Goal: Task Accomplishment & Management: Use online tool/utility

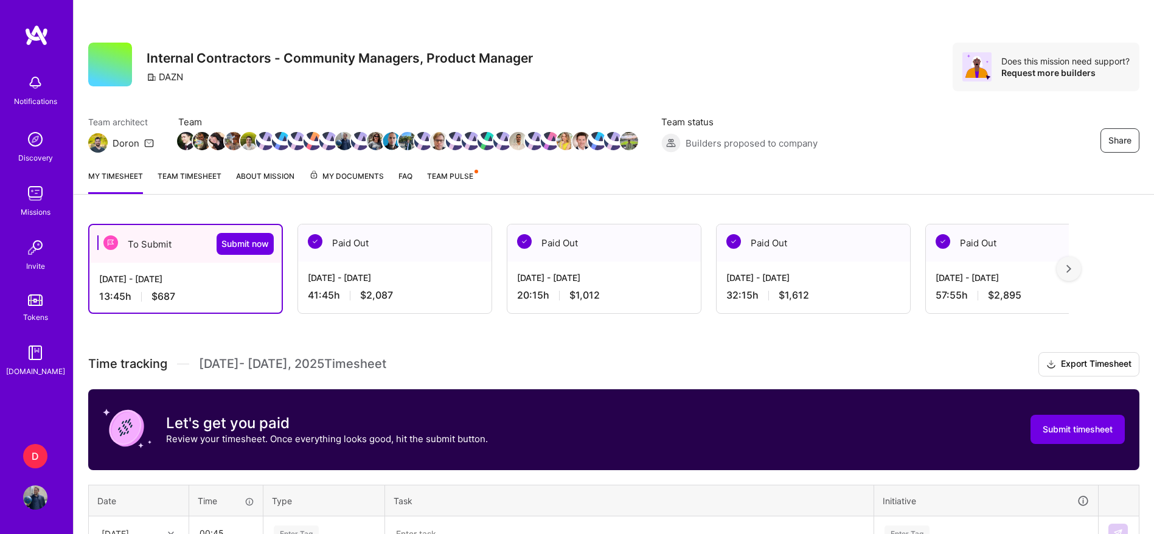
scroll to position [254, 0]
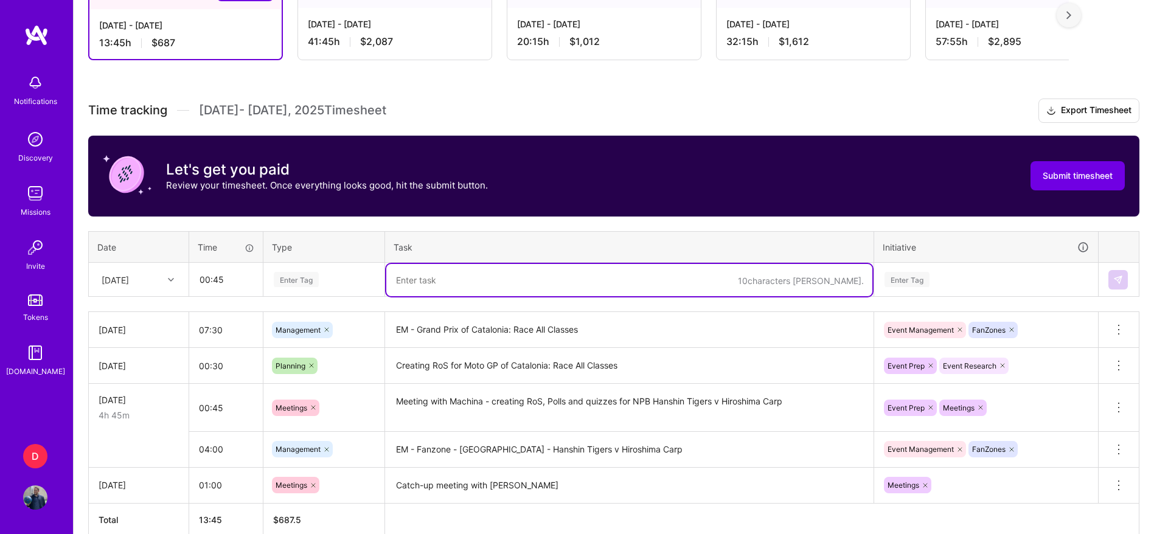
click at [526, 279] on textarea at bounding box center [629, 280] width 486 height 32
paste textarea "Yomiuri Giants v Hiroshima Carp"
click at [462, 361] on textarea "Creating RoS for Moto GP of Catalonia: Race All Classes" at bounding box center [629, 365] width 486 height 33
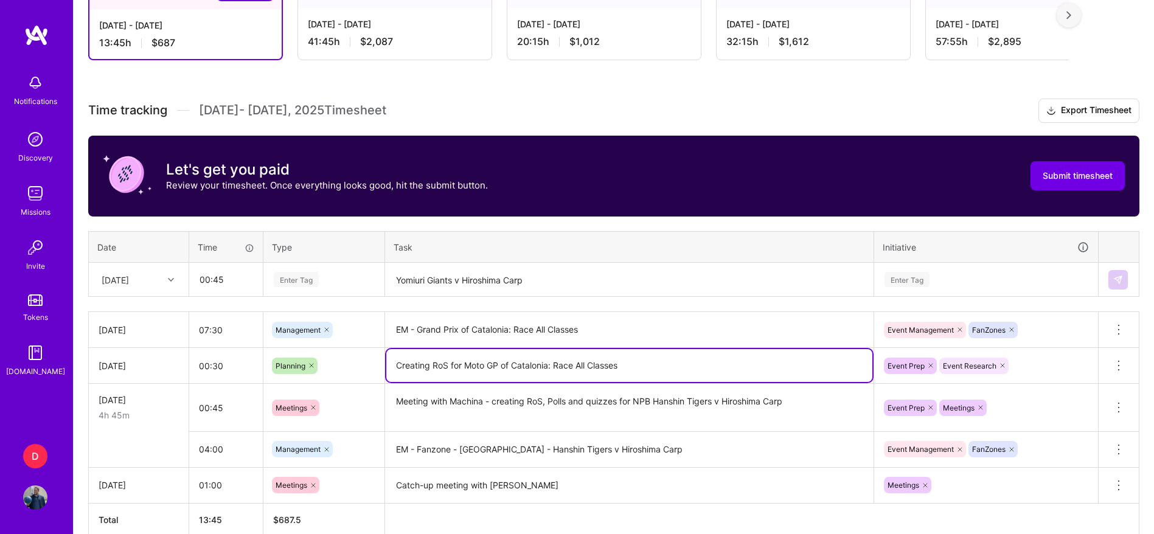
click at [462, 361] on textarea "Creating RoS for Moto GP of Catalonia: Race All Classes" at bounding box center [629, 365] width 486 height 33
click at [449, 361] on textarea "Creating RoS for Moto GP of Catalonia: Race All Classes" at bounding box center [629, 365] width 486 height 33
drag, startPoint x: 461, startPoint y: 367, endPoint x: 340, endPoint y: 347, distance: 122.7
click at [340, 348] on tr "[DATE] 00:30 Planning Creating RoS for Moto GP of Catalonia: Race All Classes E…" at bounding box center [614, 366] width 1050 height 36
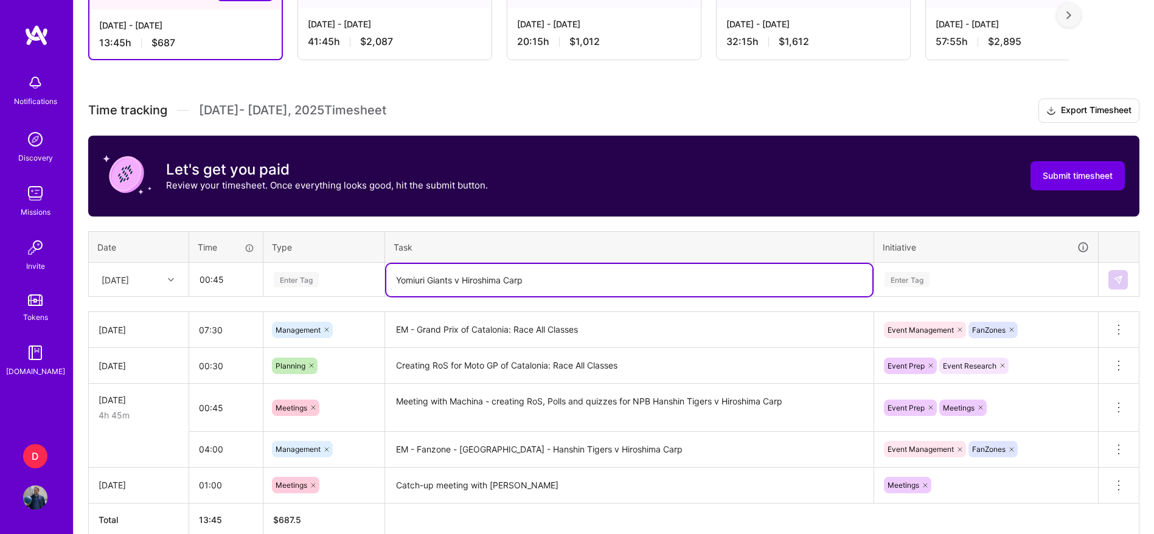
click at [400, 280] on textarea "Yomiuri Giants v Hiroshima Carp" at bounding box center [629, 280] width 486 height 32
paste textarea "Creating RoS for"
type textarea "Creating RoS for Yomiuri Giants v [GEOGRAPHIC_DATA] Carp"
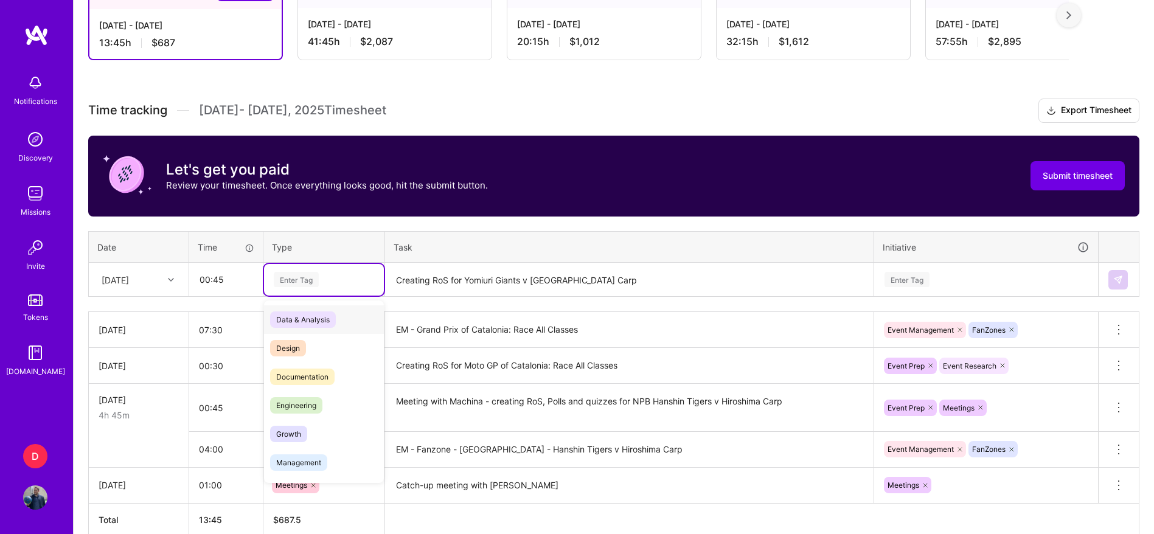
click at [317, 276] on div "Enter Tag" at bounding box center [296, 279] width 45 height 19
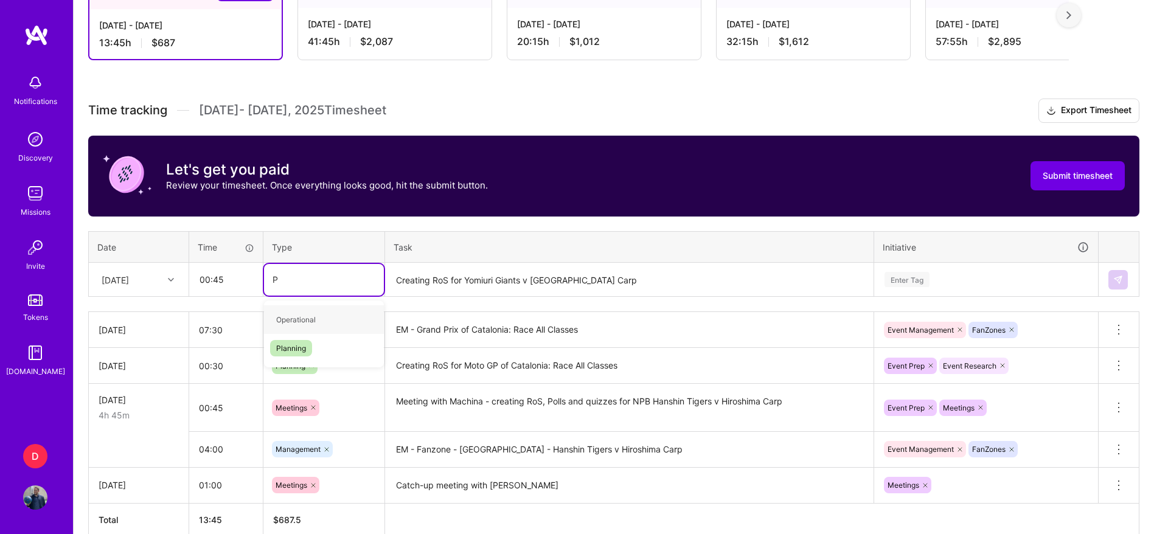
type input "PL"
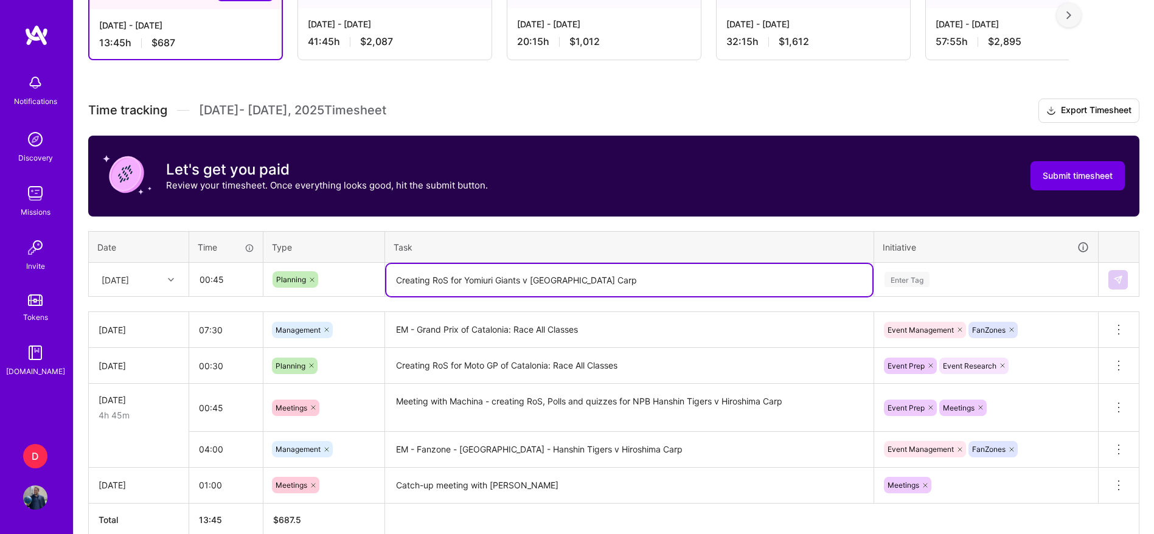
click at [617, 285] on textarea "Creating RoS for Yomiuri Giants v [GEOGRAPHIC_DATA] Carp" at bounding box center [629, 280] width 486 height 32
type textarea "Creating RoS for Yomiuri Giants v Hiroshima Carp + Testing Machina AI generator"
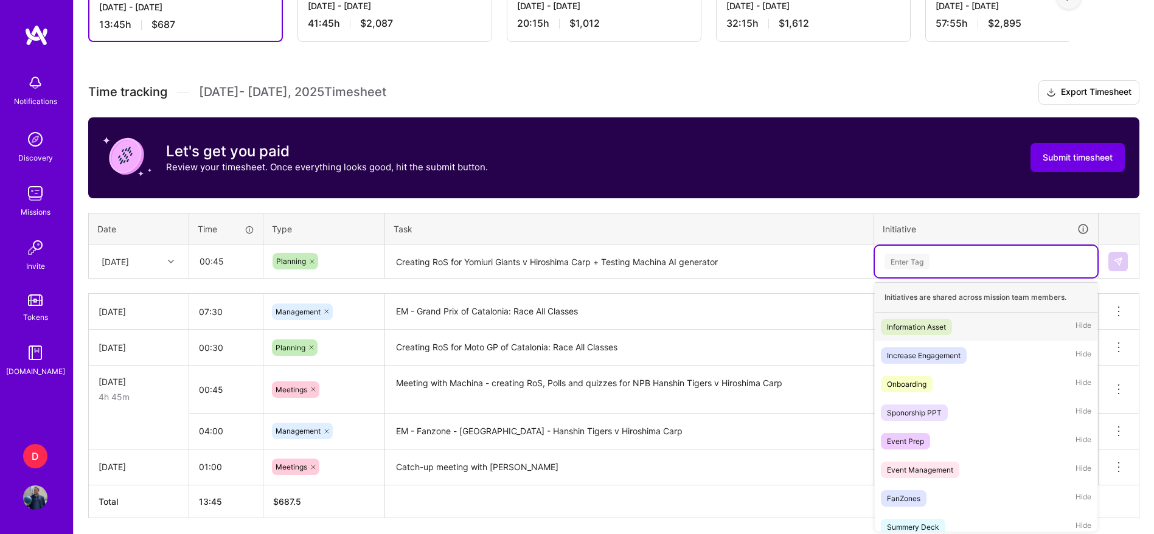
scroll to position [274, 0]
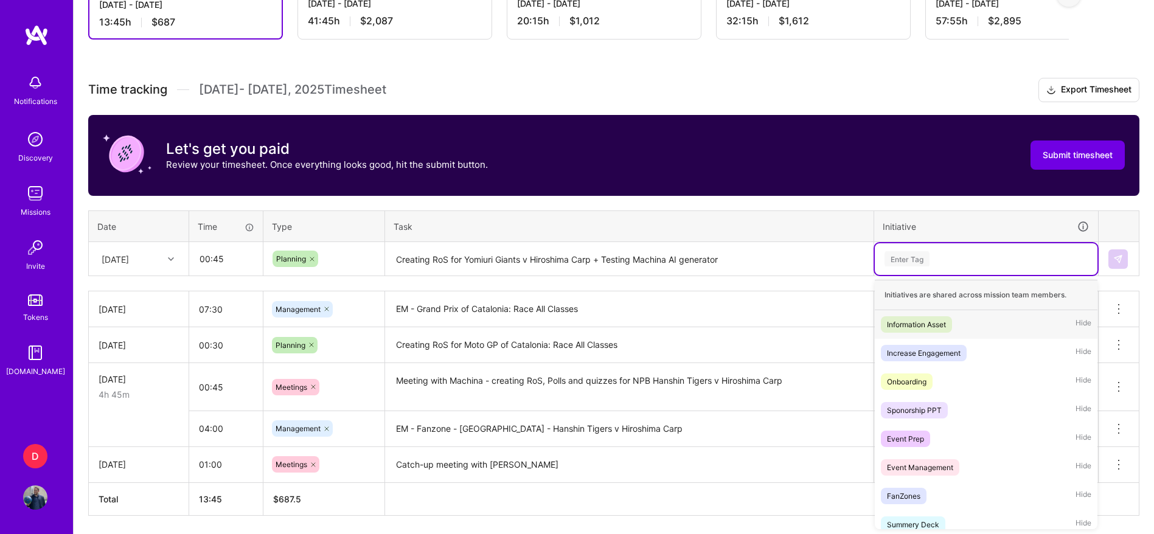
click at [907, 274] on div "Enter Tag" at bounding box center [986, 259] width 223 height 32
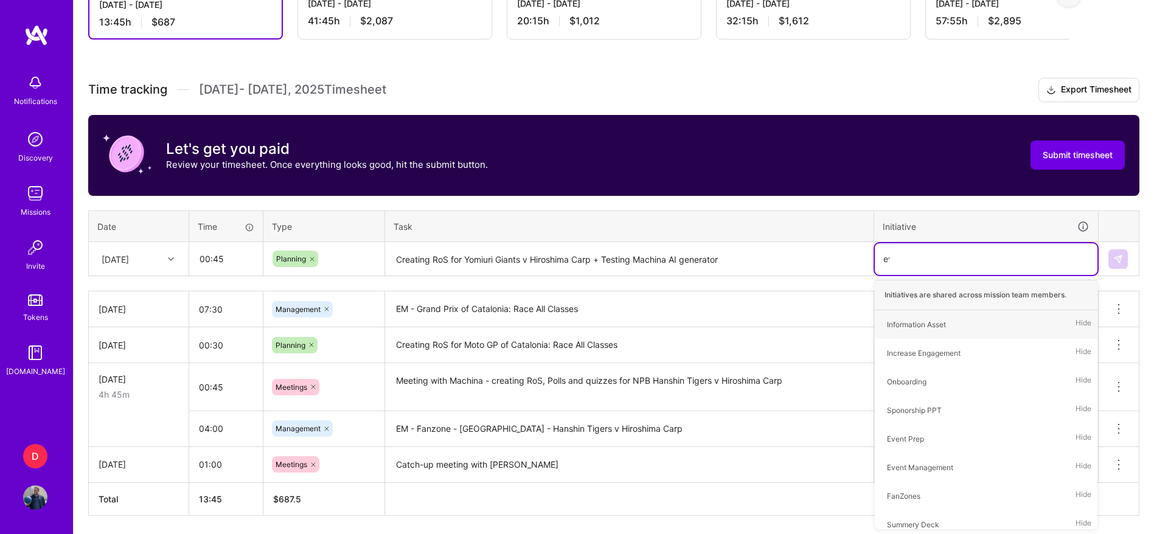
type input "eve"
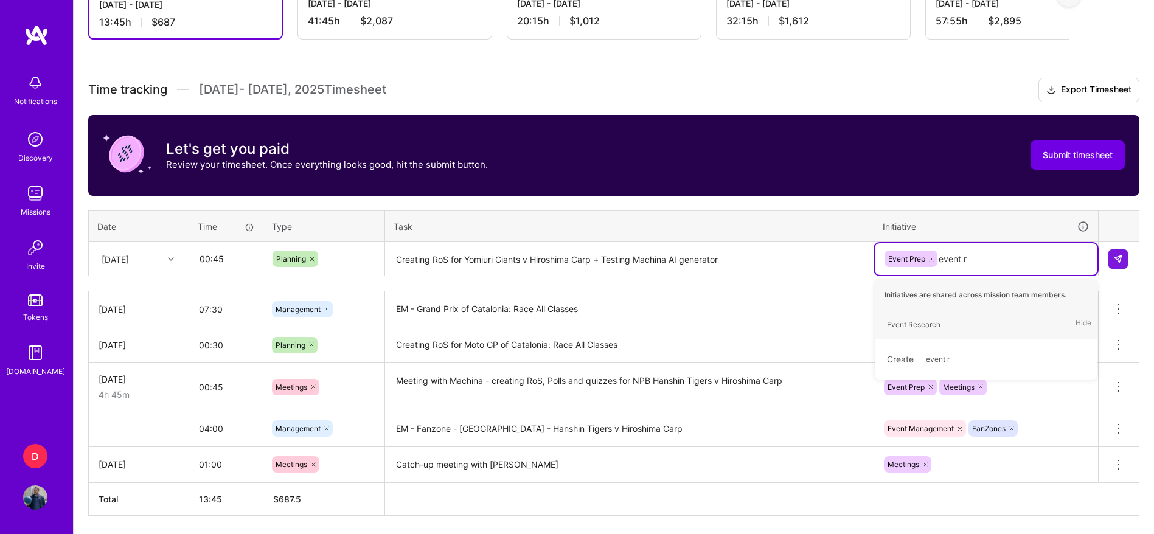
type input "event re"
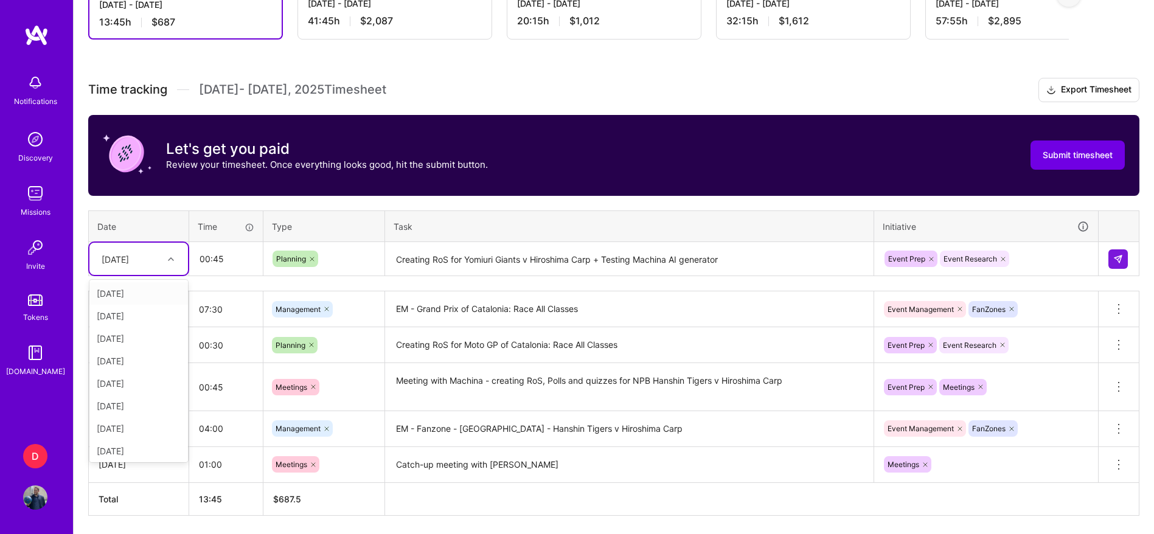
click at [165, 264] on div at bounding box center [172, 259] width 19 height 16
click at [166, 258] on div at bounding box center [172, 259] width 19 height 16
click at [142, 451] on div "[DATE]" at bounding box center [138, 451] width 99 height 23
click at [1120, 258] on img at bounding box center [1118, 259] width 10 height 10
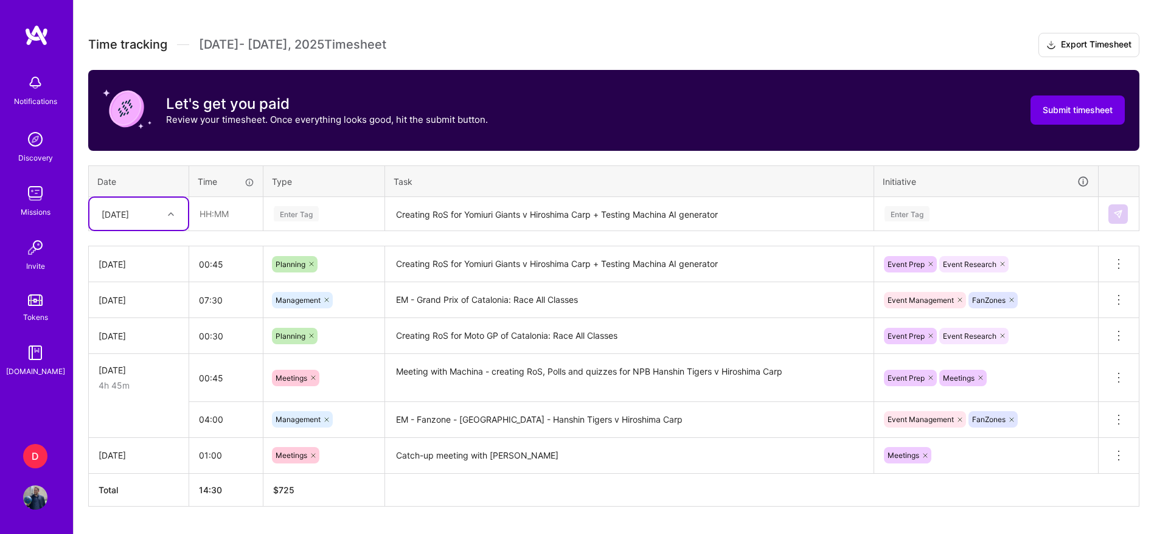
scroll to position [352, 0]
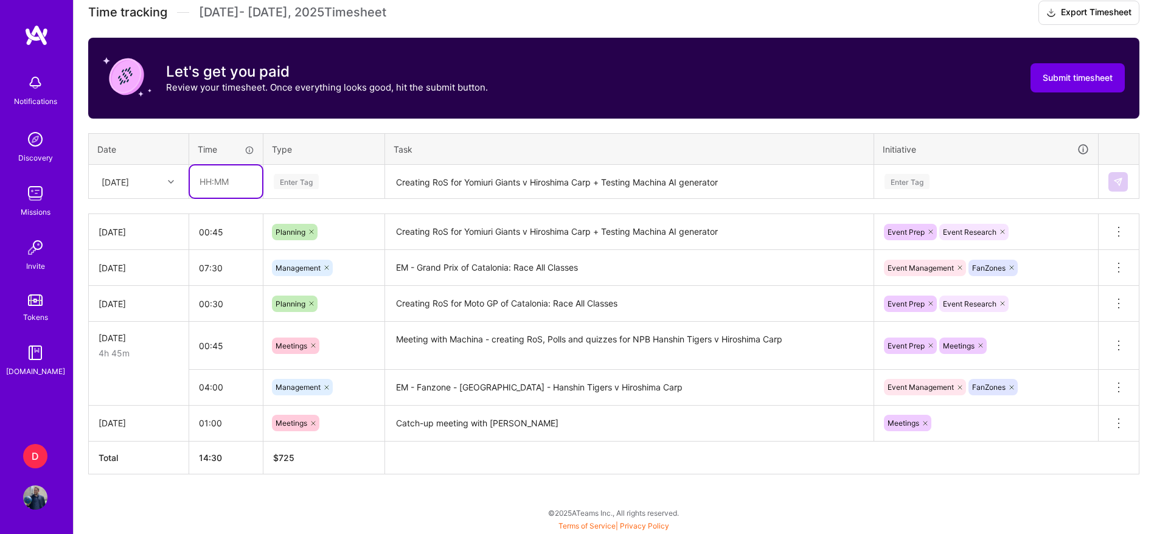
click at [210, 184] on input "text" at bounding box center [226, 181] width 72 height 32
type input "04:00"
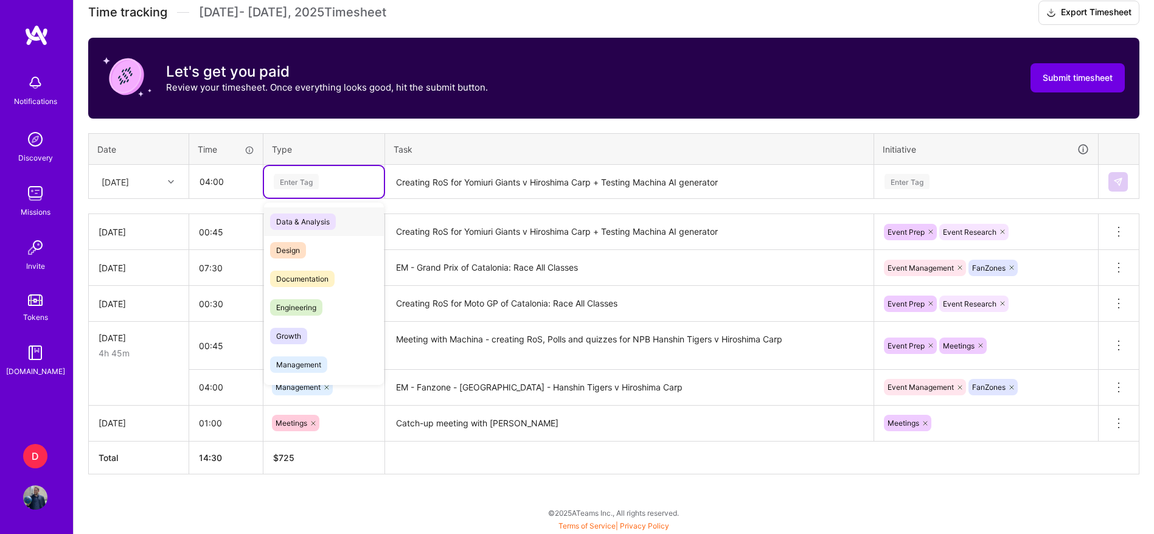
click at [307, 180] on div "Enter Tag" at bounding box center [296, 181] width 45 height 19
type input "m"
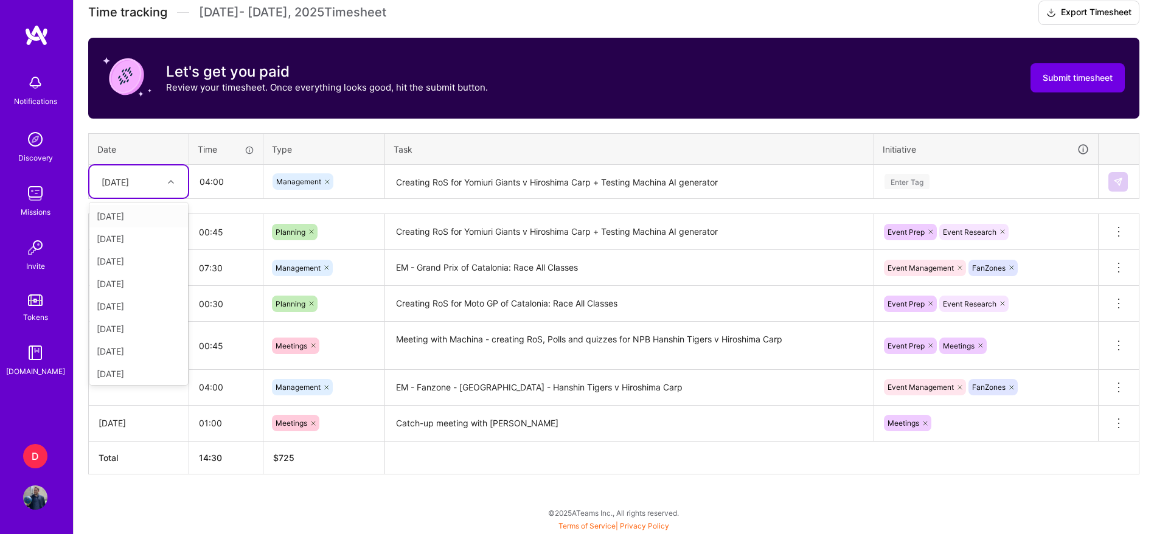
click at [167, 188] on div at bounding box center [172, 182] width 19 height 16
click at [137, 373] on div "[DATE]" at bounding box center [138, 373] width 99 height 23
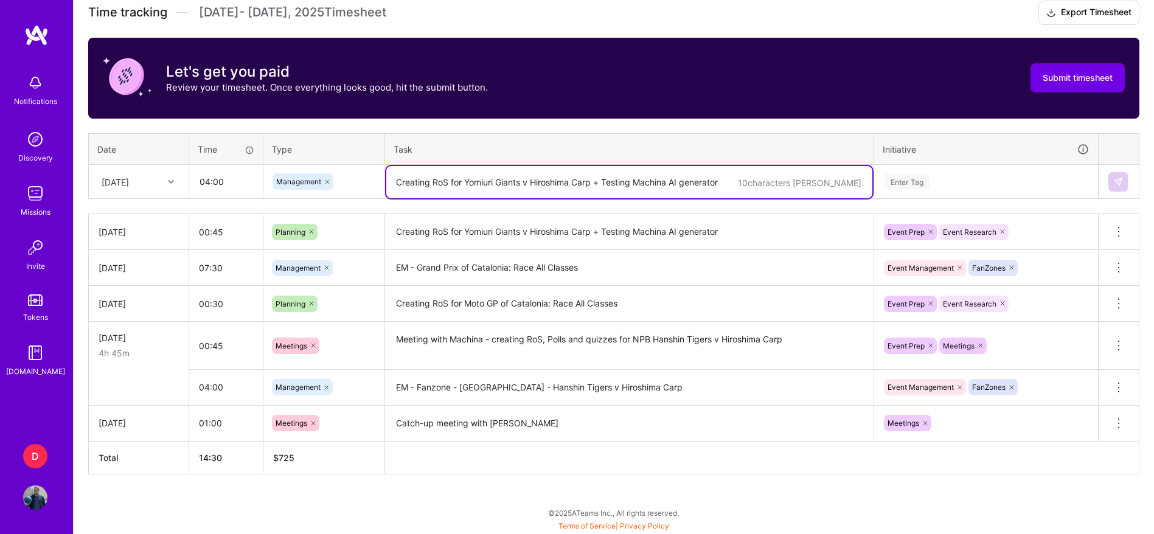
click at [432, 180] on textarea "Creating RoS for Yomiuri Giants v Hiroshima Carp + Testing Machina AI generator" at bounding box center [629, 182] width 486 height 32
paste textarea "Creating RoS for"
paste textarea "Fanzone - [GEOGRAPHIC_DATA] - Yomiuri Giants v [GEOGRAPHIC_DATA] Carp"
type textarea "EM - Fanzone - [GEOGRAPHIC_DATA] - Yomiuri Giants v [GEOGRAPHIC_DATA] Carp"
click at [913, 187] on div "Enter Tag" at bounding box center [906, 181] width 45 height 19
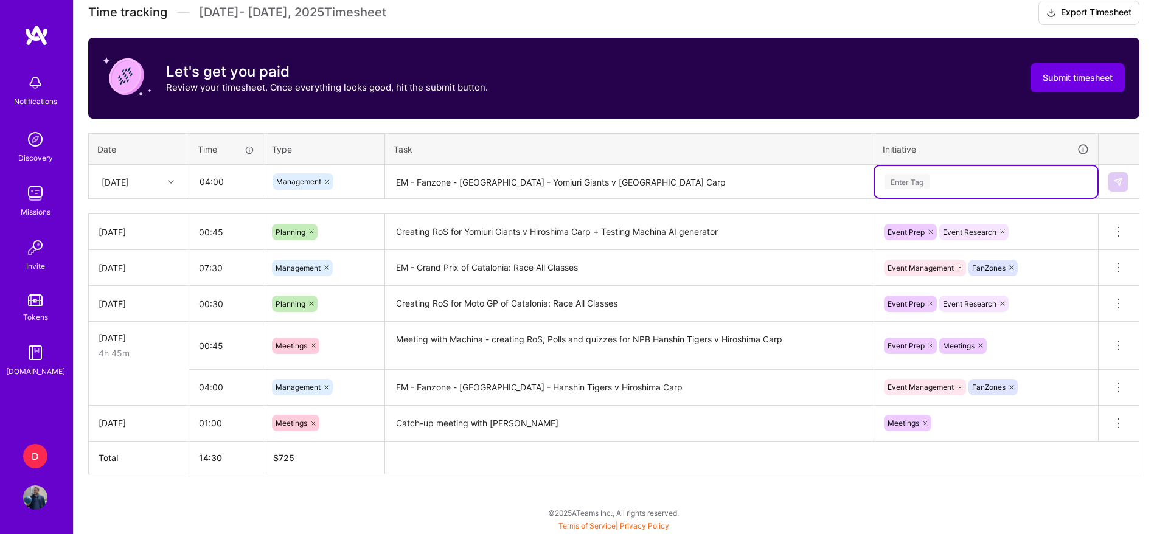
click at [913, 187] on div "Enter Tag" at bounding box center [906, 181] width 45 height 19
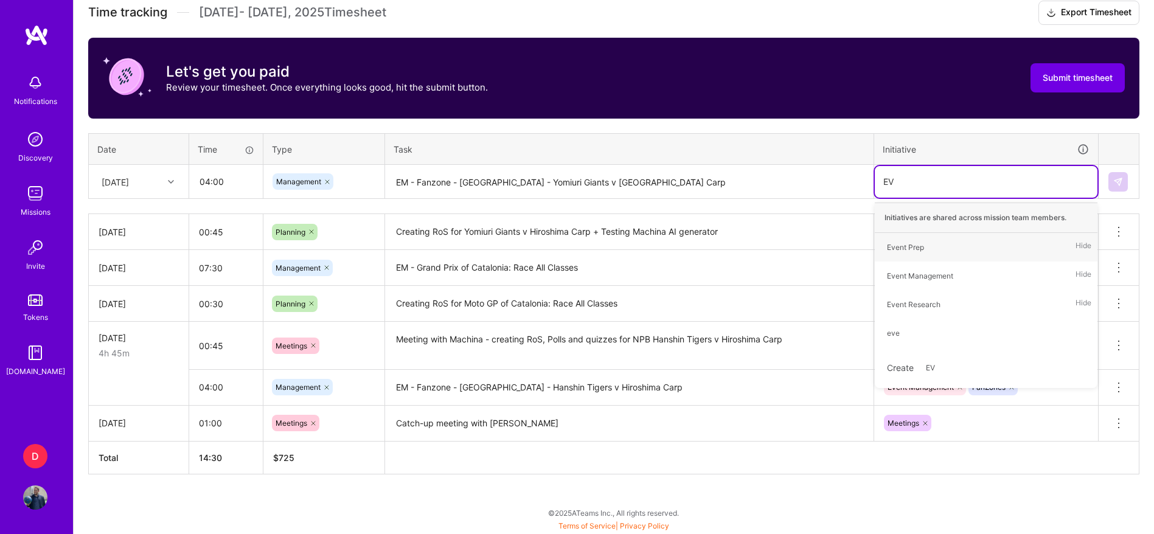
type input "EVE"
type input "FAN"
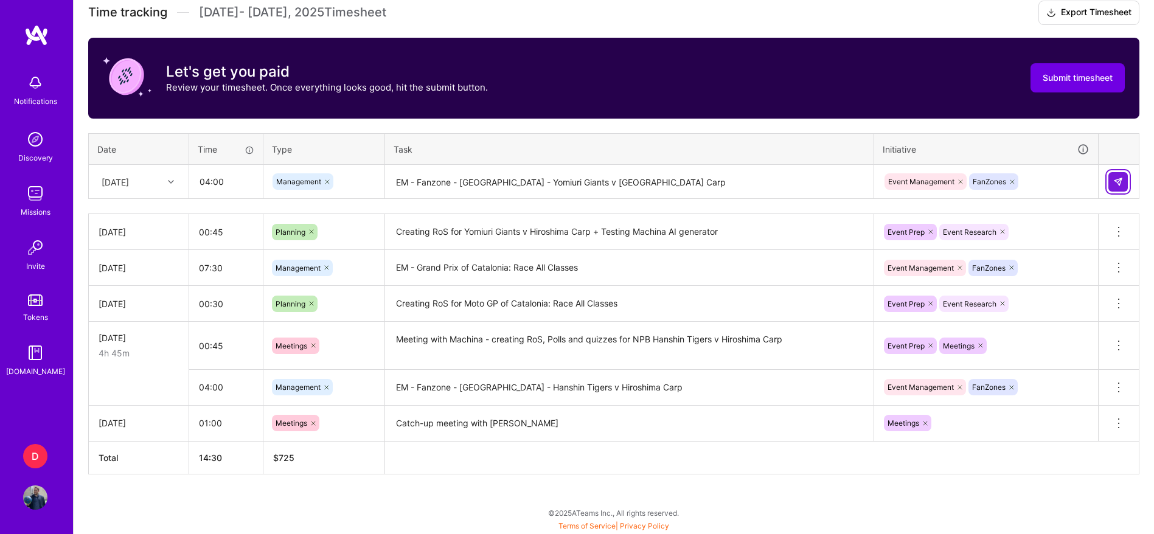
click at [1115, 189] on button at bounding box center [1117, 181] width 19 height 19
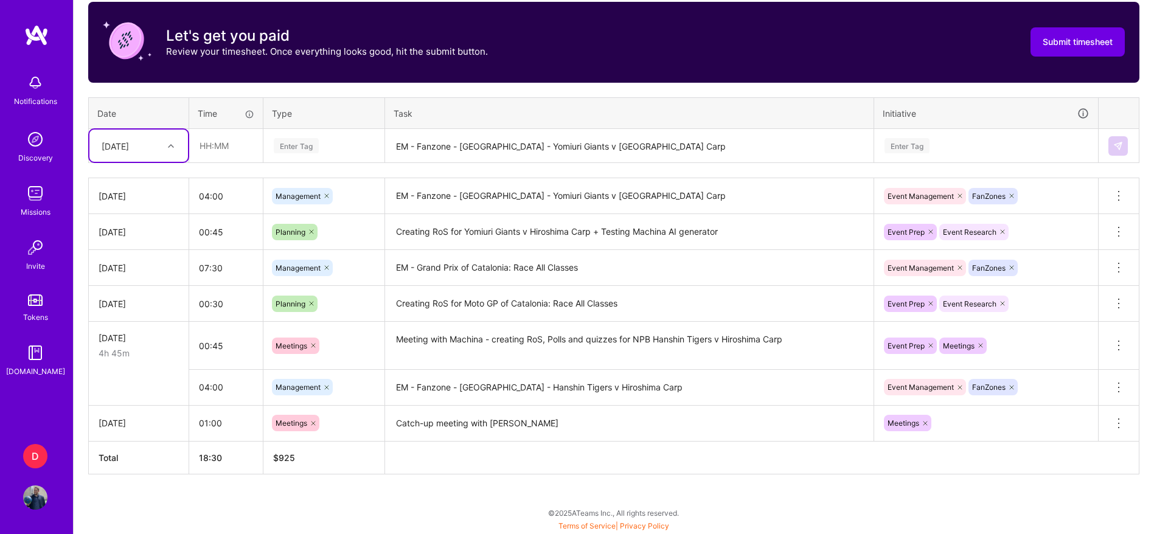
scroll to position [387, 0]
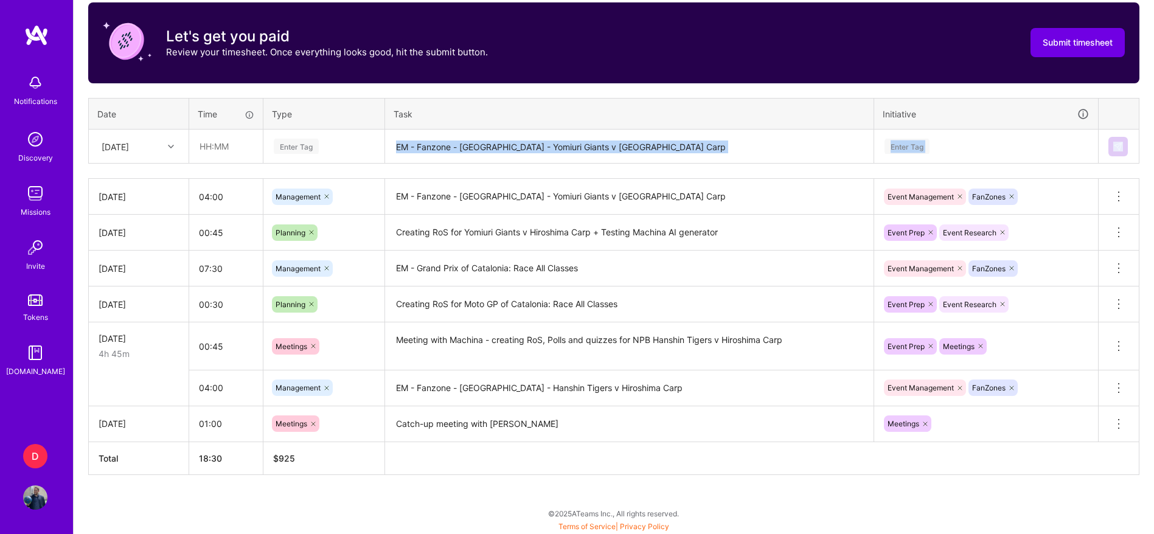
drag, startPoint x: 459, startPoint y: 166, endPoint x: 460, endPoint y: 156, distance: 9.9
click at [460, 156] on div "Time tracking [DATE] - [DATE] Timesheet Export Timesheet Let's get you paid Rev…" at bounding box center [613, 220] width 1051 height 510
click at [460, 156] on textarea "EM - Fanzone - [GEOGRAPHIC_DATA] - Yomiuri Giants v [GEOGRAPHIC_DATA] Carp" at bounding box center [629, 147] width 486 height 32
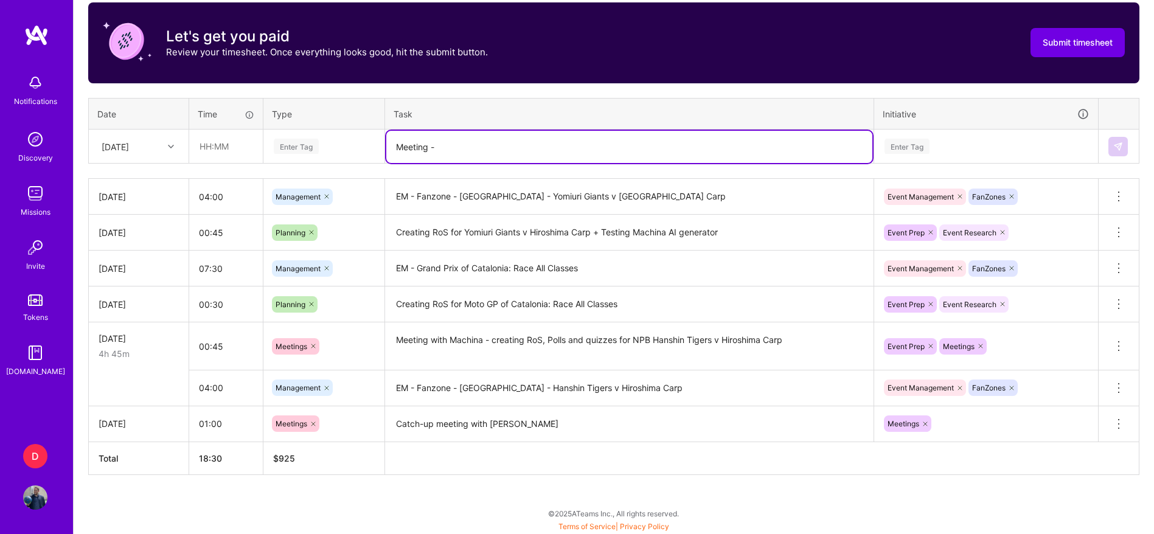
paste textarea "Event Operations Process"
type textarea "Meeting - Event Operations Process"
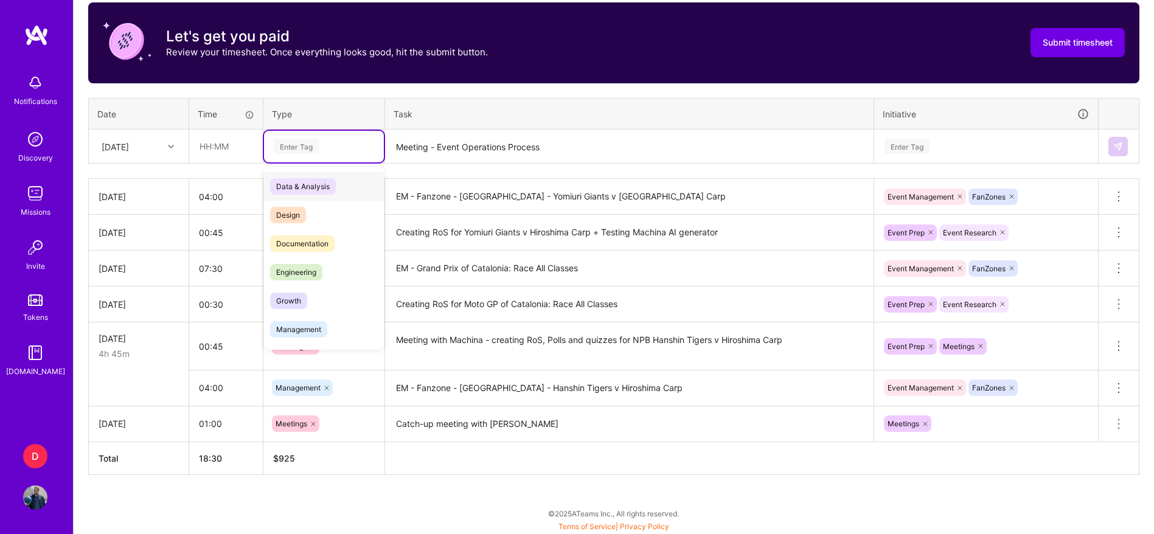
click at [289, 144] on div "Enter Tag" at bounding box center [296, 146] width 45 height 19
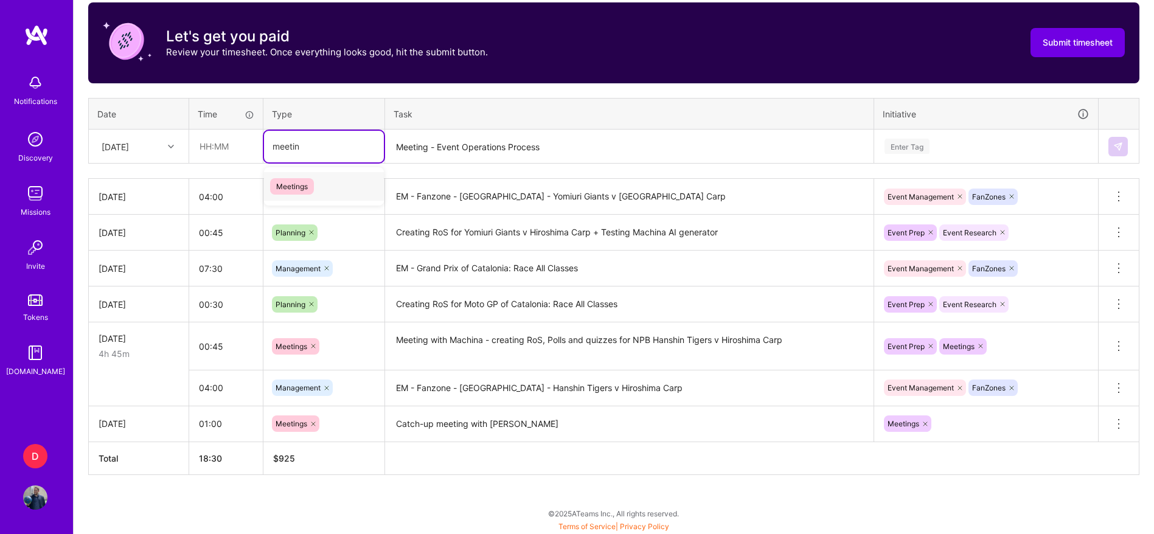
type input "meeting"
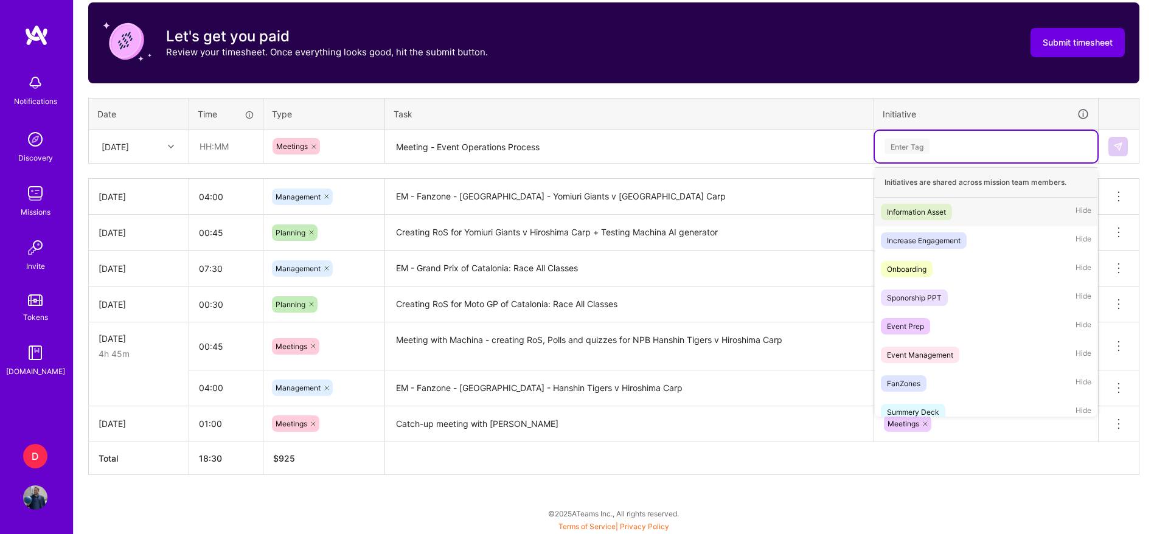
click at [896, 146] on div "Enter Tag" at bounding box center [906, 146] width 45 height 19
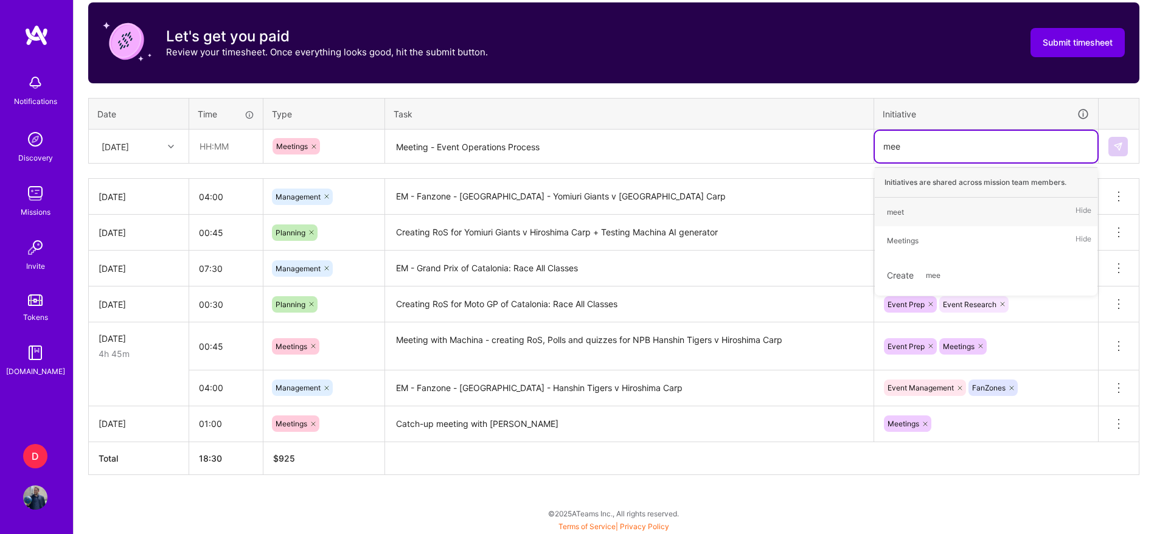
type input "meet"
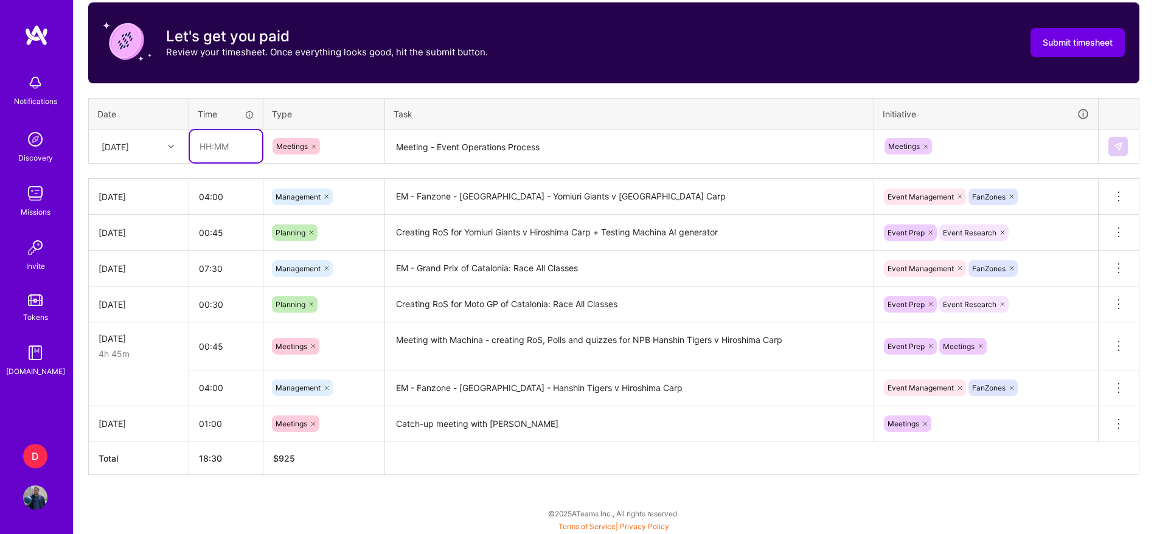
click at [225, 140] on input "text" at bounding box center [226, 146] width 72 height 32
type input "00:45"
click at [1114, 150] on img at bounding box center [1118, 147] width 10 height 10
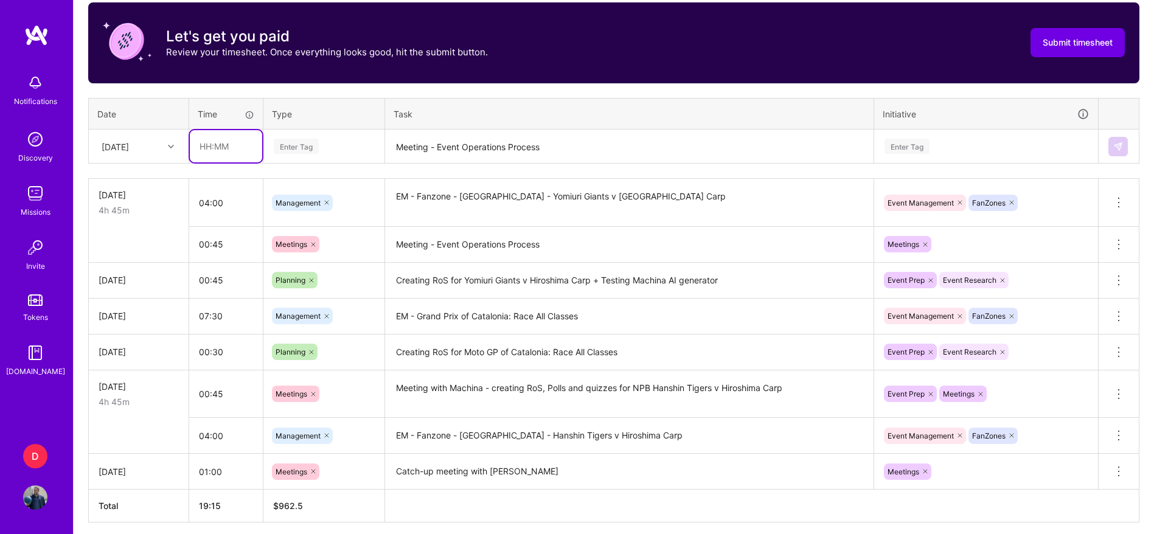
click at [223, 150] on input "text" at bounding box center [226, 146] width 72 height 32
type input "00:30"
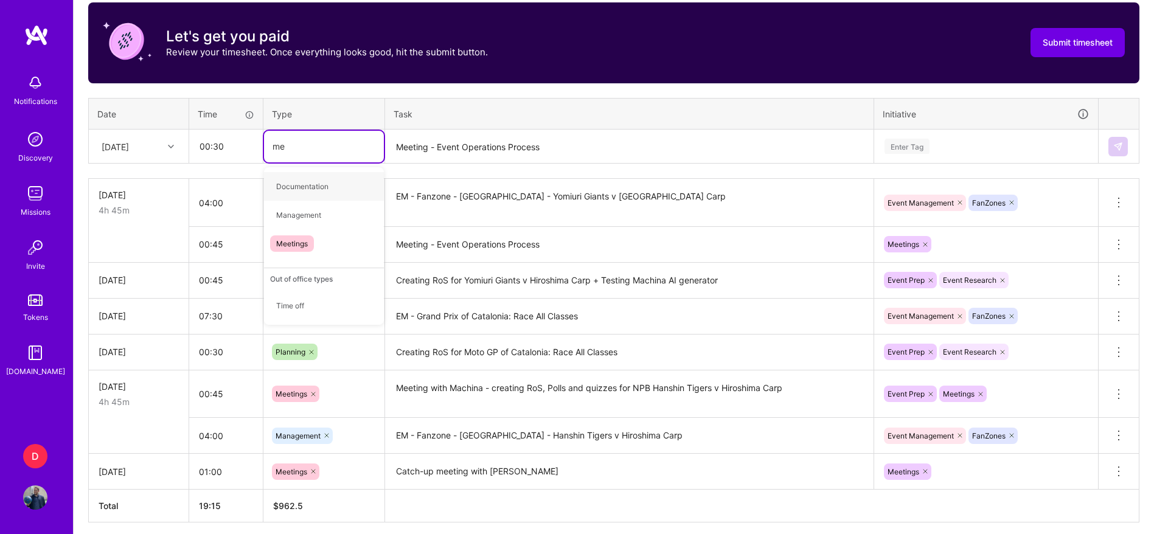
type input "mee"
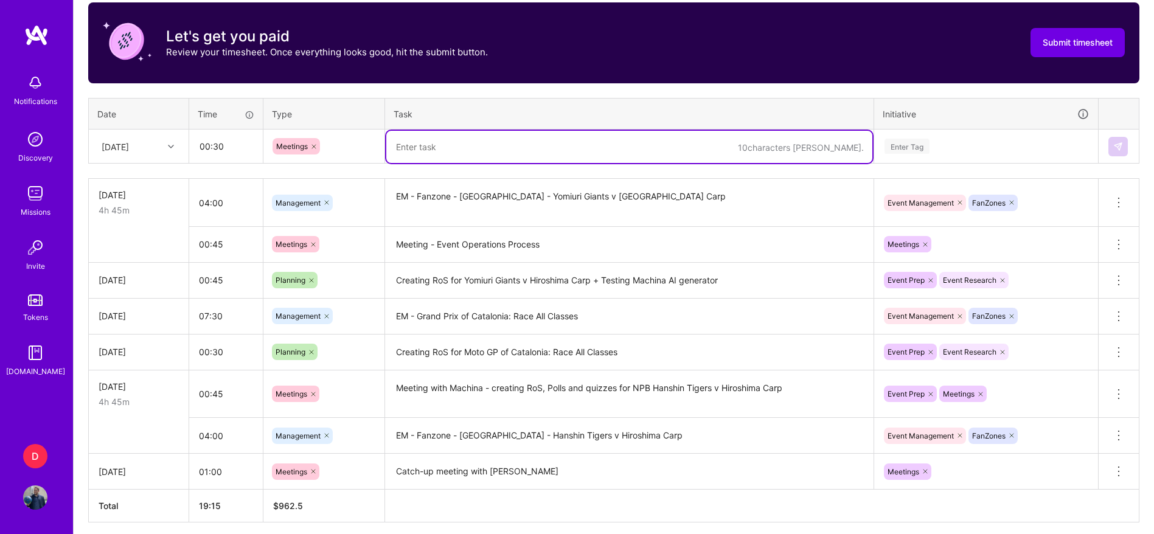
paste textarea "DAZN X<>WSC"
type textarea "DAZN X<>WSC meeting with [PERSON_NAME] from WSC"
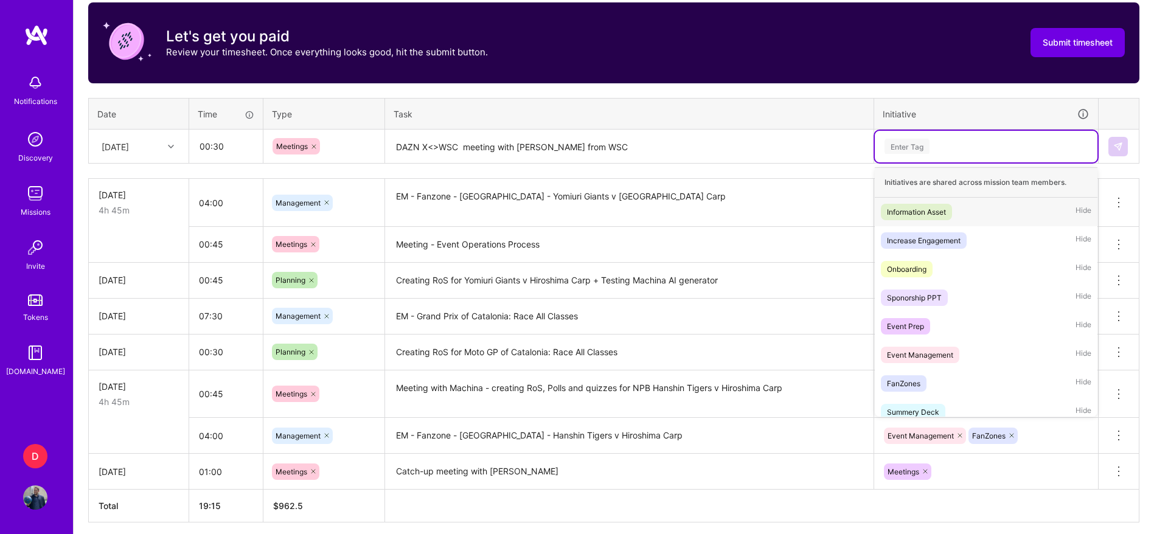
click at [918, 147] on div "Enter Tag" at bounding box center [906, 146] width 45 height 19
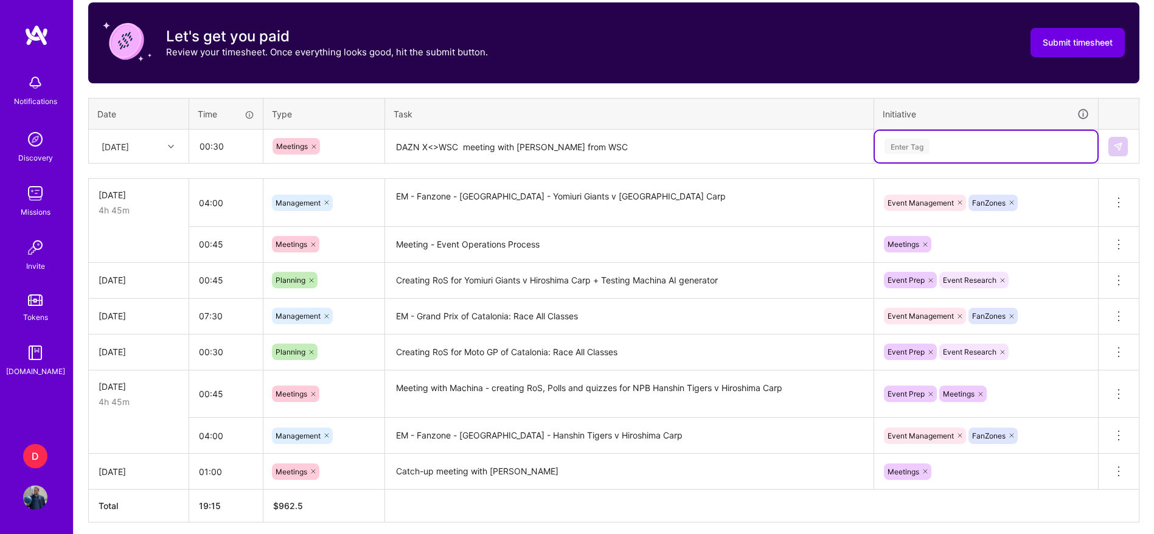
click at [918, 147] on div "Enter Tag" at bounding box center [906, 146] width 45 height 19
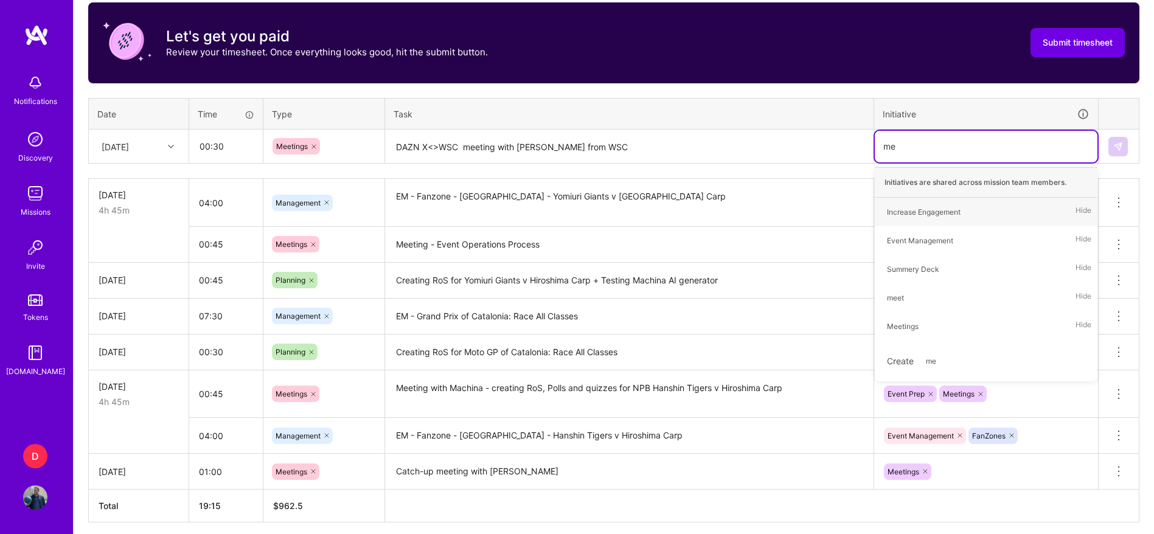
type input "mee"
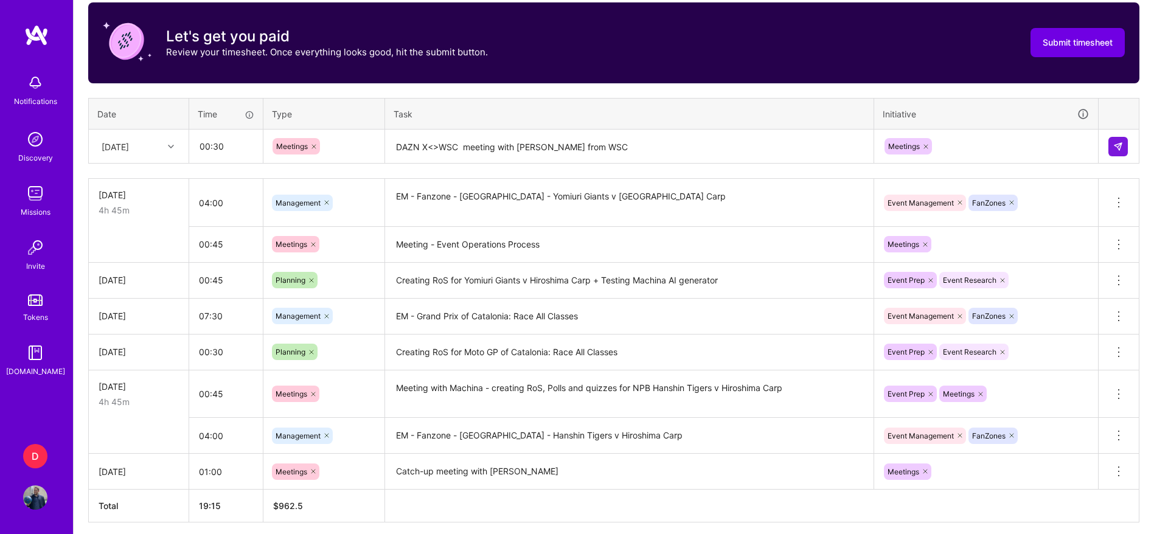
click at [1129, 147] on td at bounding box center [1118, 147] width 41 height 34
click at [1118, 149] on img at bounding box center [1118, 147] width 10 height 10
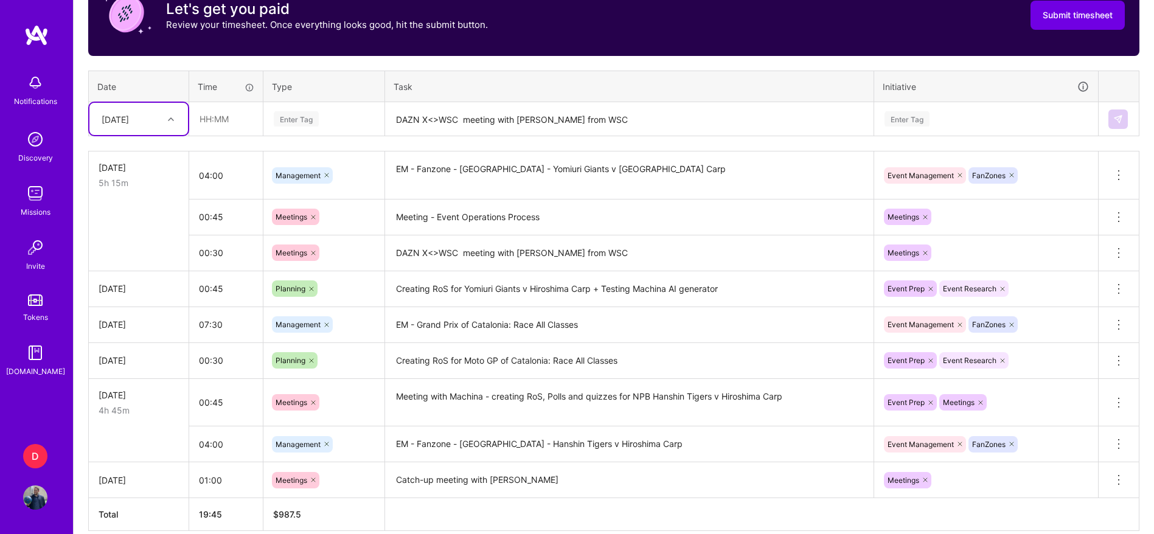
scroll to position [471, 0]
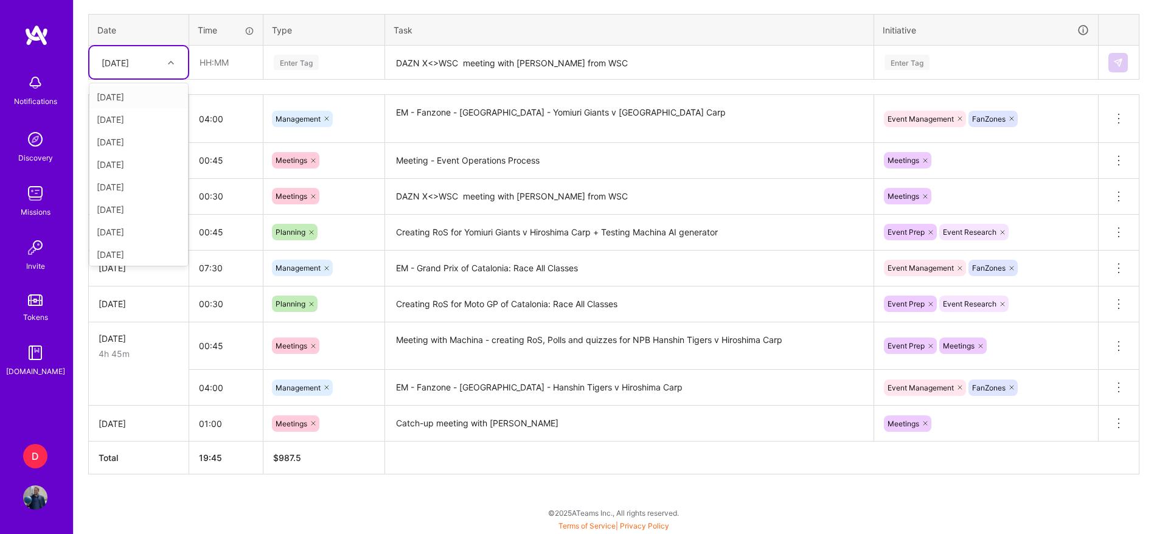
click at [160, 66] on div "[DATE]" at bounding box center [129, 62] width 68 height 20
click at [141, 167] on div "[DATE]" at bounding box center [138, 167] width 99 height 23
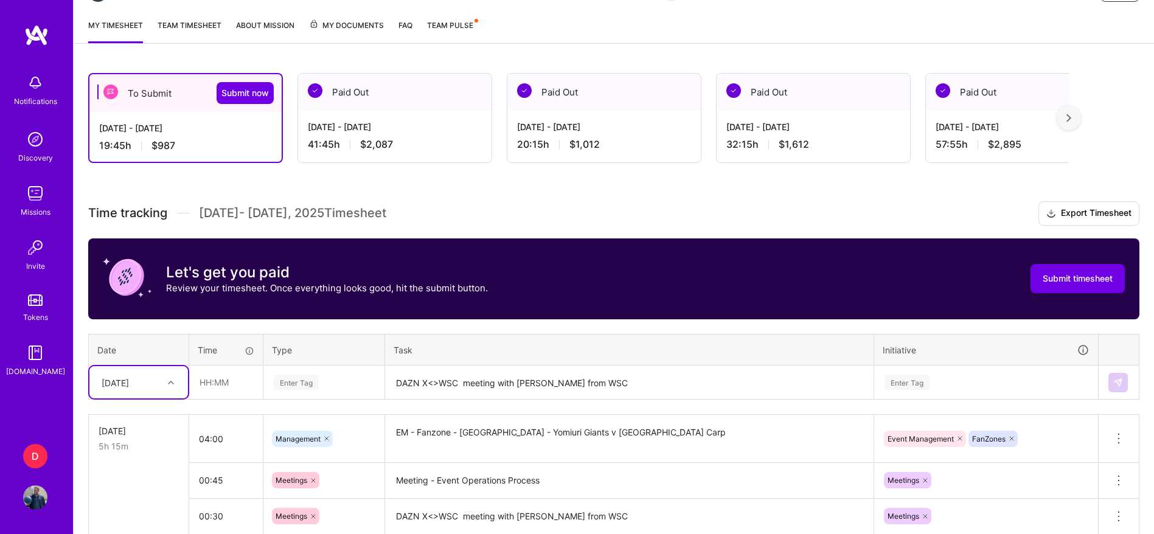
scroll to position [0, 0]
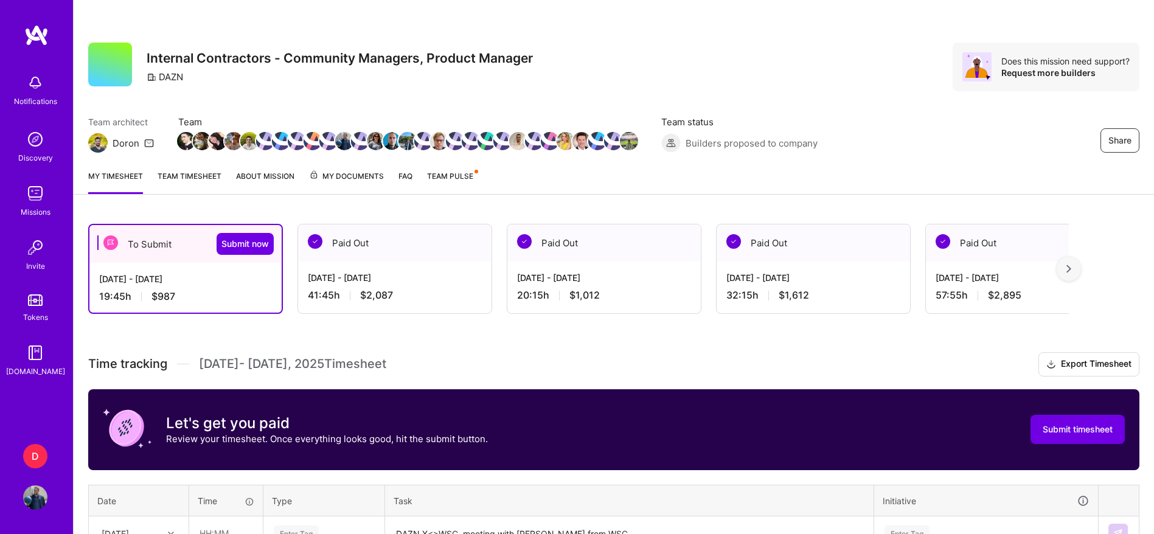
click at [173, 177] on link "Team timesheet" at bounding box center [190, 182] width 64 height 24
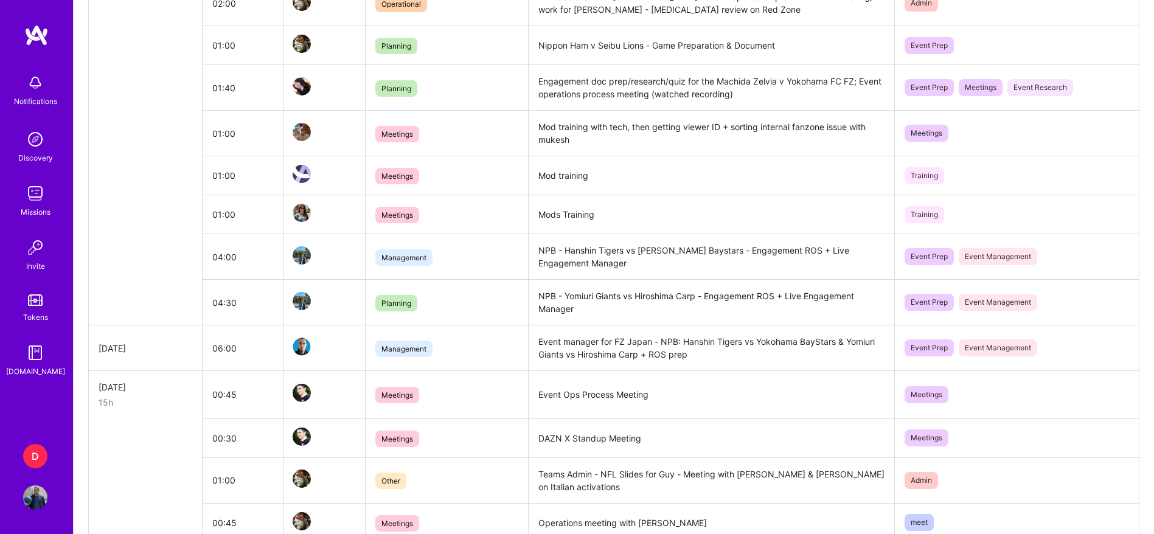
scroll to position [1918, 0]
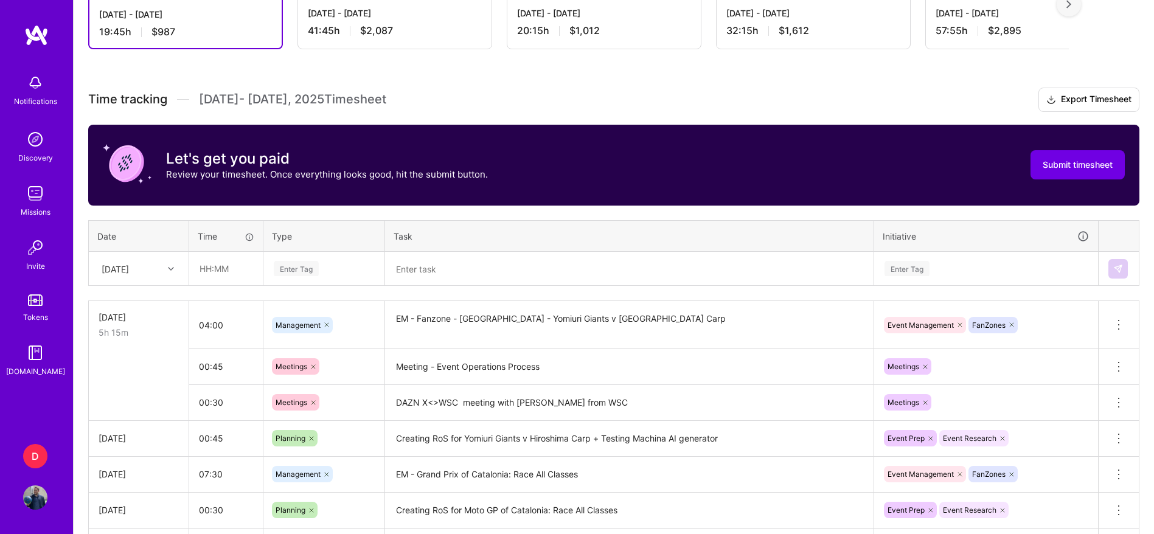
scroll to position [266, 0]
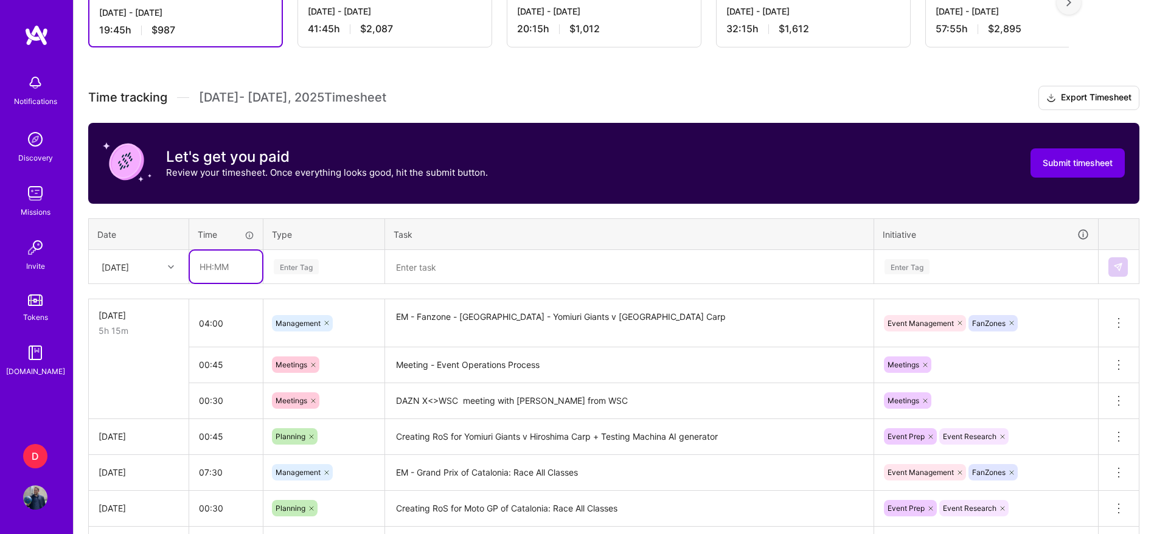
click at [217, 274] on input "text" at bounding box center [226, 267] width 72 height 32
type input "00:45"
click at [164, 275] on div at bounding box center [172, 267] width 19 height 20
click at [133, 363] on div "[DATE]" at bounding box center [138, 366] width 99 height 23
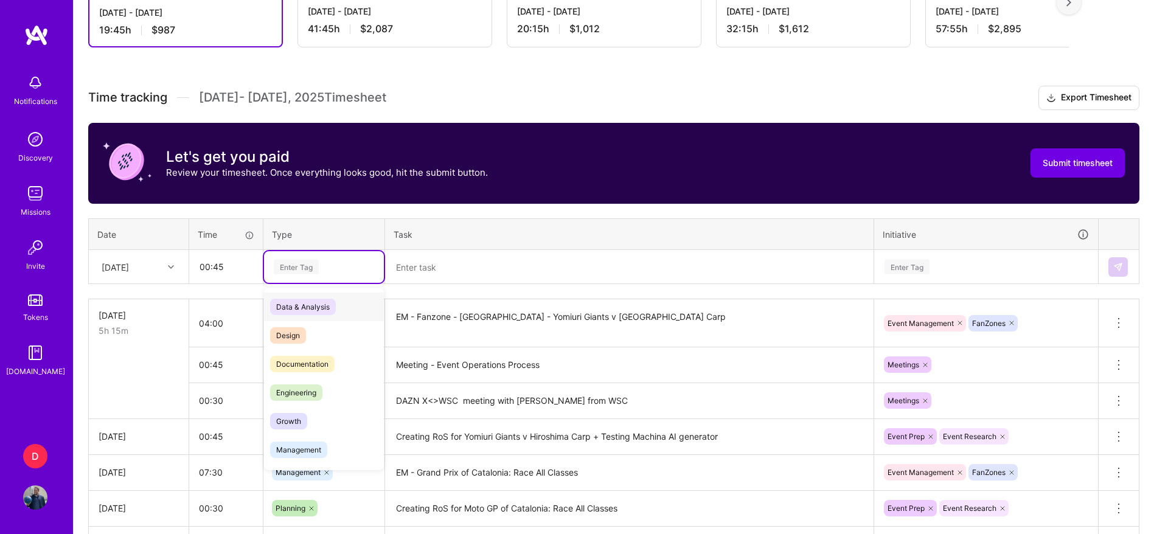
click at [292, 269] on div "Enter Tag" at bounding box center [296, 266] width 45 height 19
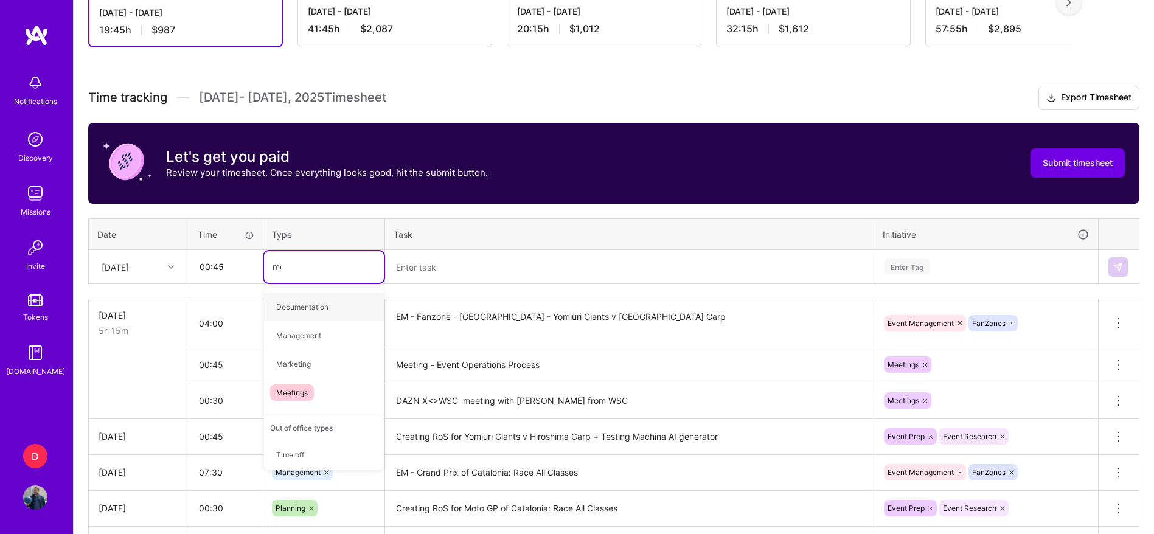
type input "mee"
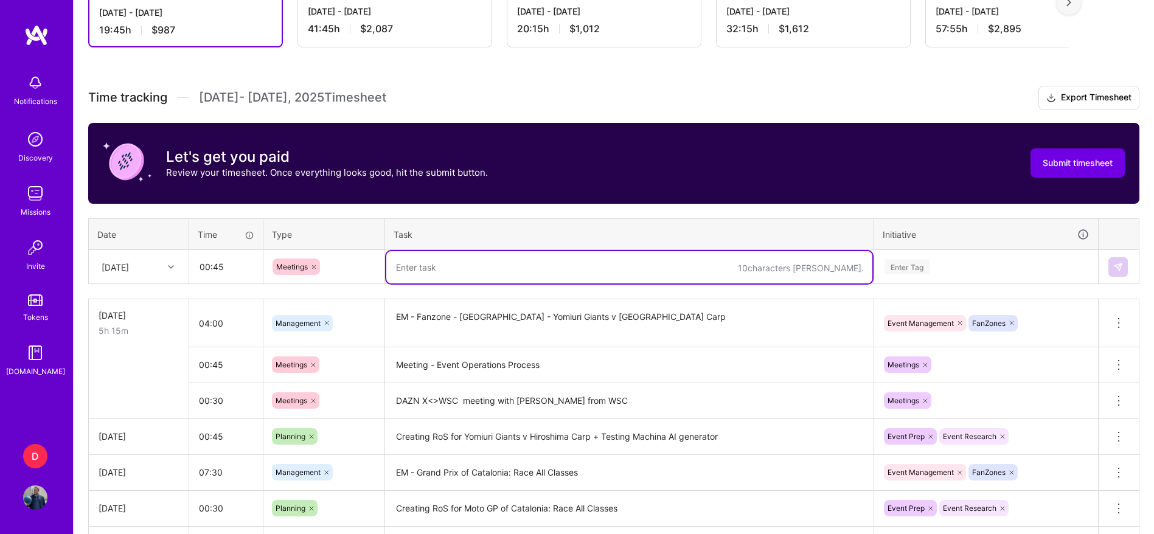
paste textarea "DAZN X<>WSC"
type textarea "DAZN X<>WSC"
paste textarea "MOD's TRAINING"
type textarea "MOD's TRAINING"
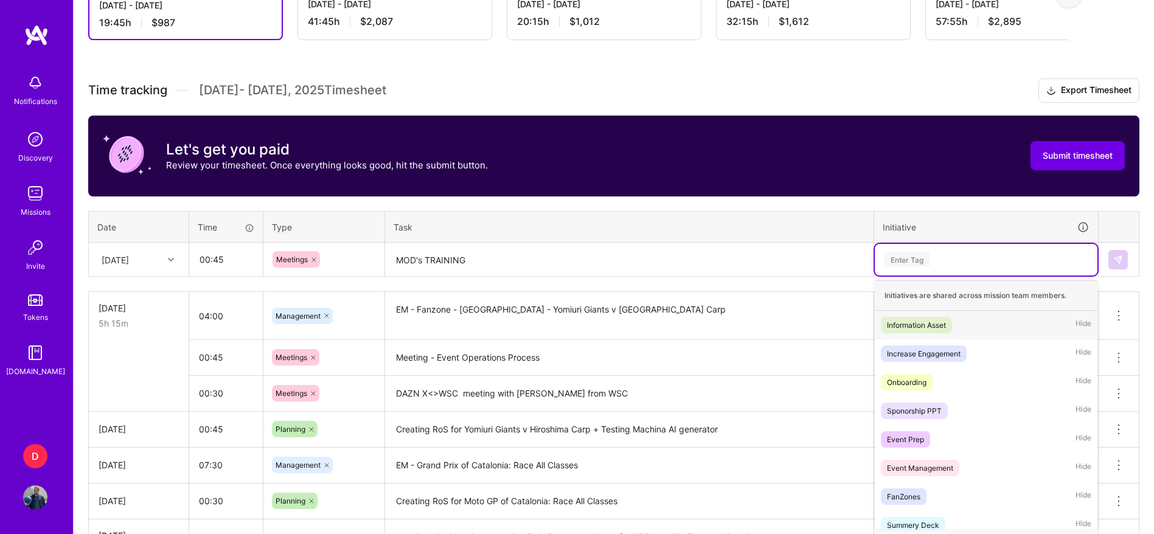
scroll to position [274, 0]
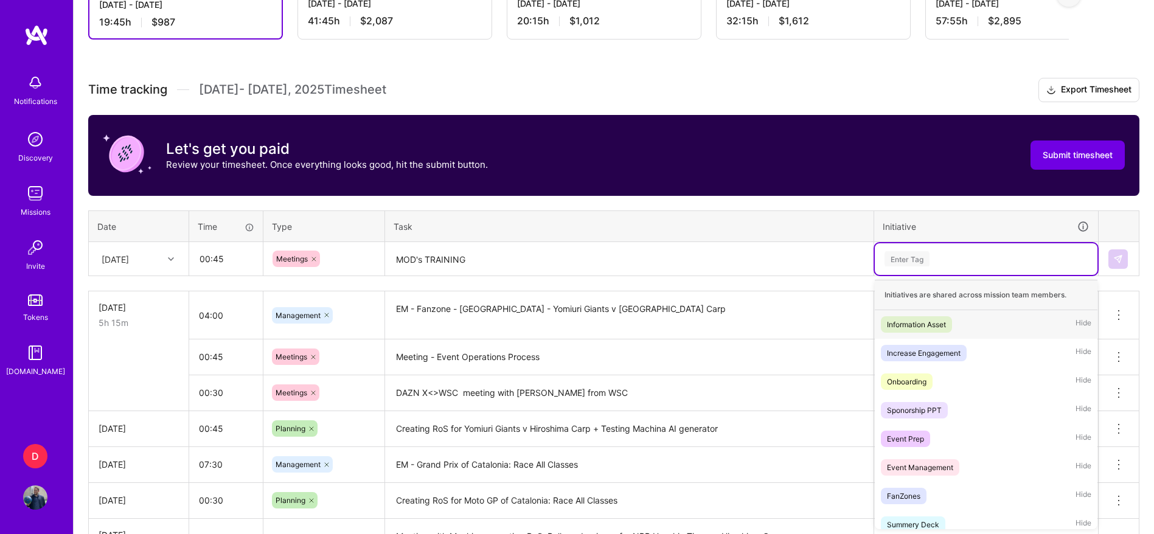
click at [921, 274] on div "Enter Tag" at bounding box center [986, 259] width 223 height 32
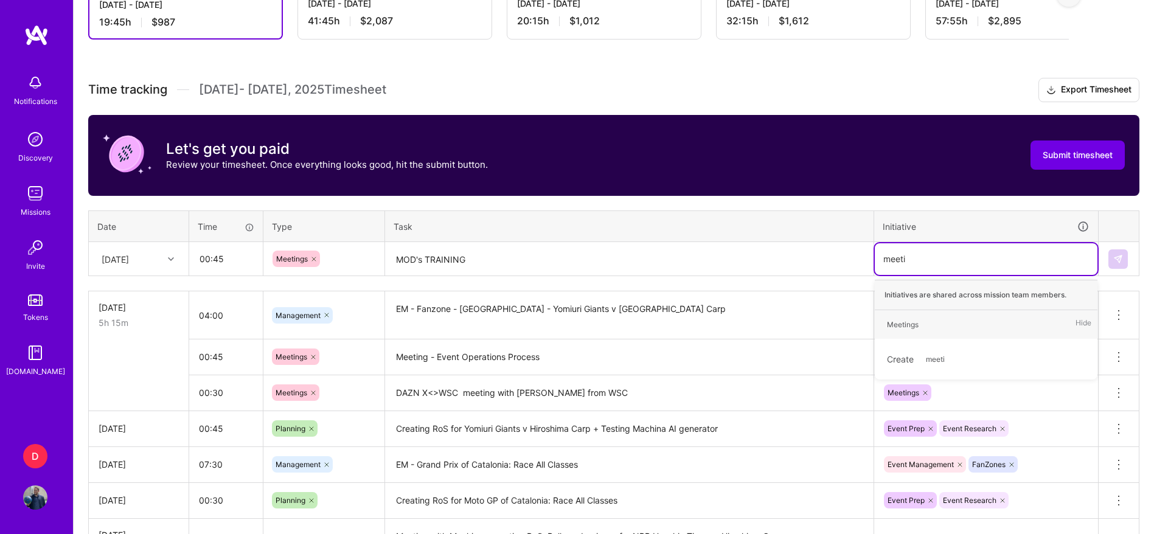
type input "meetin"
type input "tra"
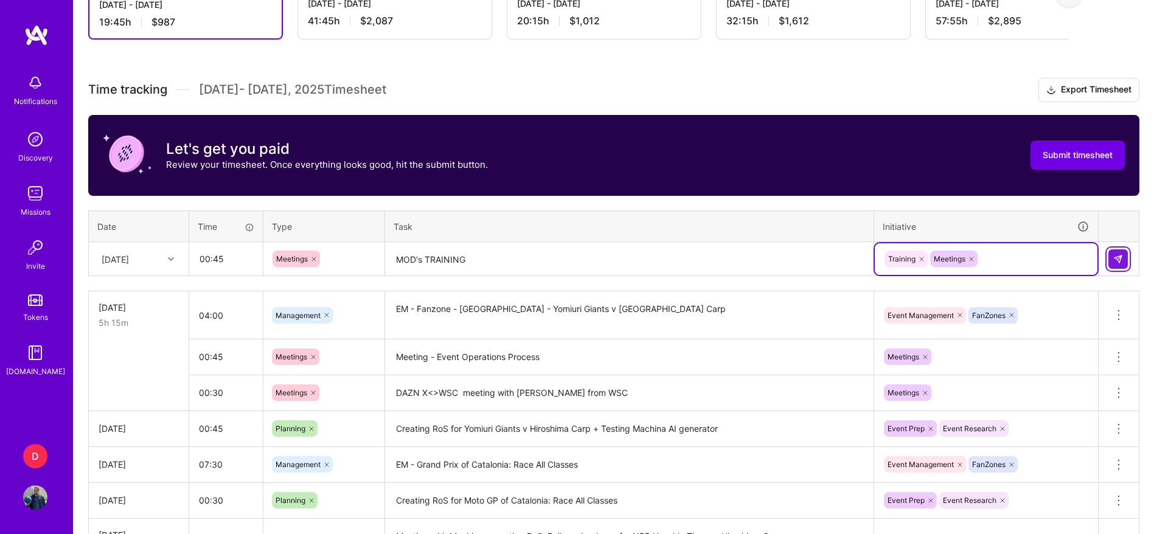
click at [1120, 260] on img at bounding box center [1118, 259] width 10 height 10
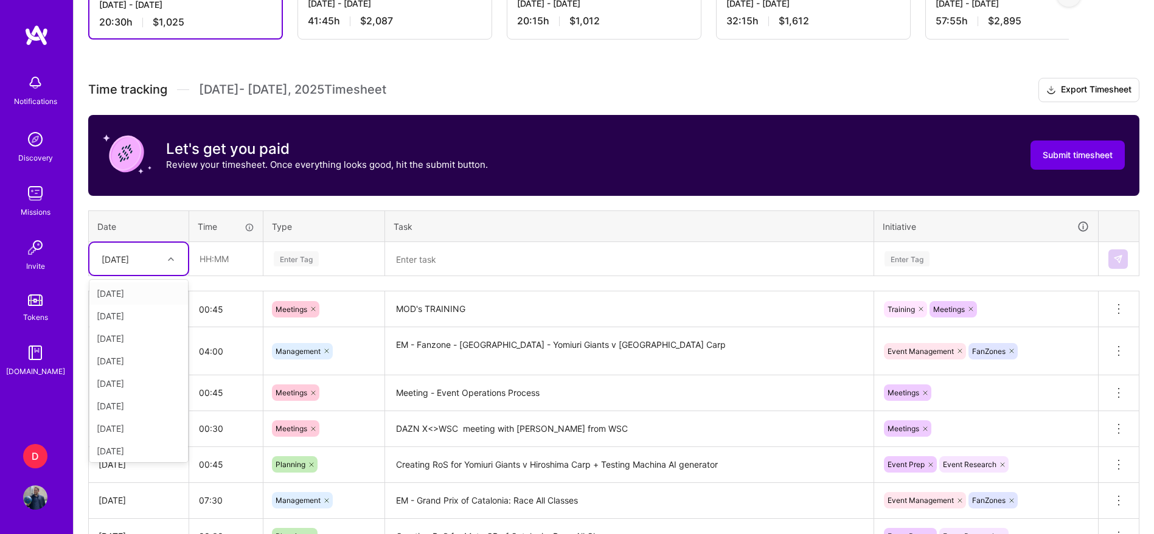
click at [180, 264] on div at bounding box center [172, 259] width 19 height 16
click at [163, 261] on div at bounding box center [172, 259] width 19 height 16
click at [164, 252] on div at bounding box center [172, 259] width 19 height 16
click at [122, 407] on div "[DATE]" at bounding box center [138, 408] width 99 height 23
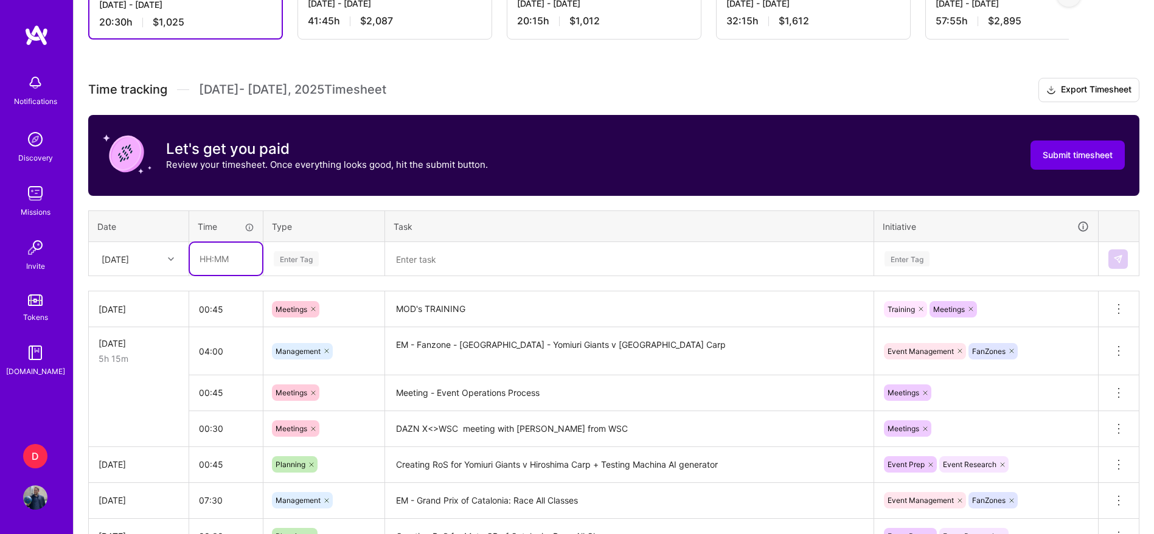
click at [205, 252] on input "text" at bounding box center [226, 259] width 72 height 32
type input "02:00"
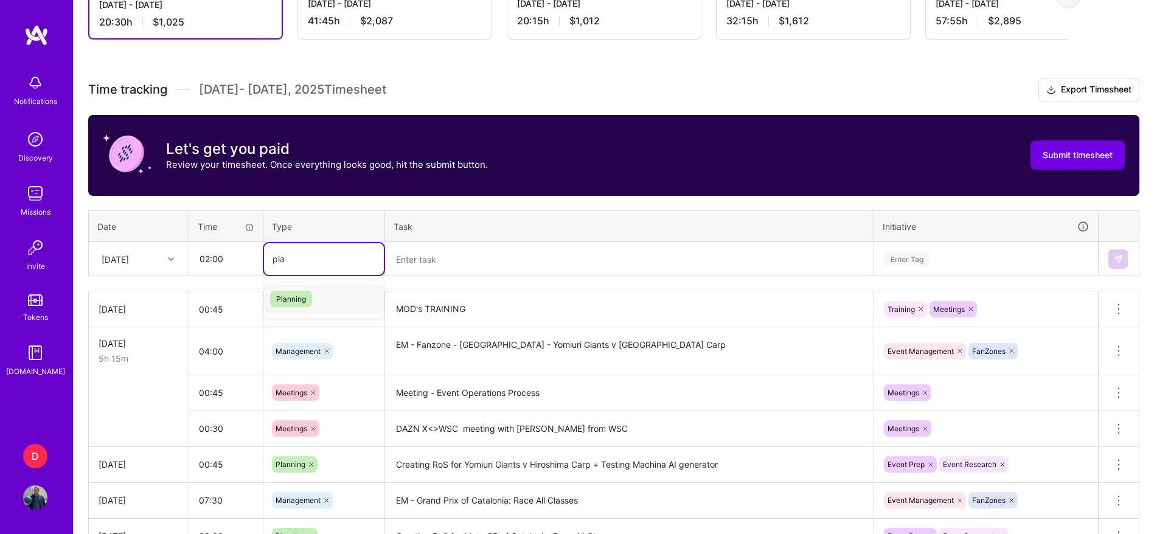
type input "plan"
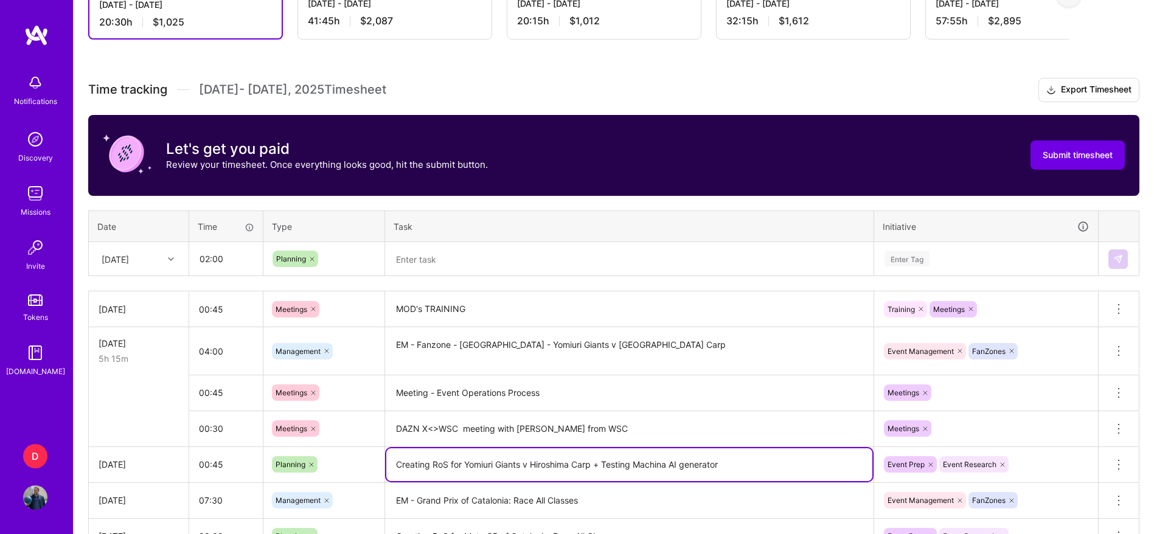
click at [480, 459] on textarea "Creating RoS for Yomiuri Giants v Hiroshima Carp + Testing Machina AI generator" at bounding box center [629, 464] width 486 height 33
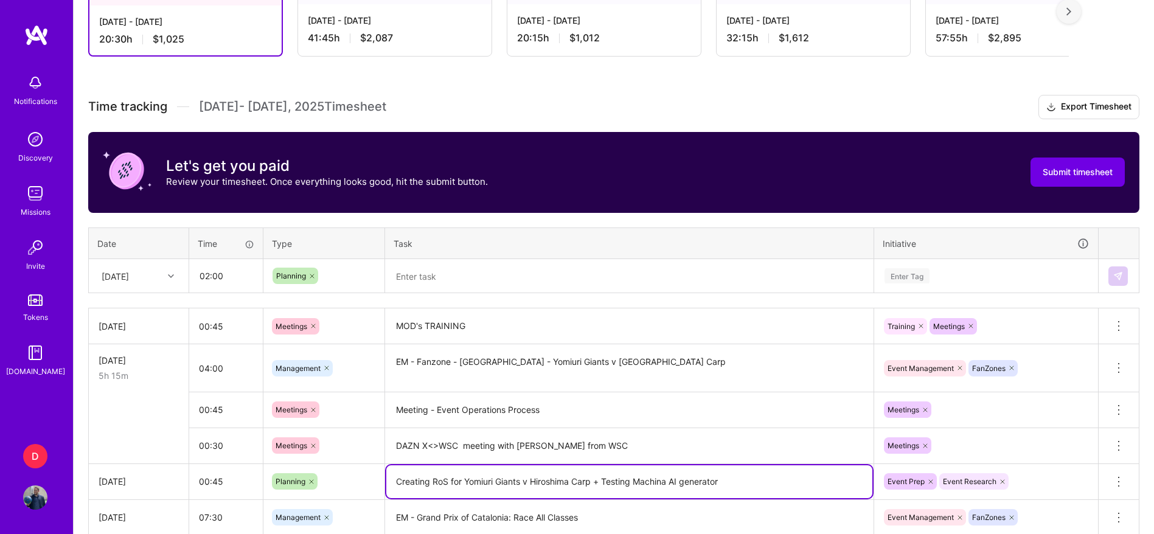
scroll to position [262, 0]
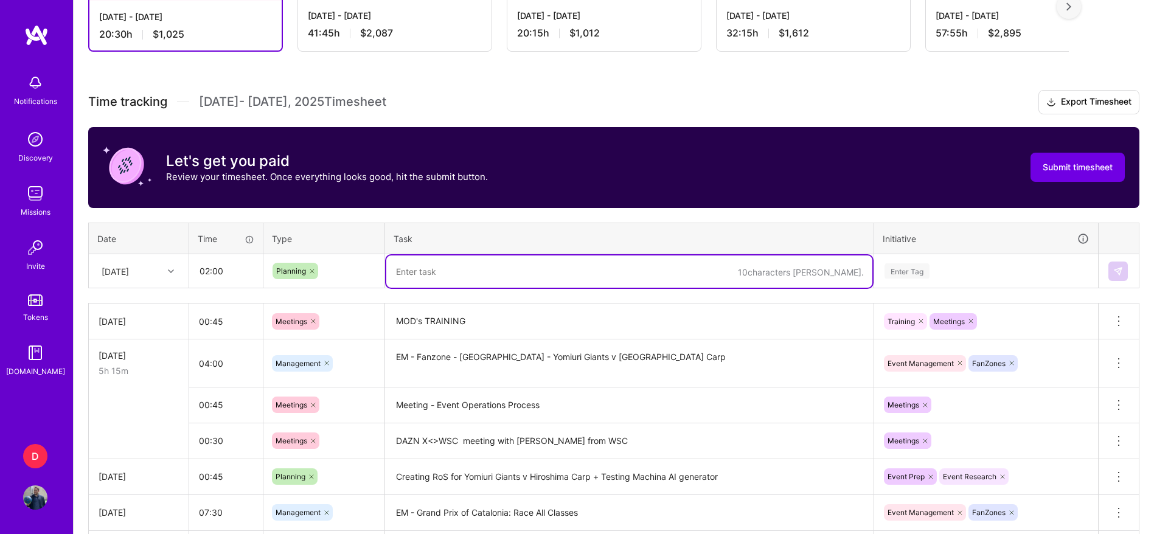
click at [434, 269] on textarea at bounding box center [629, 271] width 486 height 32
paste textarea "Creating RoS for Yomiuri Giants v Hiroshima Carp + Testing Machina AI generator"
click at [407, 272] on textarea "Creating RoS for Yomiuri Giants v Hiroshima Carp + Testing Machina AI generator" at bounding box center [629, 271] width 486 height 32
type textarea "Working o RoS for Yomiuri Giants v Hiroshima Carp + Testing Machina AI generator"
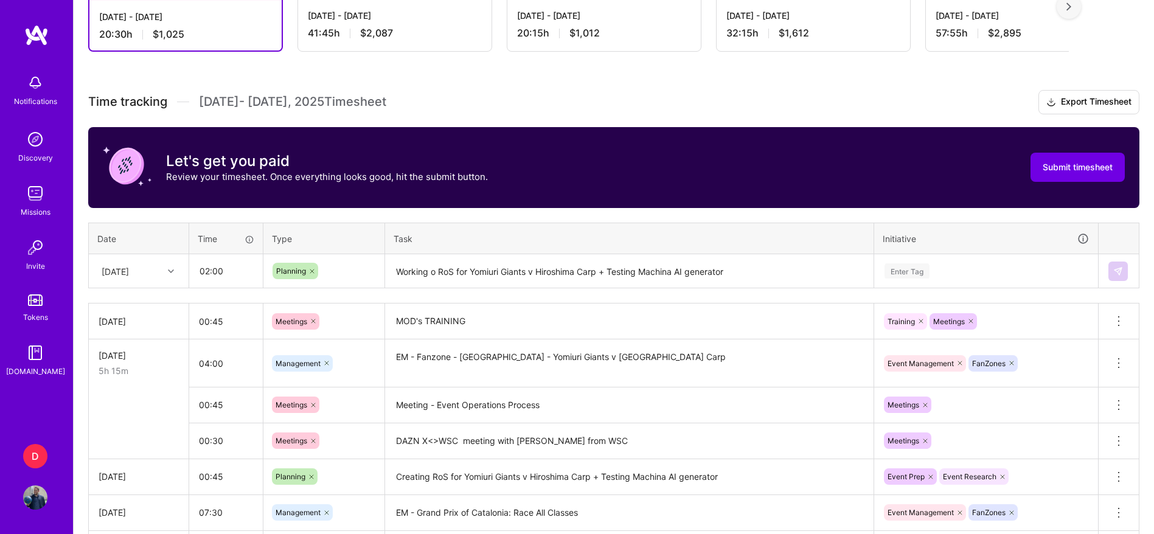
click at [371, 46] on div "[DATE] - [DATE] 41:45 h $2,087" at bounding box center [394, 24] width 193 height 50
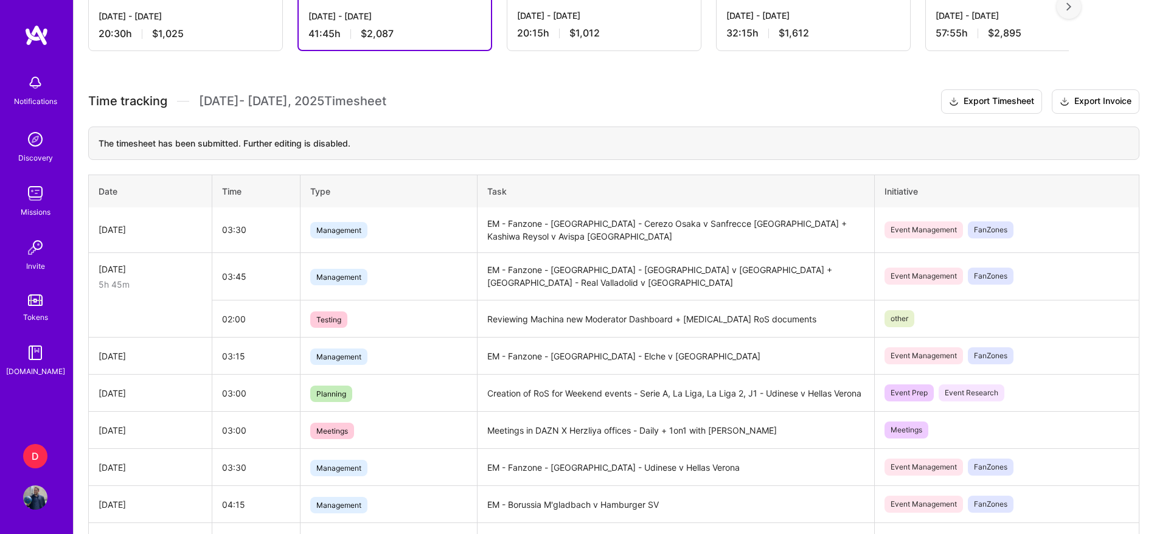
click at [524, 395] on td "Creation of RoS for Weekend events - Serie A, La Liga, La Liga 2, J1 - Udinese …" at bounding box center [675, 393] width 397 height 37
copy td "Creation of RoS for Weekend events - Serie A, La Liga, La Liga 2, J1 - Udinese …"
click at [218, 32] on div "20:30 h $1,025" at bounding box center [186, 33] width 174 height 13
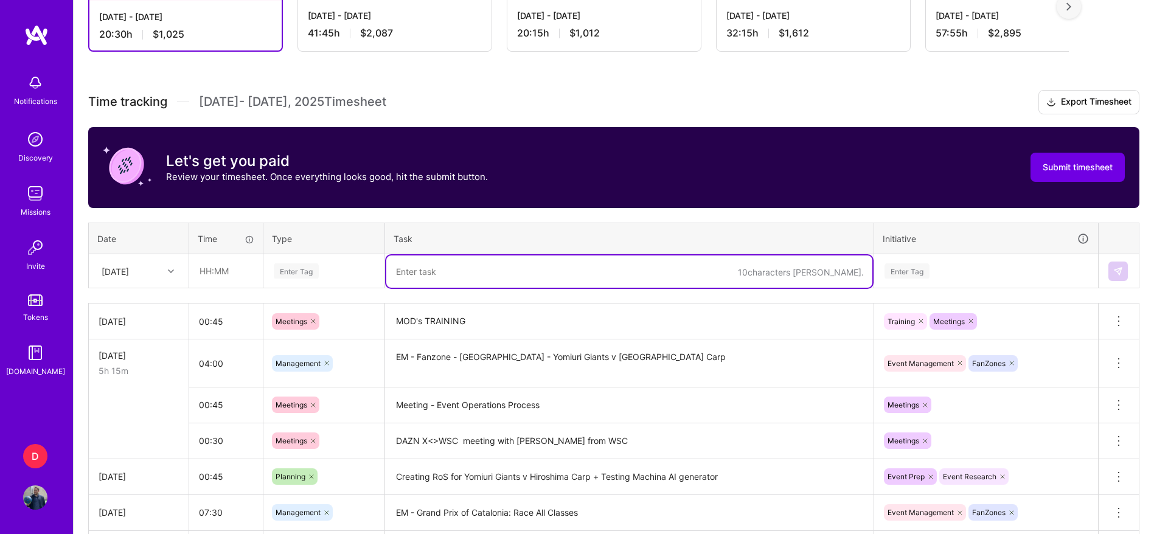
click at [417, 281] on textarea at bounding box center [629, 271] width 486 height 32
paste textarea "Creation of RoS for Weekend events - Serie A, La Liga, La Liga 2, J1 - Udinese …"
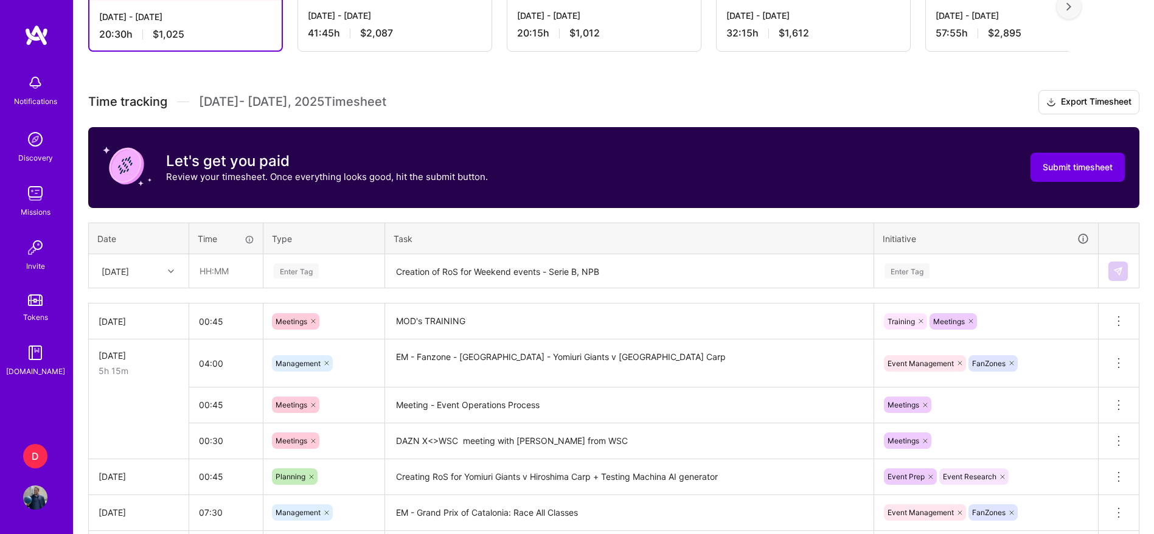
click at [776, 252] on th "Task" at bounding box center [629, 239] width 489 height 32
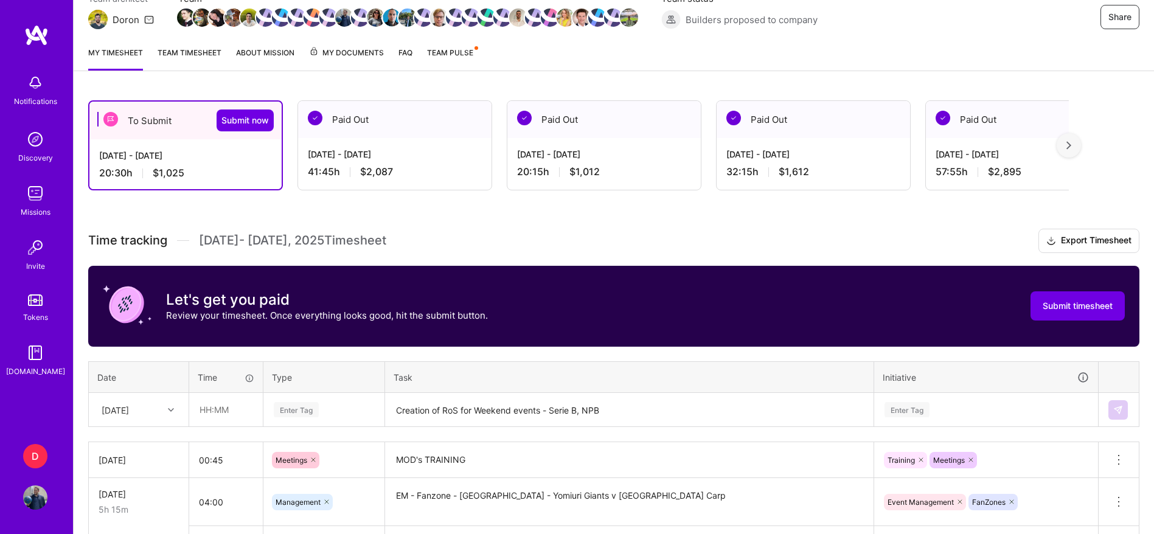
scroll to position [78, 0]
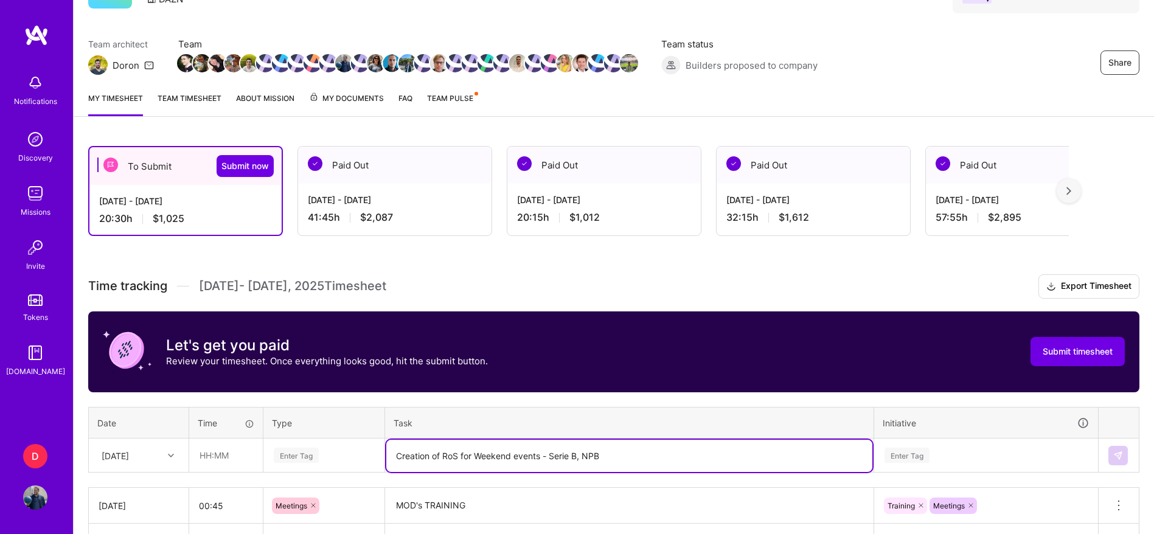
click at [666, 465] on textarea "Creation of RoS for Weekend events - Serie B, NPB" at bounding box center [629, 456] width 486 height 32
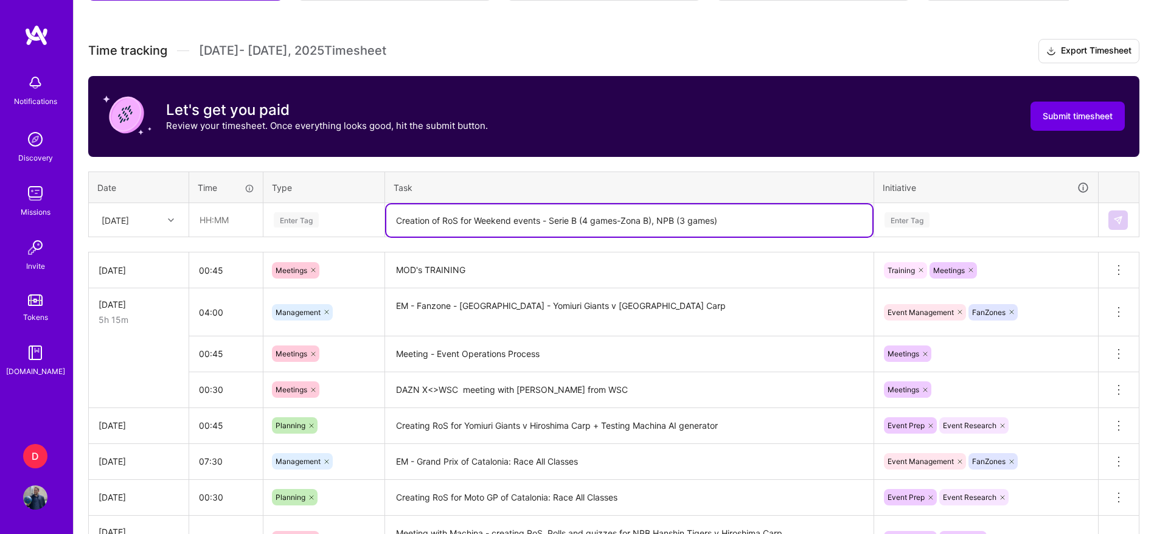
scroll to position [315, 0]
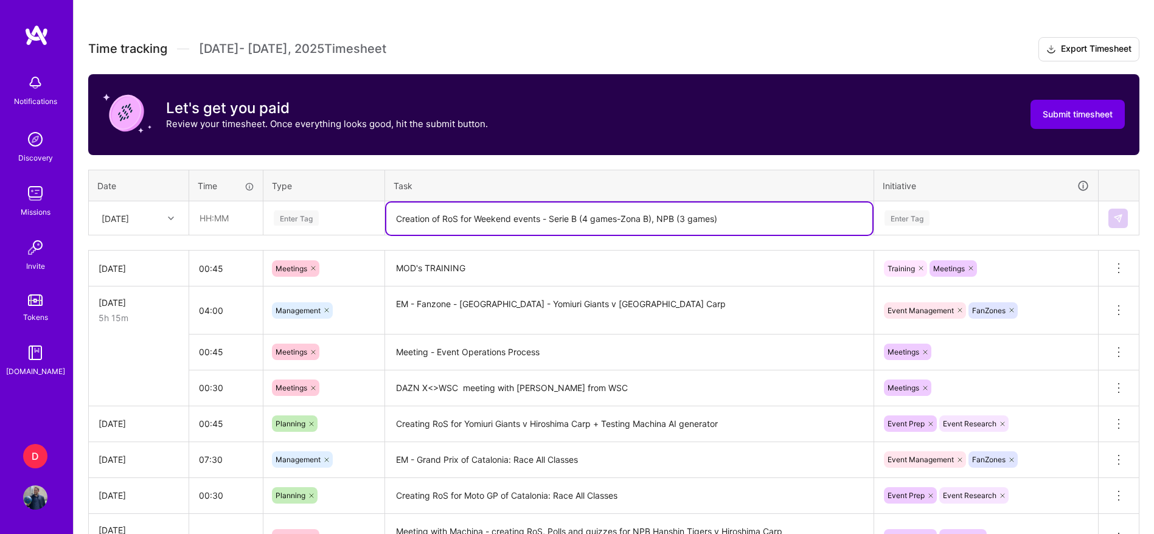
type textarea "Creation of RoS for Weekend events - Serie B (4 games-Zona B), NPB (3 games)"
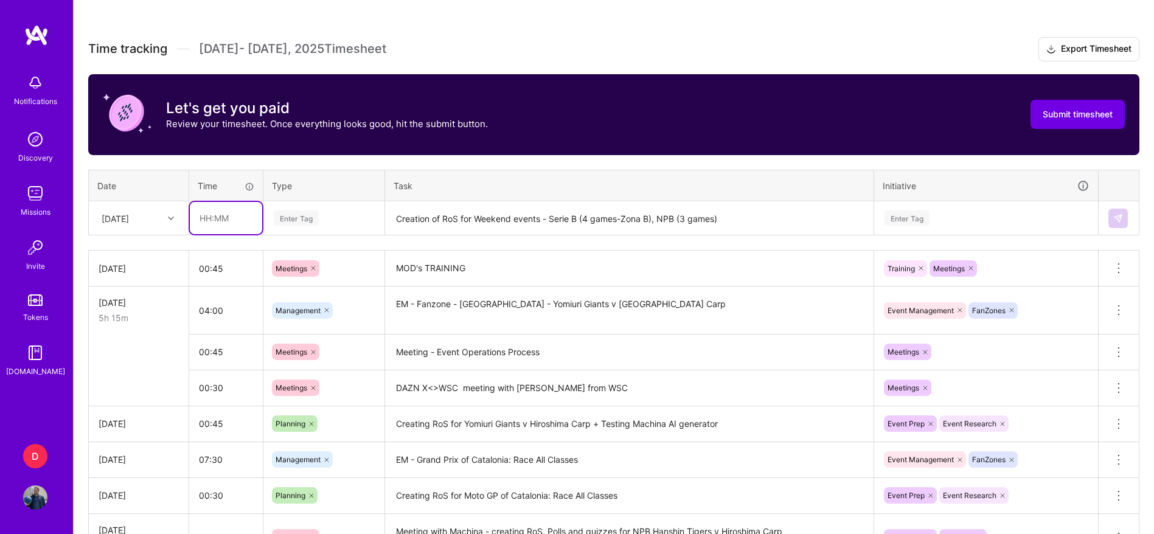
click at [235, 222] on input "text" at bounding box center [226, 218] width 72 height 32
type input "02:00"
click at [136, 231] on div "[DATE]" at bounding box center [138, 218] width 99 height 32
click at [135, 393] on div "[DATE]" at bounding box center [138, 397] width 99 height 23
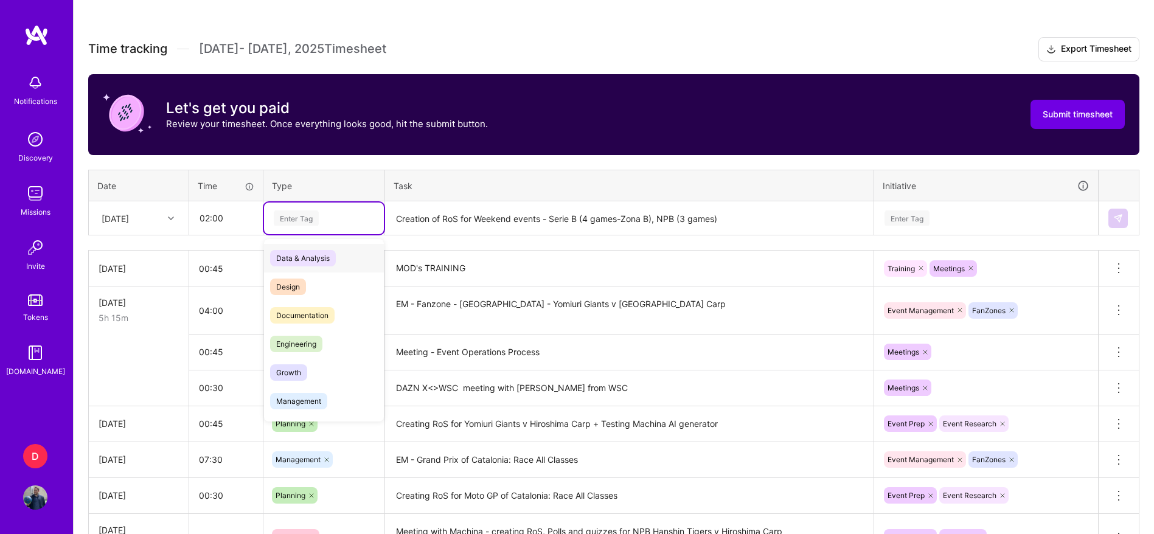
click at [344, 219] on div "Enter Tag" at bounding box center [323, 217] width 103 height 15
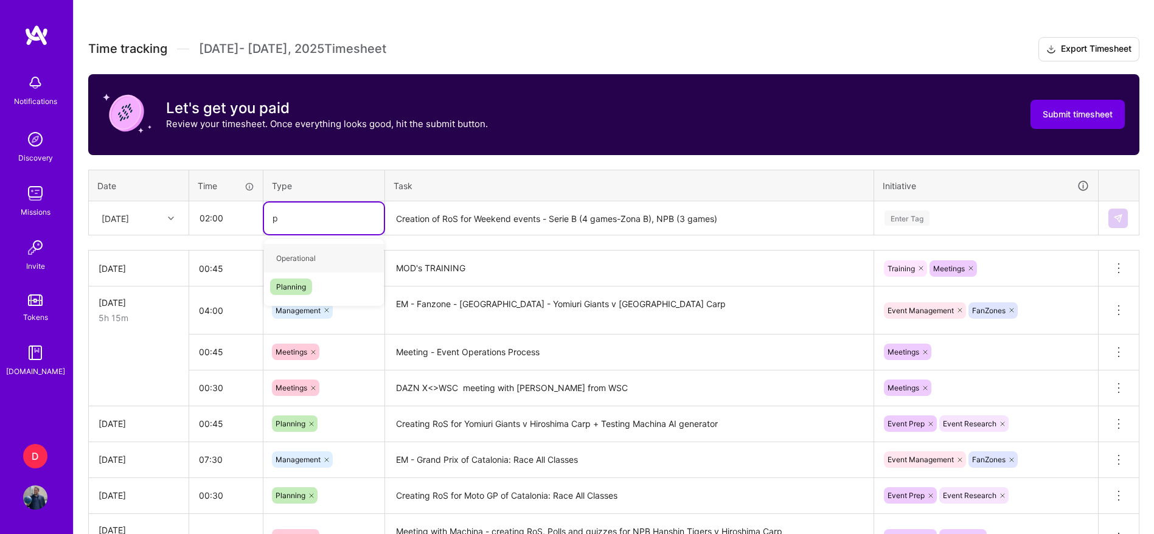
type input "pl"
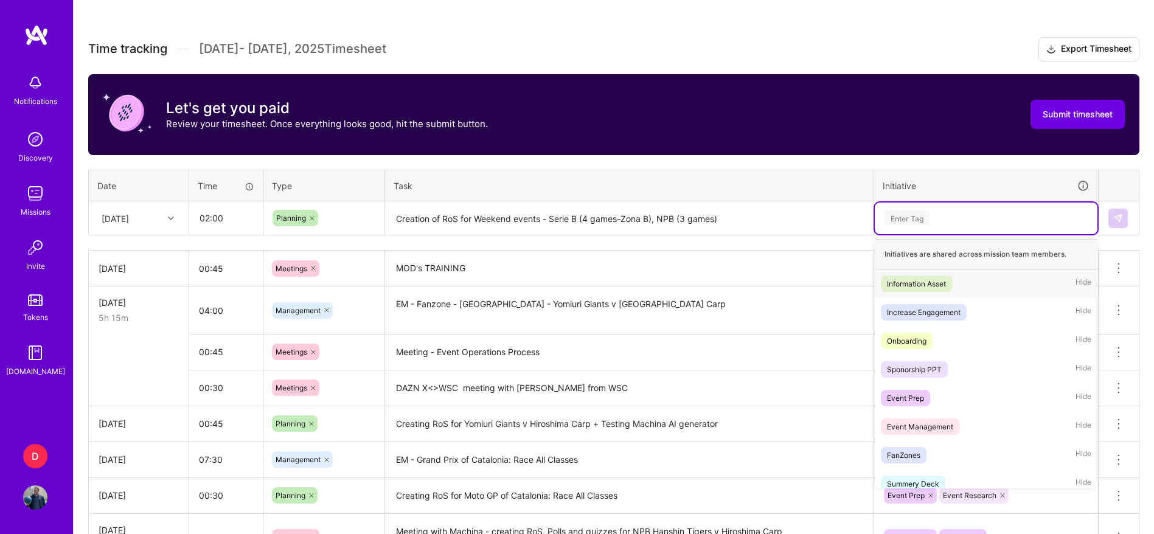
click at [910, 222] on div "Enter Tag" at bounding box center [906, 218] width 45 height 19
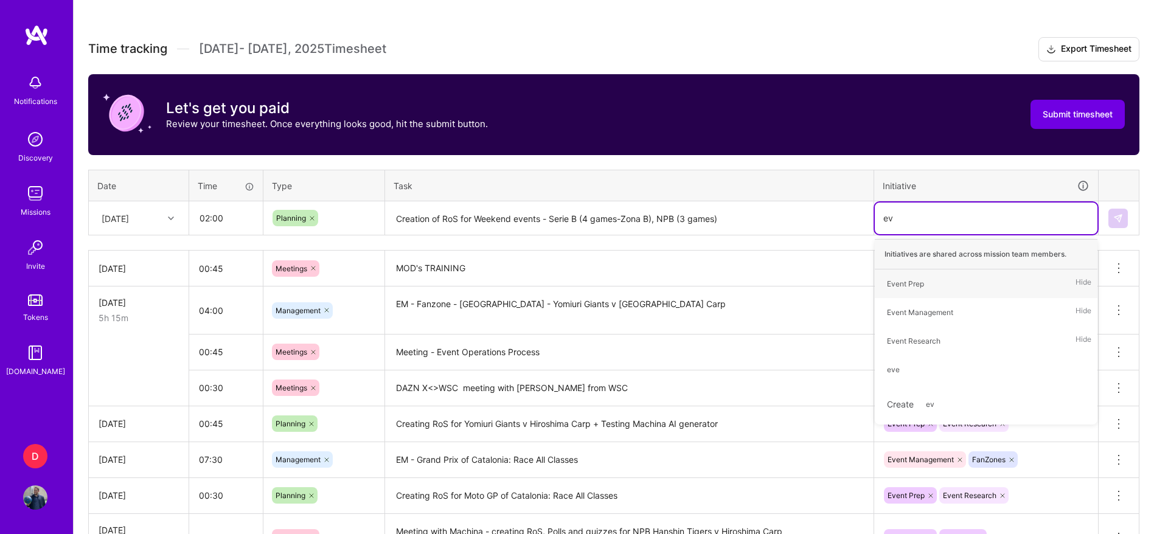
type input "eve"
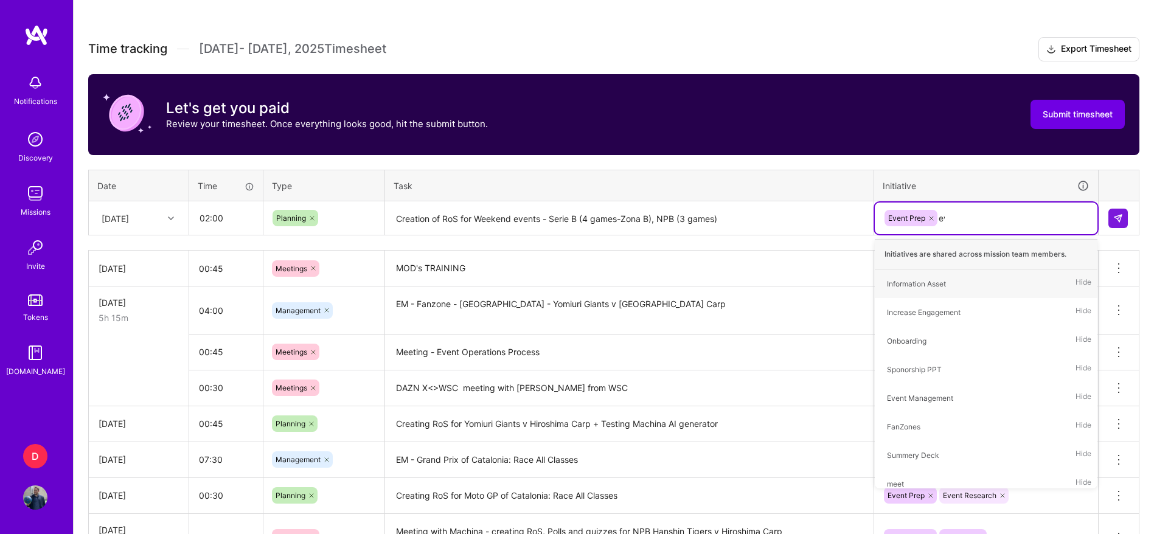
type input "eve"
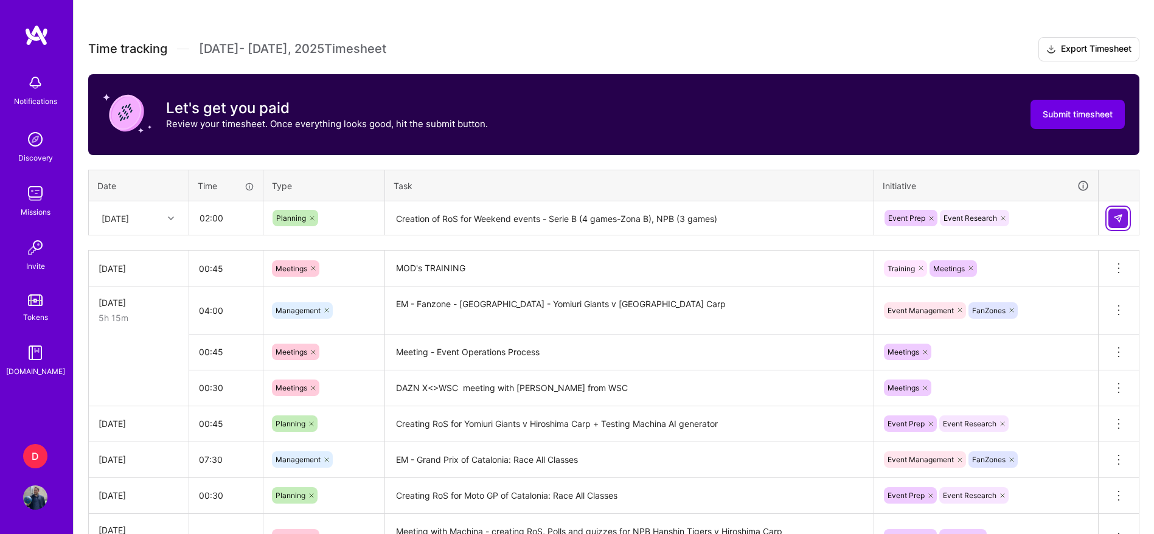
click at [1121, 223] on button at bounding box center [1117, 218] width 19 height 19
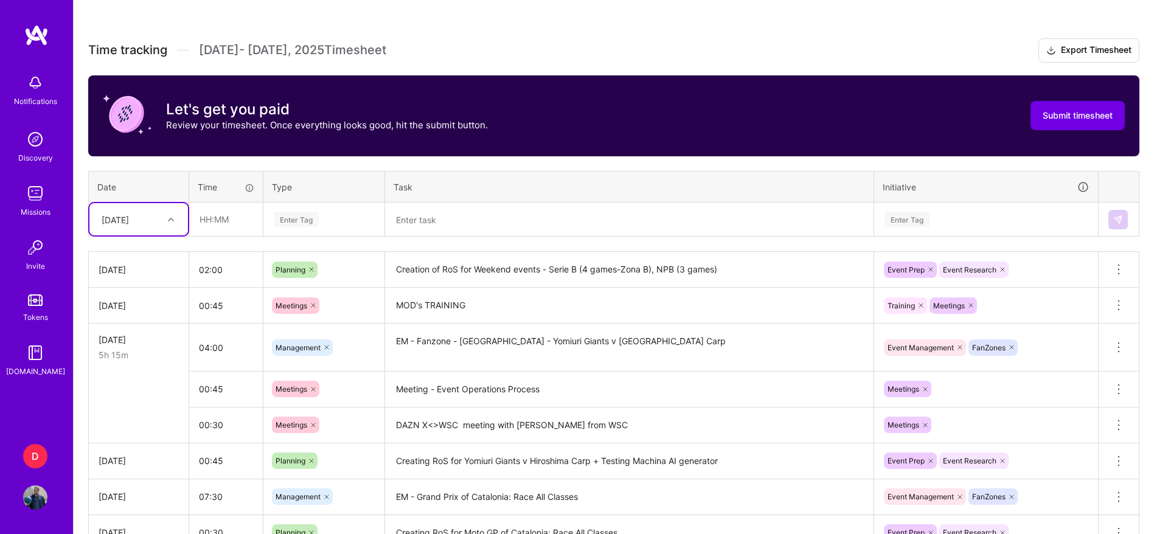
scroll to position [299, 0]
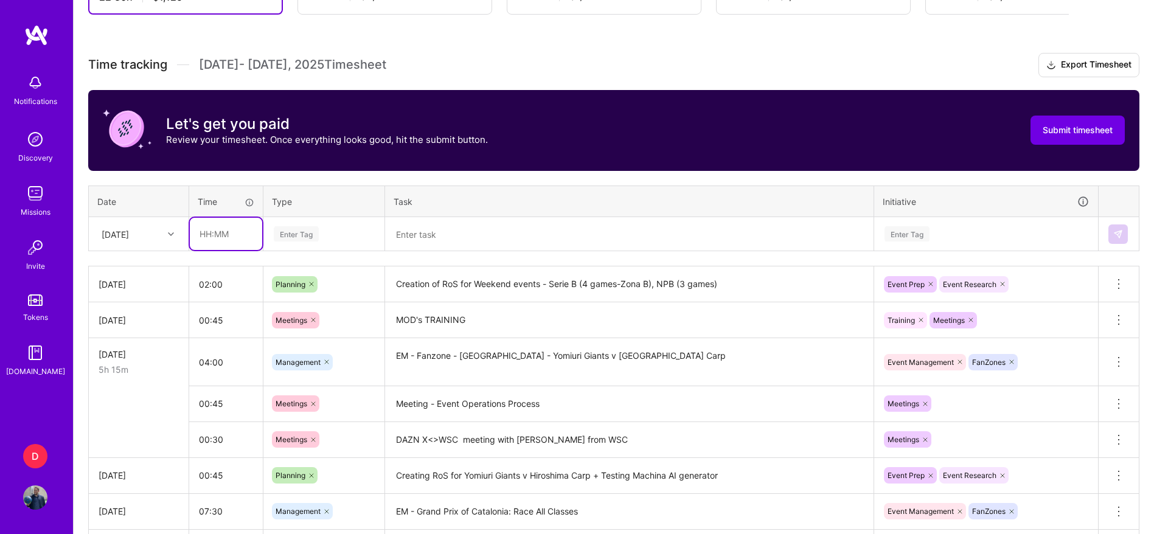
click at [199, 237] on input "text" at bounding box center [226, 234] width 72 height 32
type input "03:30"
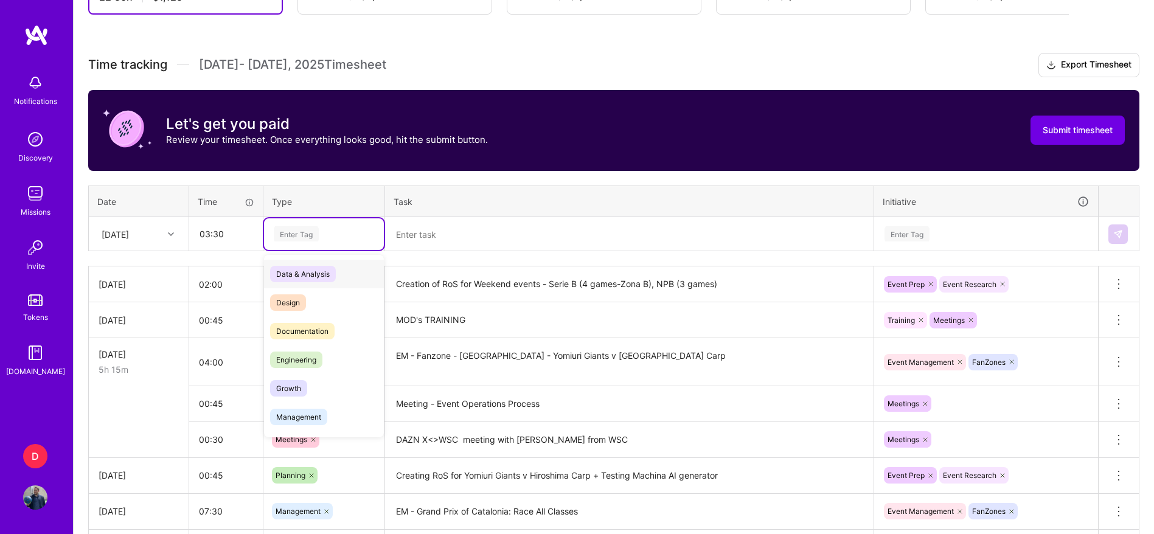
click at [311, 241] on div "Enter Tag" at bounding box center [296, 233] width 45 height 19
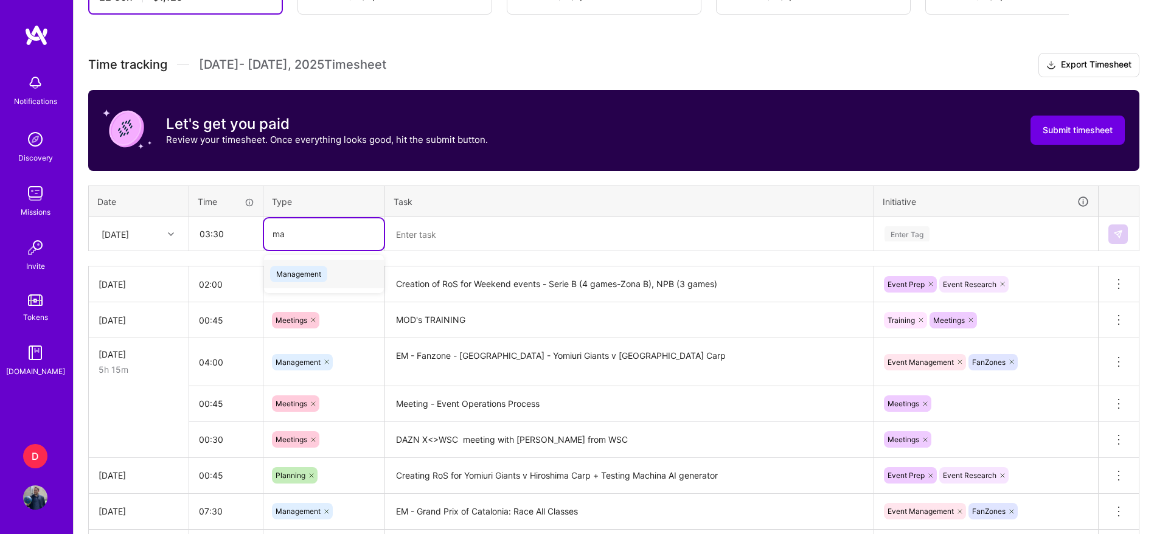
type input "man"
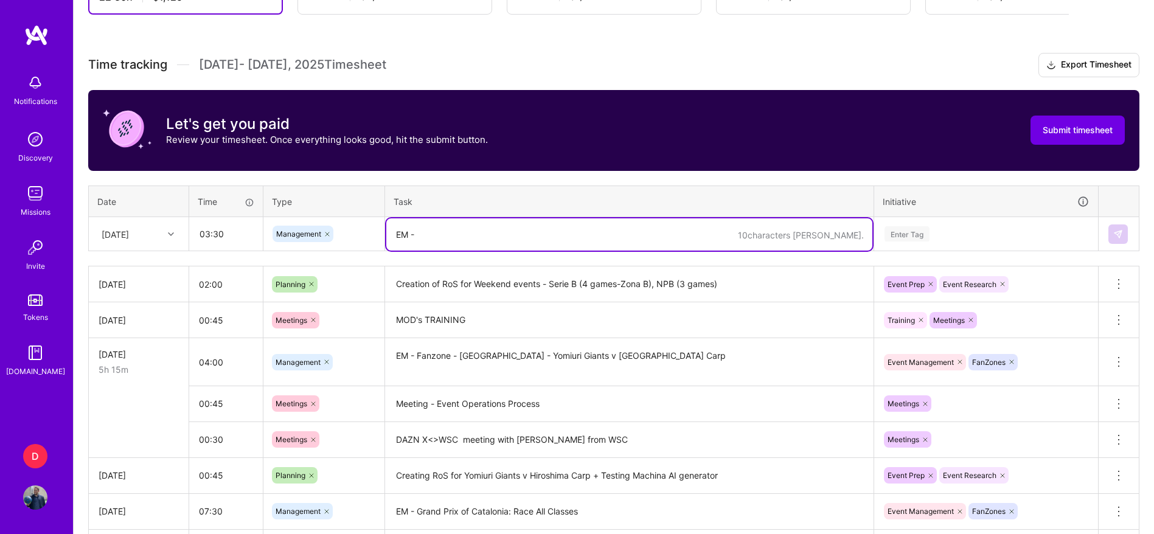
paste textarea "Fanzone - [GEOGRAPHIC_DATA] - DAZN ONLY [GEOGRAPHIC_DATA] - ZONA SERIE B - MD1 …"
drag, startPoint x: 477, startPoint y: 230, endPoint x: 566, endPoint y: 241, distance: 88.9
click at [566, 241] on textarea "EM - Fanzone - [GEOGRAPHIC_DATA] - DAZN ONLY [GEOGRAPHIC_DATA] - ZONA SERIE B -…" at bounding box center [629, 234] width 486 height 32
click at [563, 231] on textarea "EM - Fanzone - [GEOGRAPHIC_DATA] - ZONA SERIE B - MD1 (MD3)" at bounding box center [629, 234] width 486 height 32
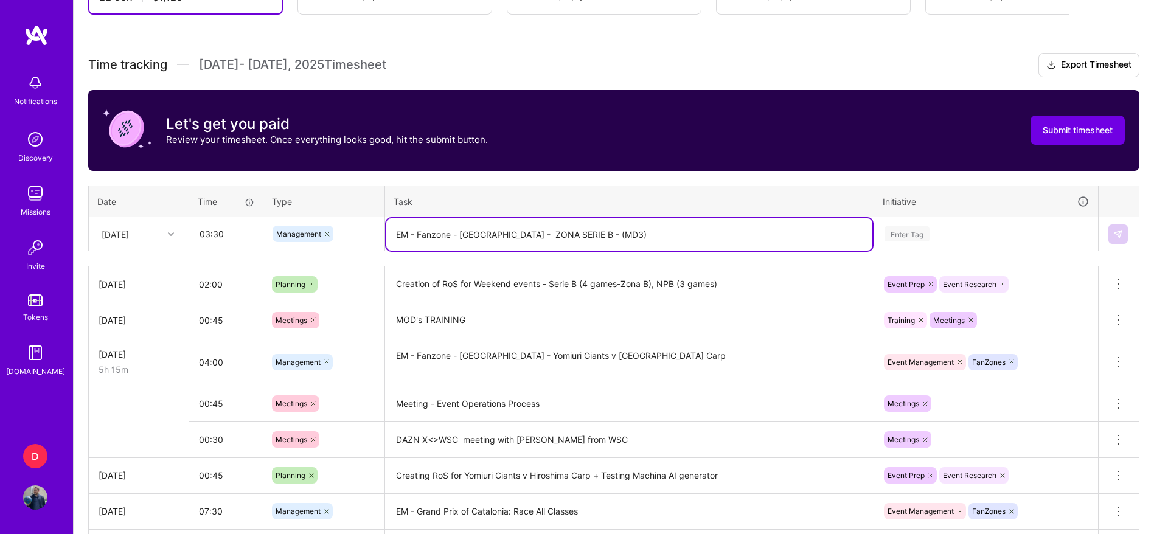
type textarea "EM - Fanzone - [GEOGRAPHIC_DATA] - ZONA SERIE B - (MD3)"
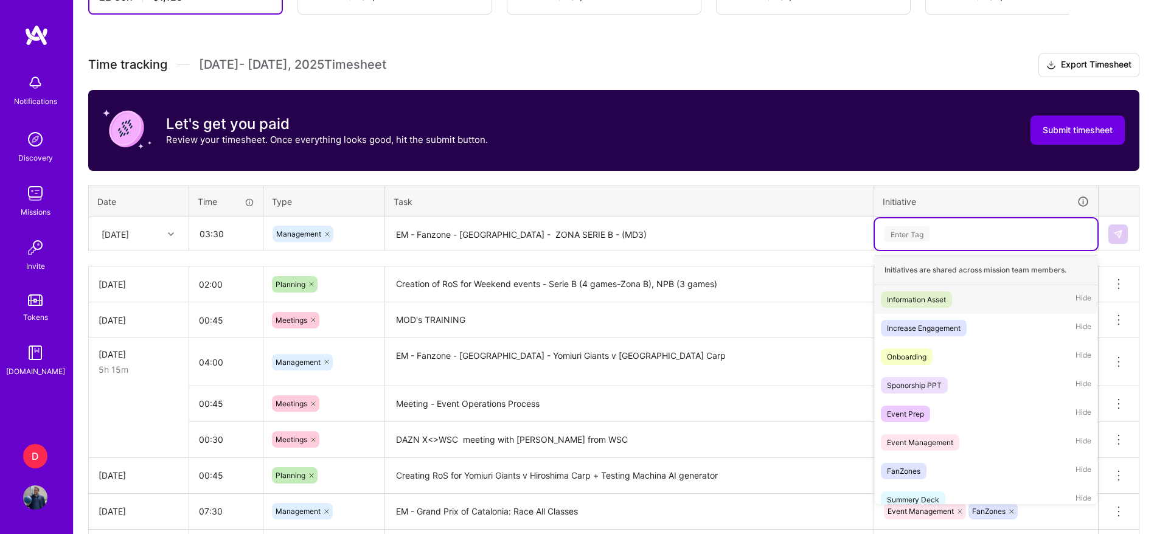
click at [926, 225] on div "Enter Tag" at bounding box center [986, 234] width 223 height 32
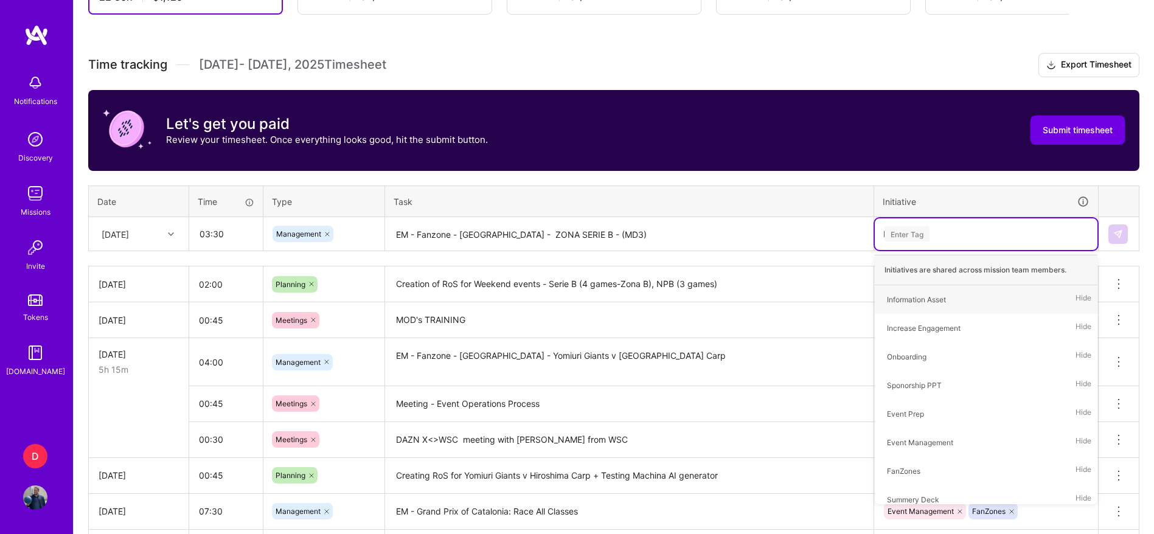
type input "EVE"
type input "FAN"
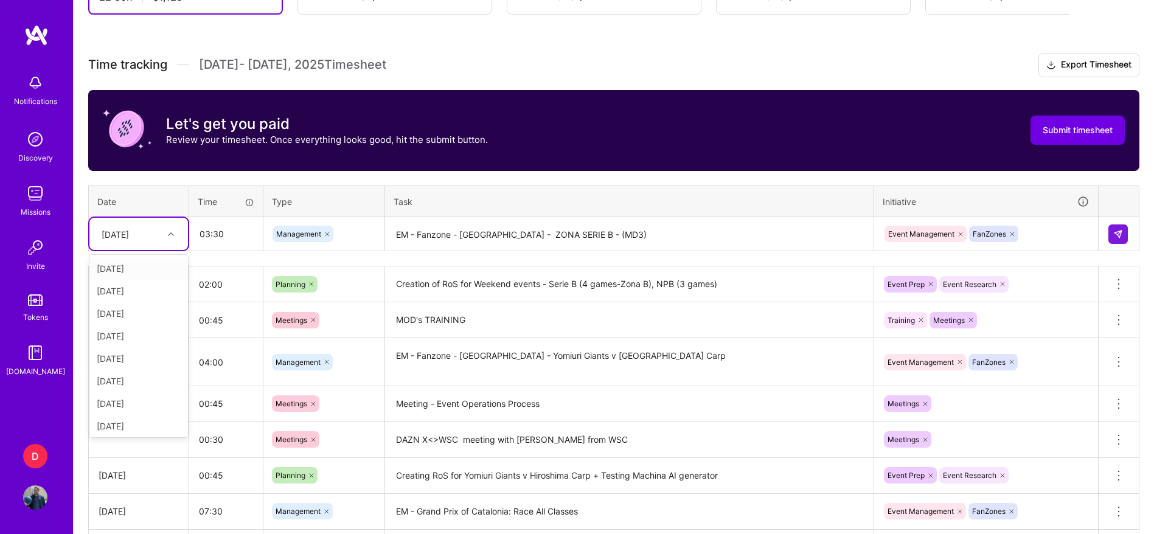
click at [125, 239] on div "[DATE]" at bounding box center [115, 233] width 27 height 13
click at [137, 379] on div "[DATE]" at bounding box center [138, 378] width 99 height 23
click at [1125, 231] on button at bounding box center [1117, 233] width 19 height 19
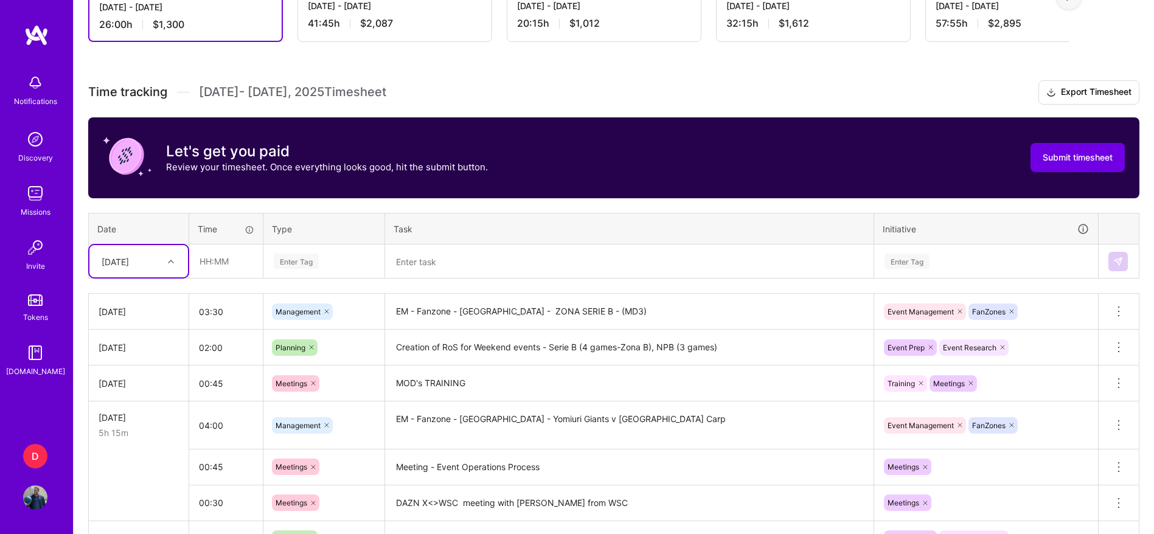
scroll to position [284, 0]
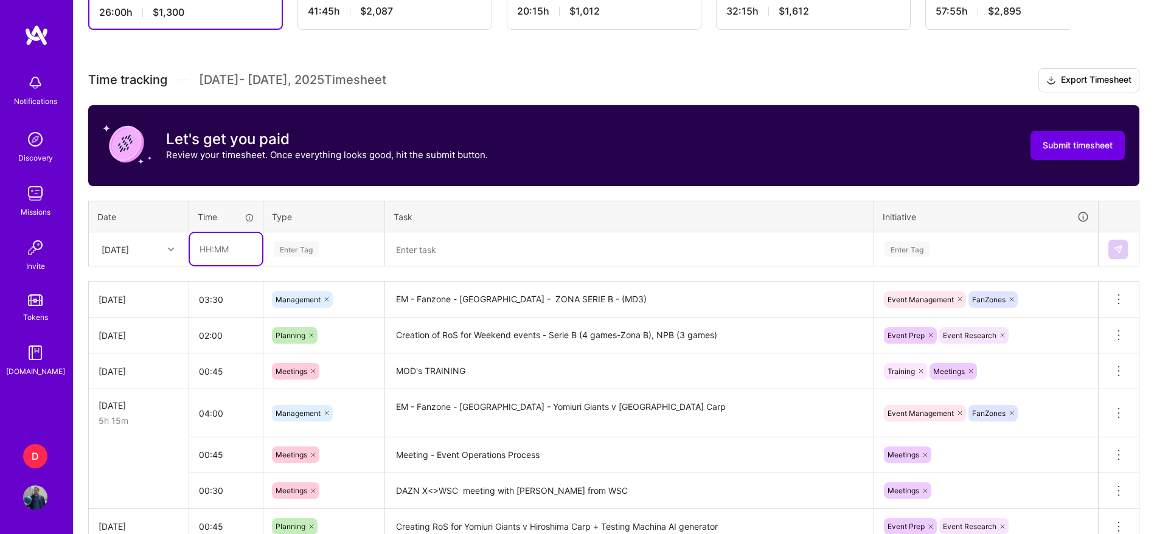
click at [208, 237] on input "text" at bounding box center [226, 249] width 72 height 32
type input "04:30"
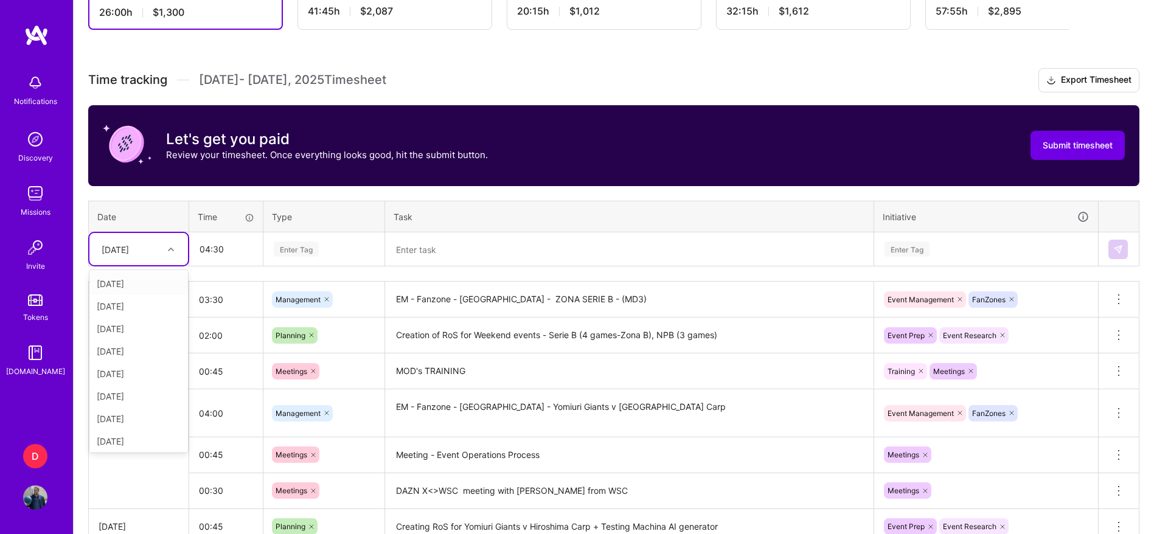
click at [107, 258] on div "[DATE]" at bounding box center [129, 249] width 68 height 20
click at [145, 425] on div "[DATE]" at bounding box center [138, 416] width 99 height 23
click at [322, 249] on div "Enter Tag" at bounding box center [323, 248] width 103 height 15
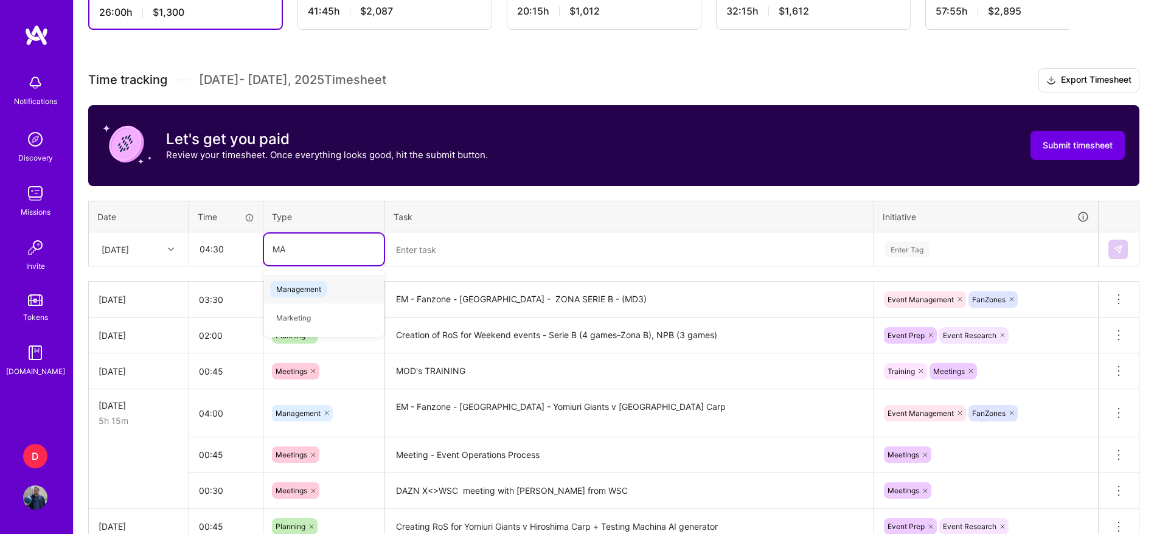
type input "MAN"
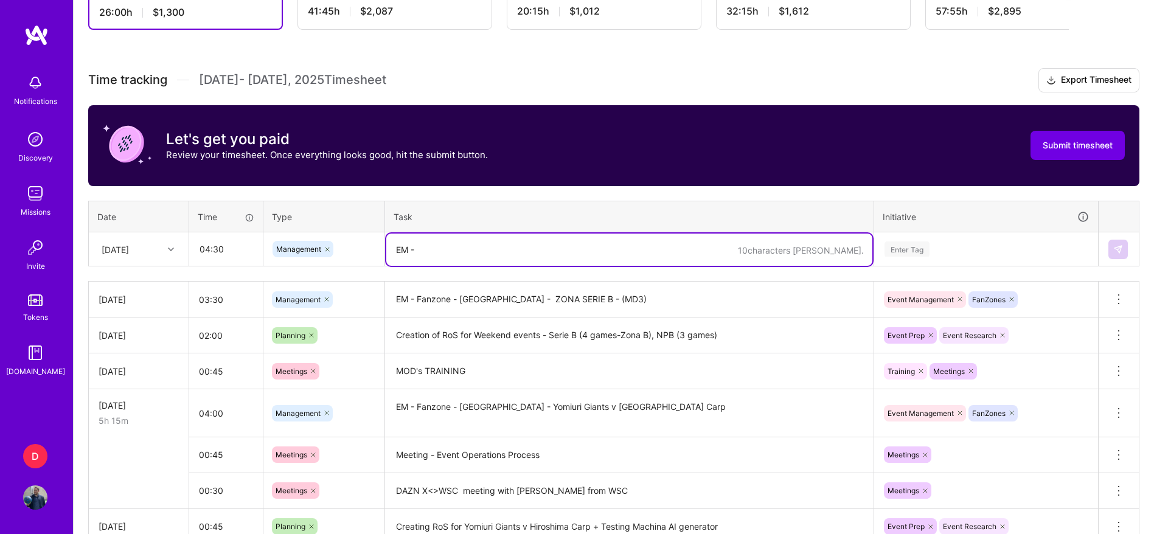
paste textarea "Fanzone - [GEOGRAPHIC_DATA] - Yokohama BayStars v Yomiuri Giants"
type textarea "EM - Fanzone - [GEOGRAPHIC_DATA] - Yokohama BayStars v Yomiuri Giants"
click at [909, 244] on div "Enter Tag" at bounding box center [906, 249] width 45 height 19
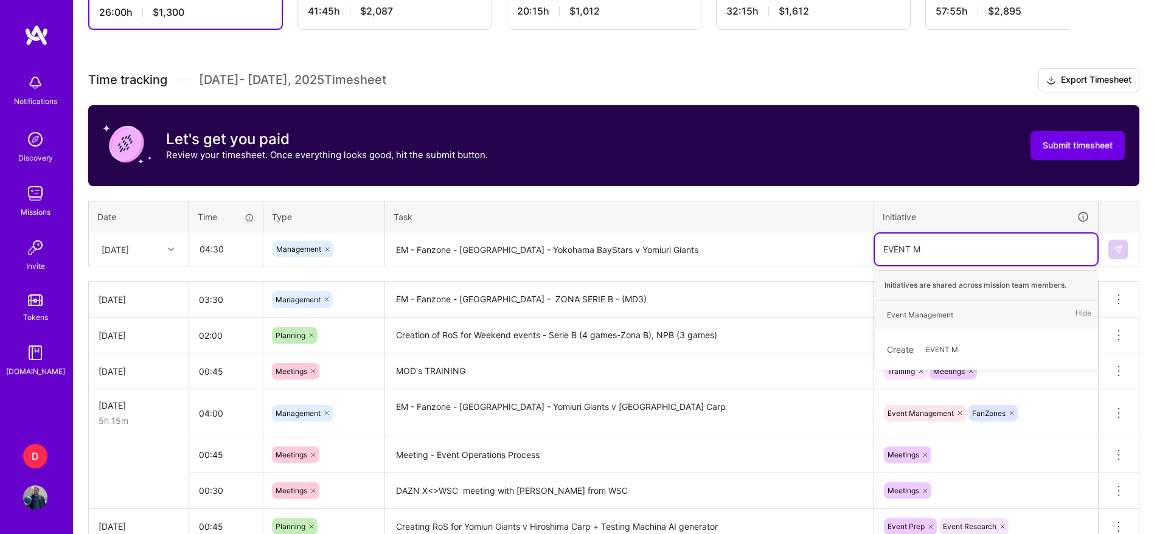
type input "EVENT MA"
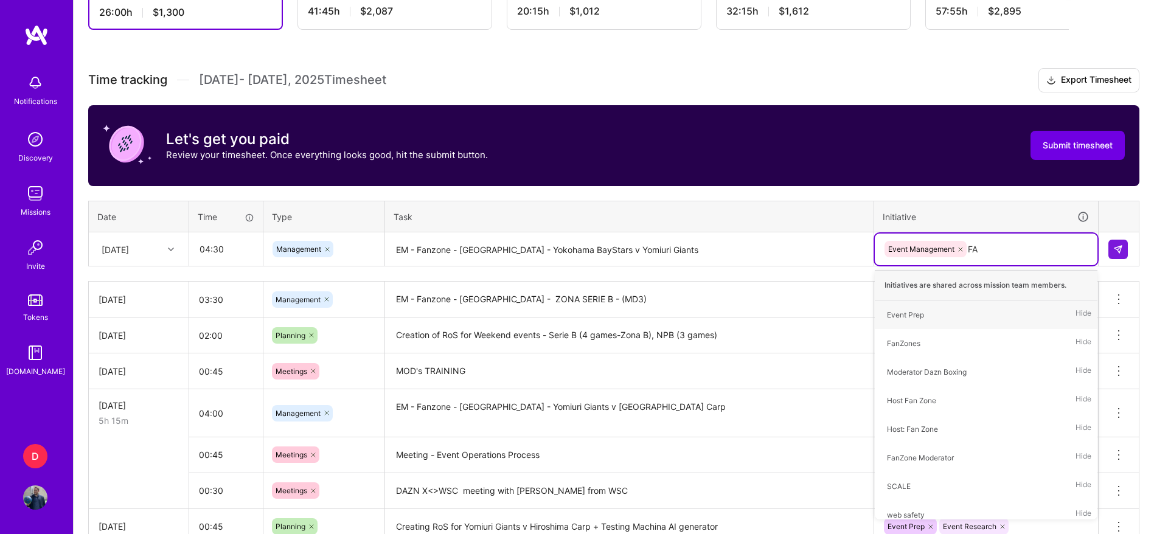
type input "FAN"
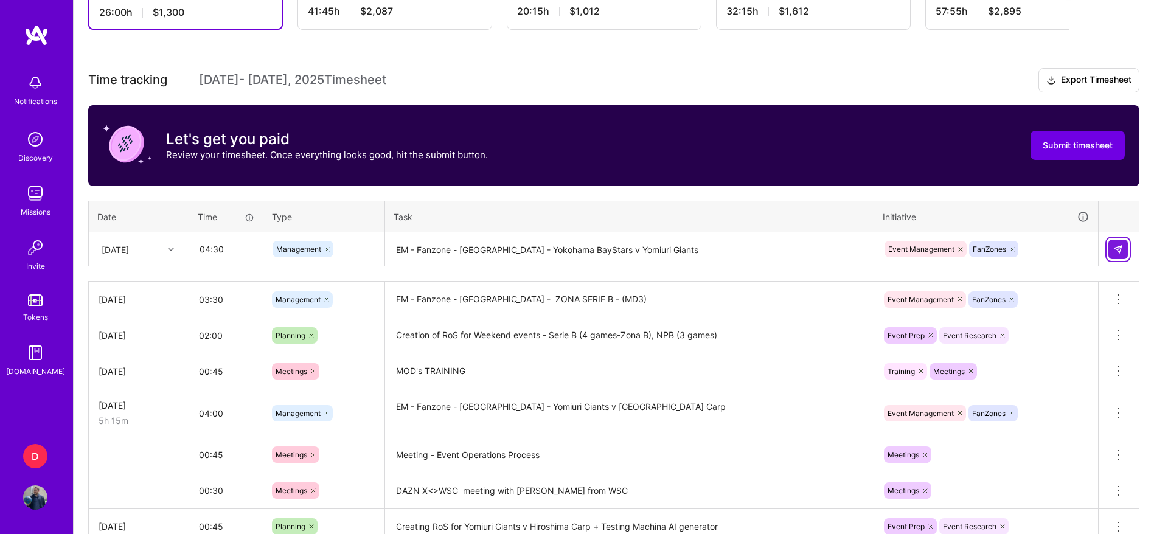
click at [1125, 255] on button at bounding box center [1117, 249] width 19 height 19
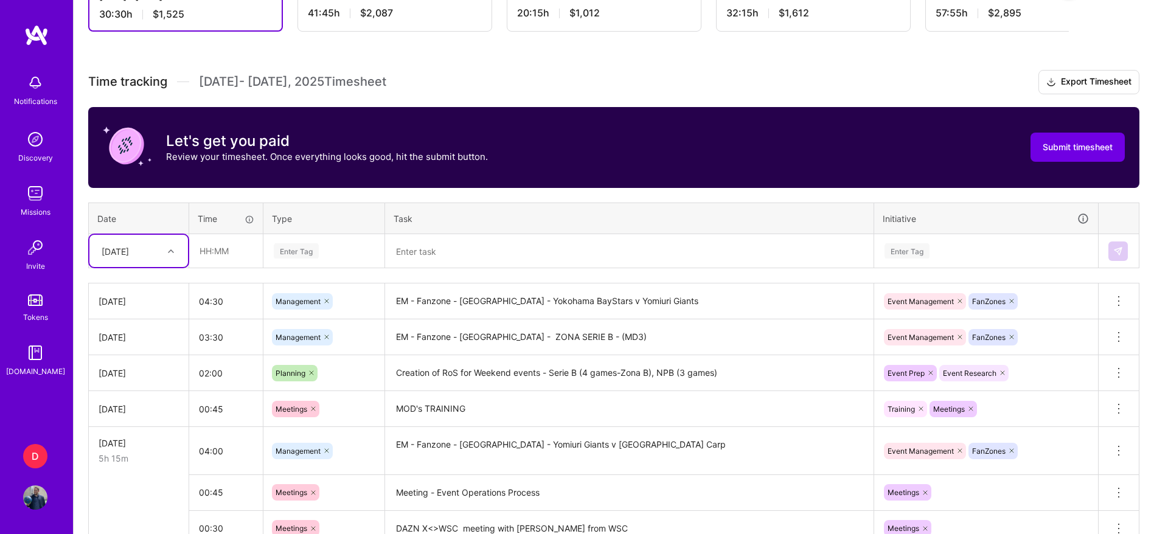
scroll to position [283, 0]
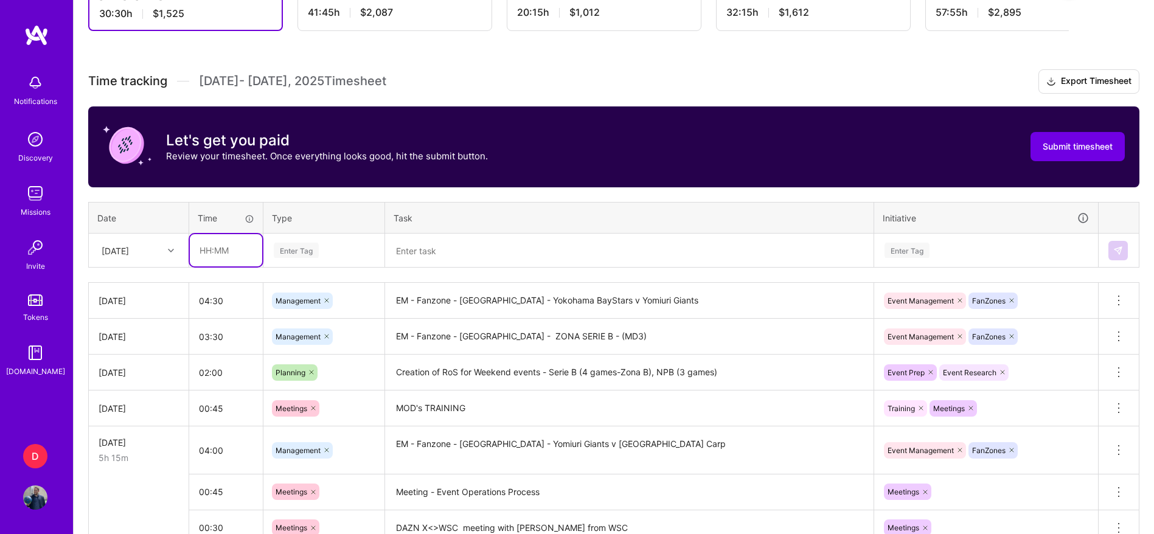
click at [202, 252] on input "text" at bounding box center [226, 250] width 72 height 32
type input "08:30"
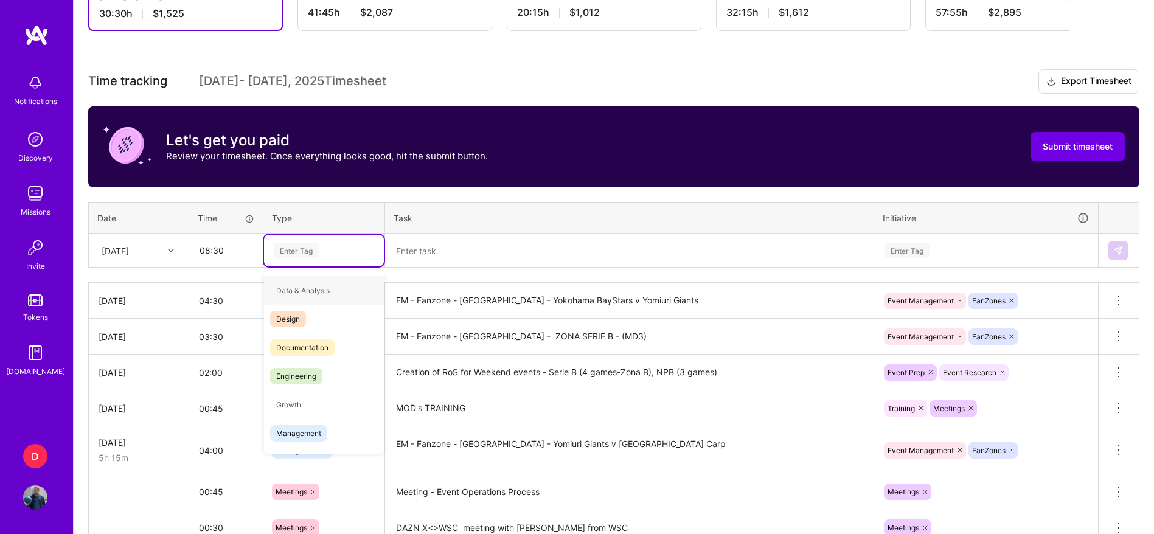
type input "E"
type input "MAN"
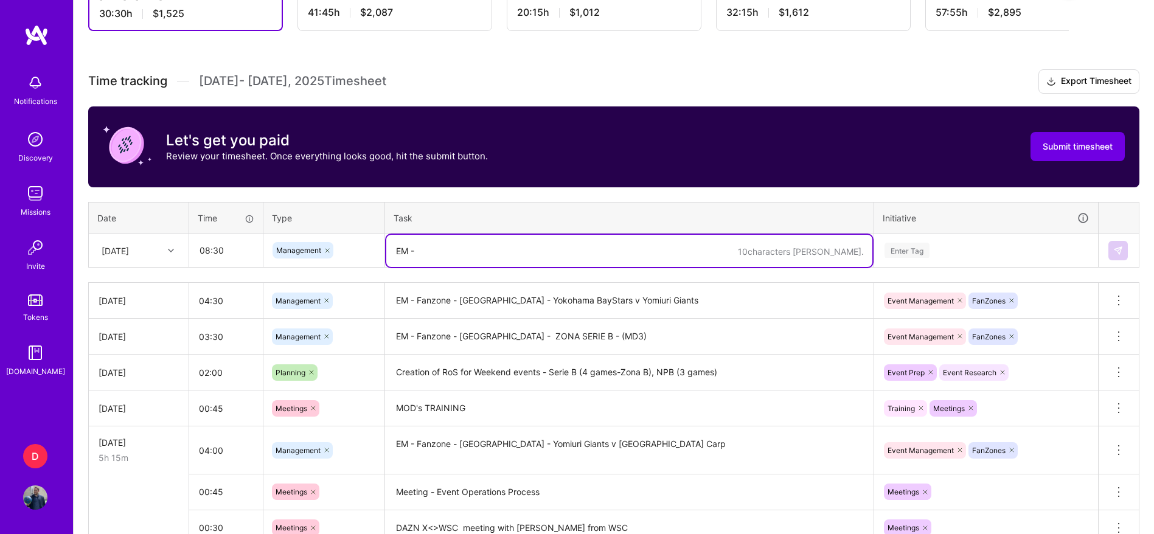
paste textarea "Fanzone - Japan - Hanshin Tigers v [PERSON_NAME] Dragons"
paste textarea "Yokohama BayStars v Yomiuri Giants"
paste textarea "one after the other"
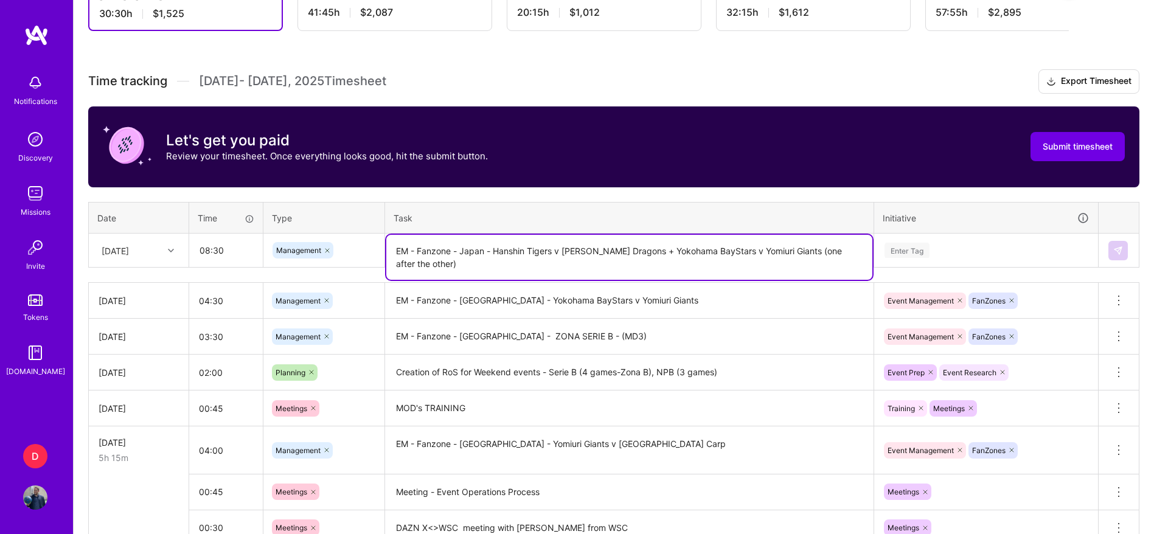
type textarea "EM - Fanzone - Japan - Hanshin Tigers v [PERSON_NAME] Dragons + Yokohama BaySta…"
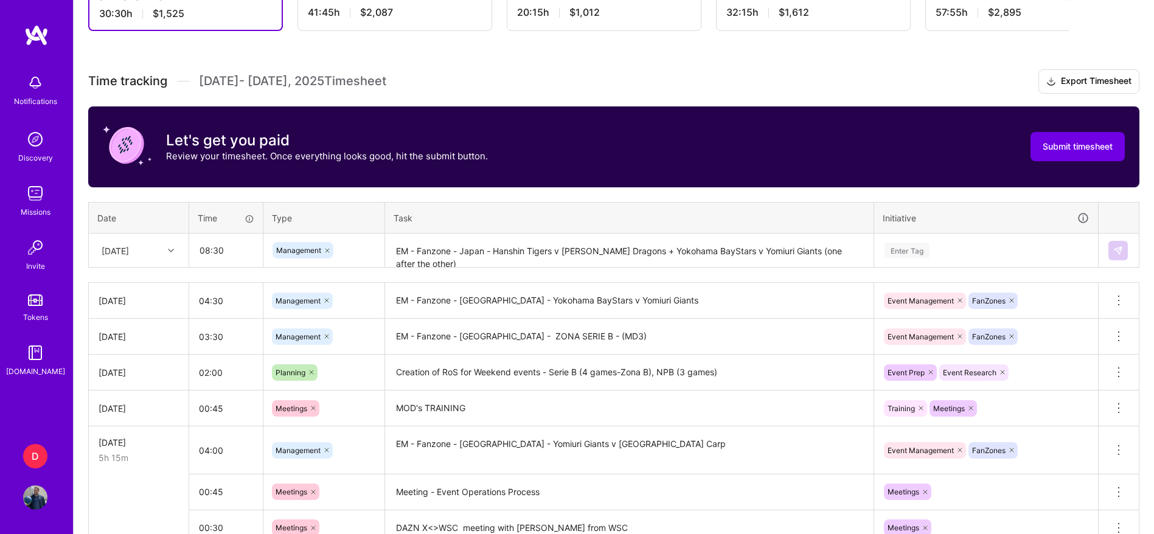
click at [711, 200] on div "Time tracking [DATE] - [DATE] Timesheet Export Timesheet Let's get you paid Rev…" at bounding box center [613, 437] width 1051 height 737
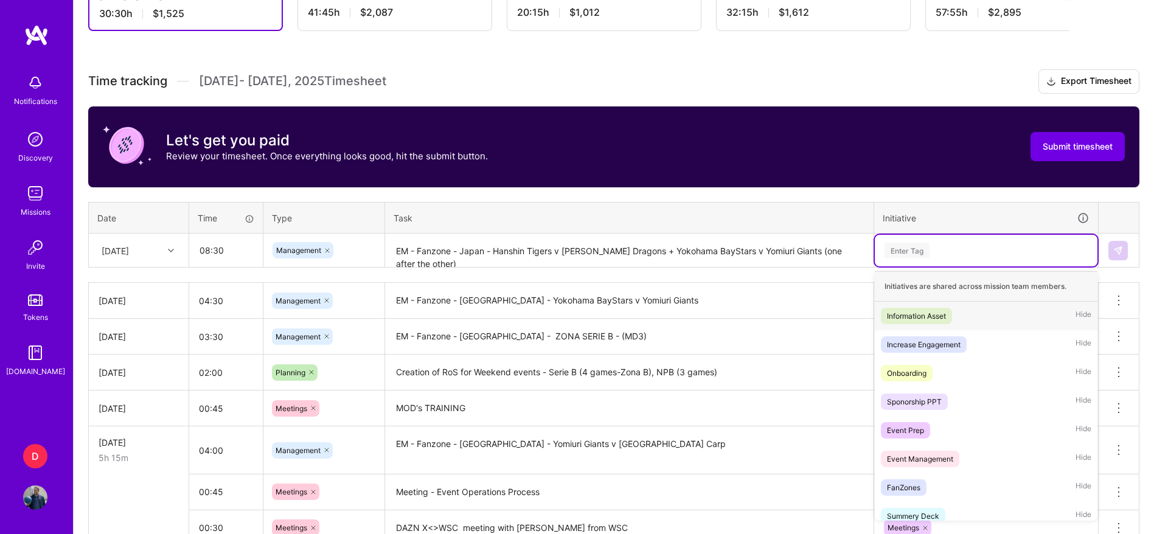
click at [927, 250] on div "Enter Tag" at bounding box center [906, 250] width 45 height 19
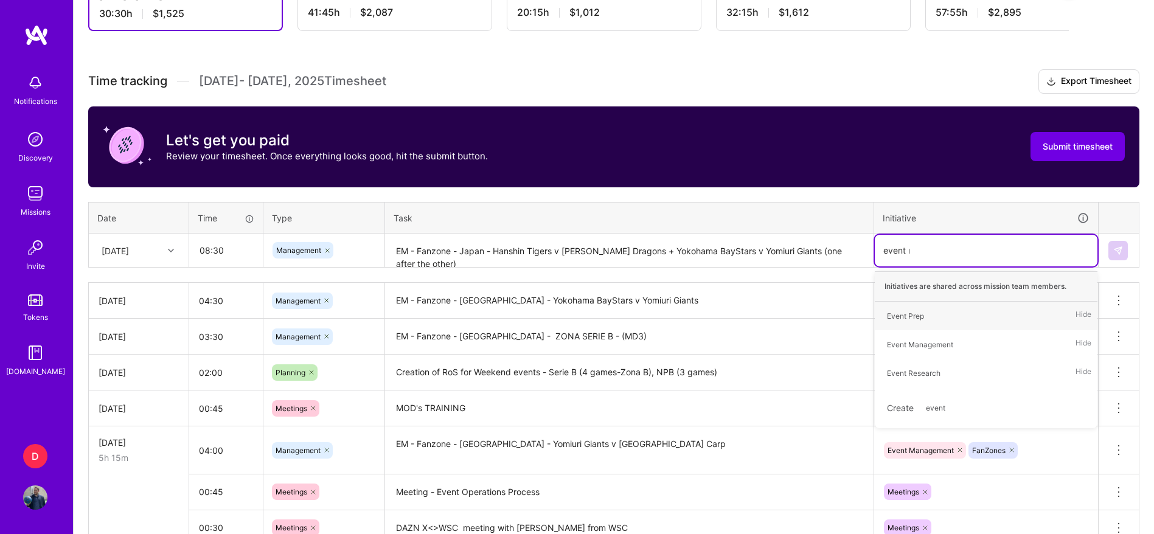
type input "event man"
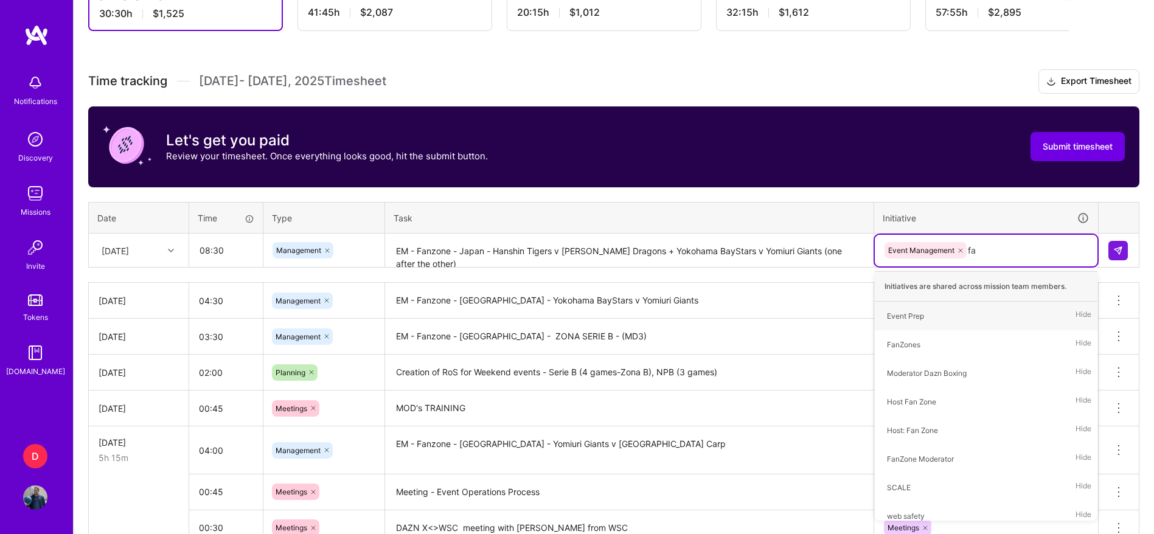
type input "fan"
click at [159, 248] on div "[DATE]" at bounding box center [129, 250] width 68 height 20
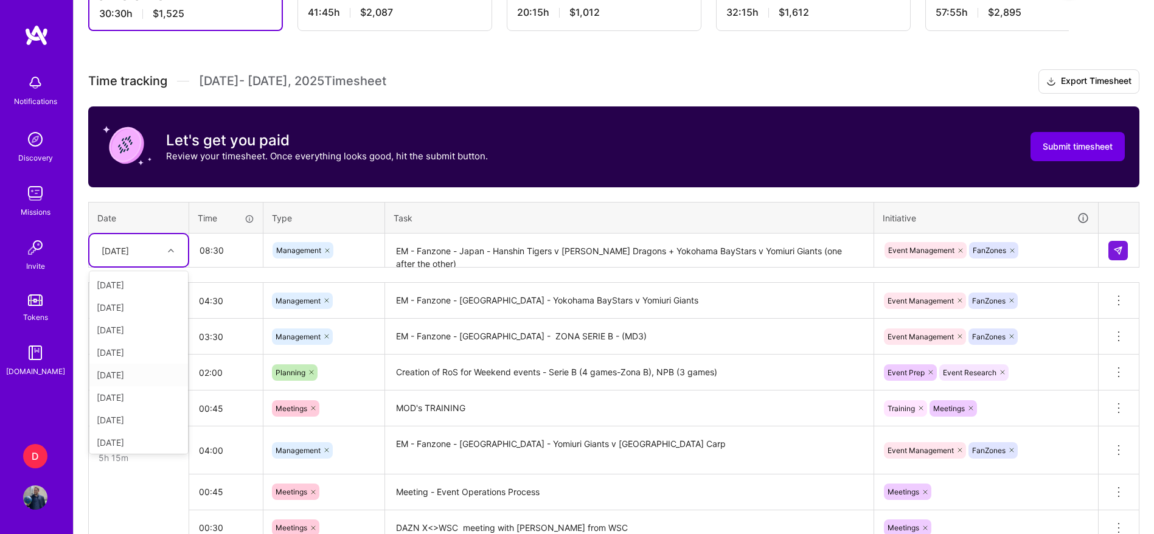
scroll to position [137, 0]
click at [128, 438] on div "[DATE]" at bounding box center [138, 440] width 99 height 23
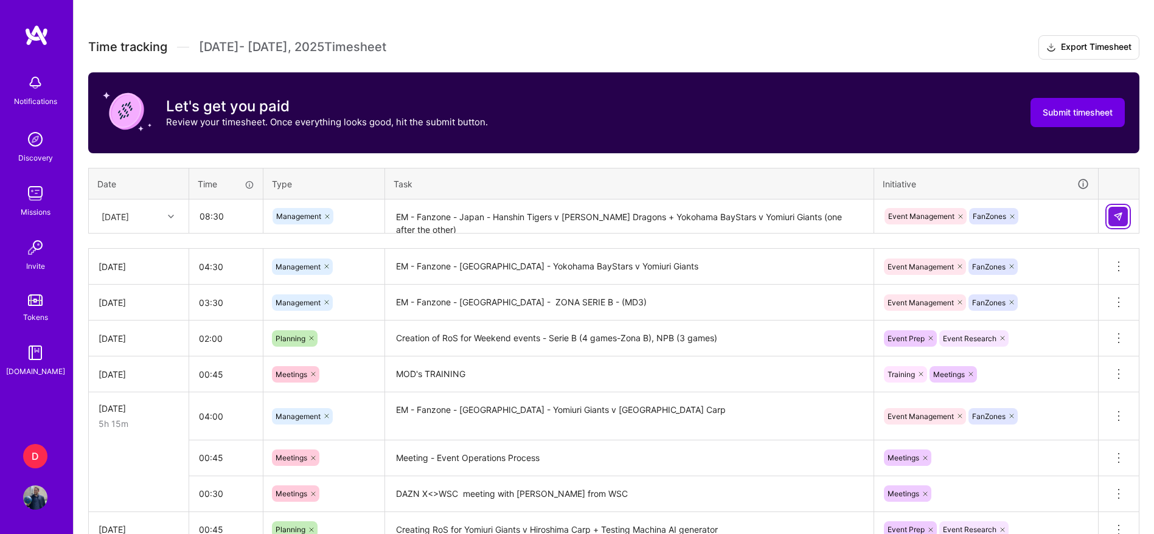
click at [1123, 214] on button at bounding box center [1117, 216] width 19 height 19
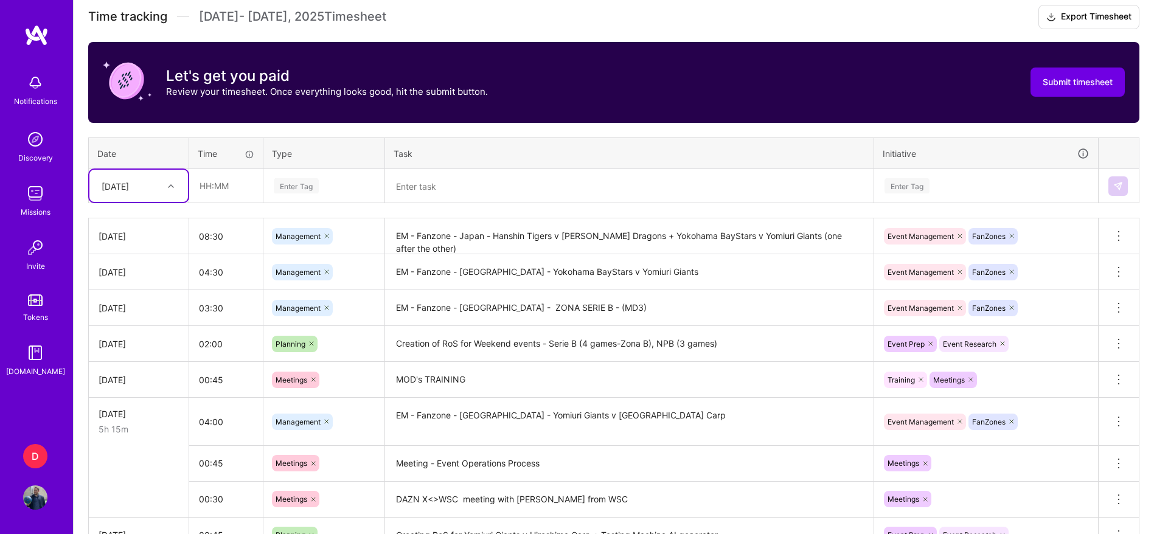
scroll to position [262, 0]
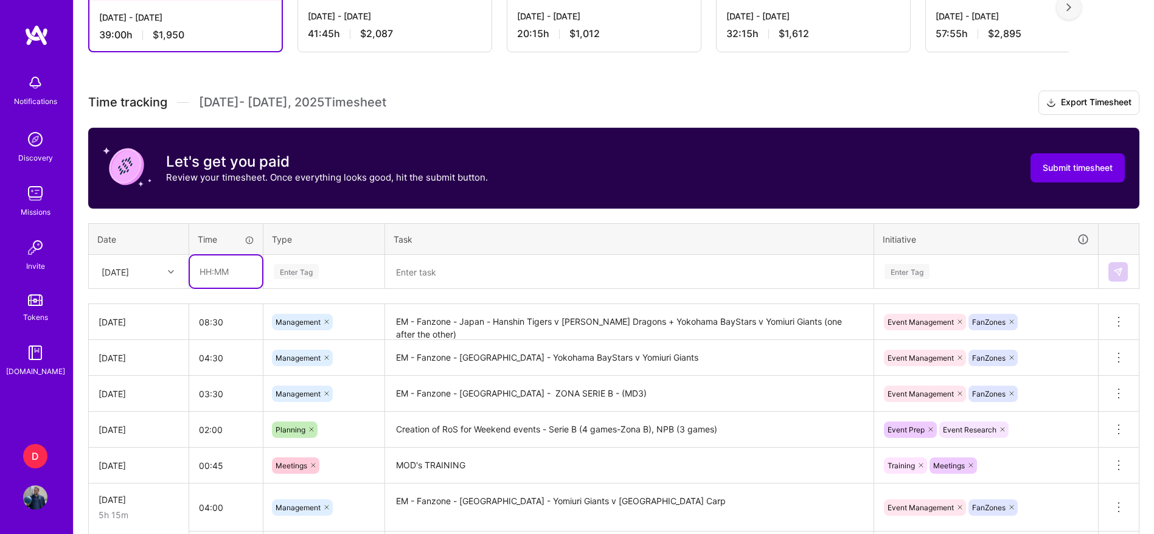
click at [238, 269] on input "text" at bounding box center [226, 271] width 72 height 32
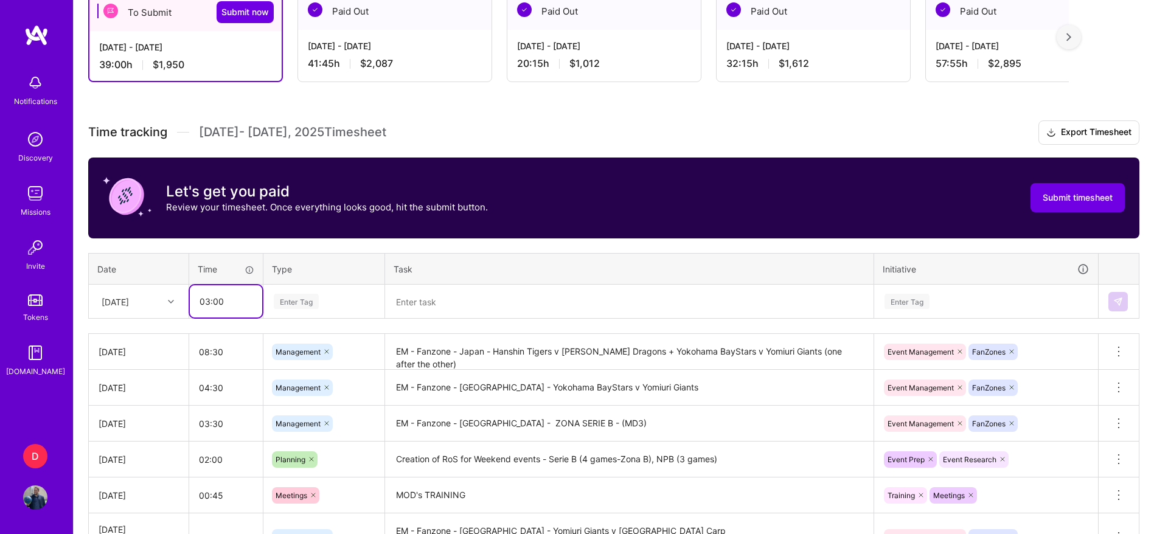
scroll to position [231, 0]
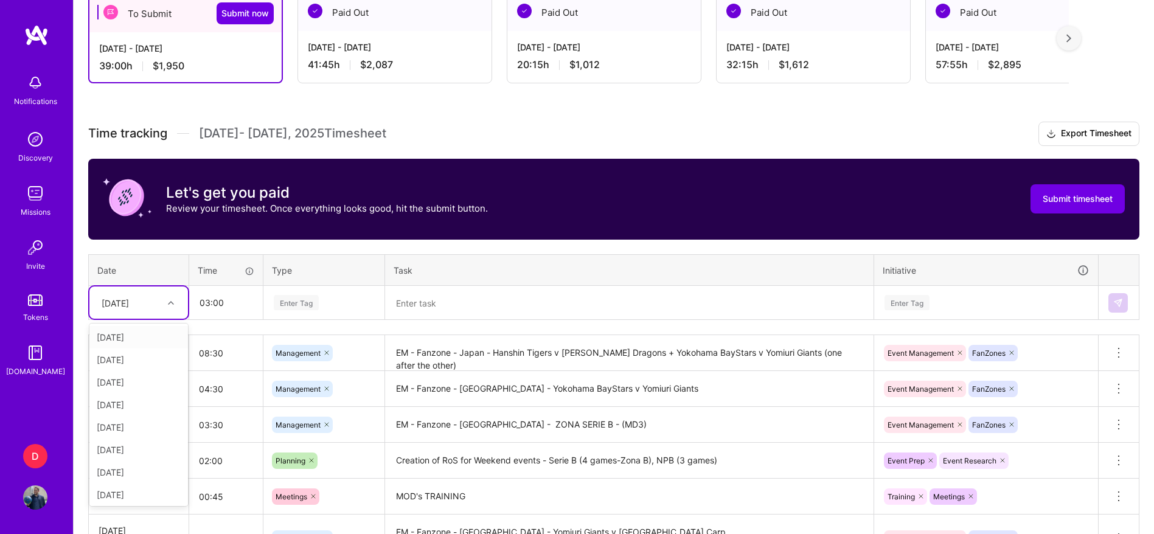
click at [162, 299] on div "[DATE]" at bounding box center [129, 303] width 68 height 20
click at [143, 409] on div "[DATE]" at bounding box center [138, 402] width 99 height 23
click at [232, 311] on input "03:00" at bounding box center [226, 302] width 72 height 32
type input "02:00"
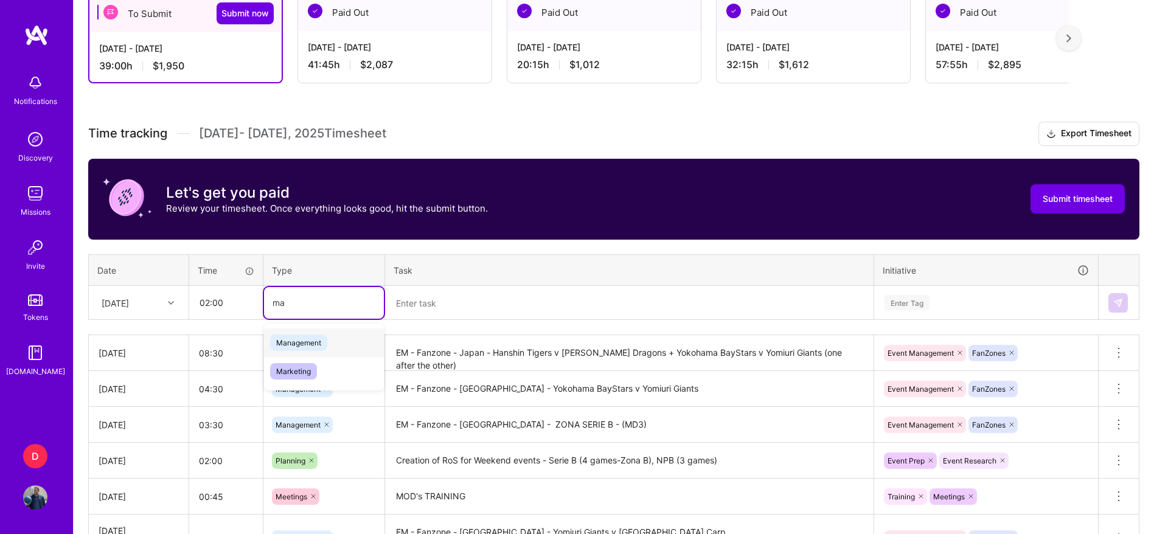
type input "m"
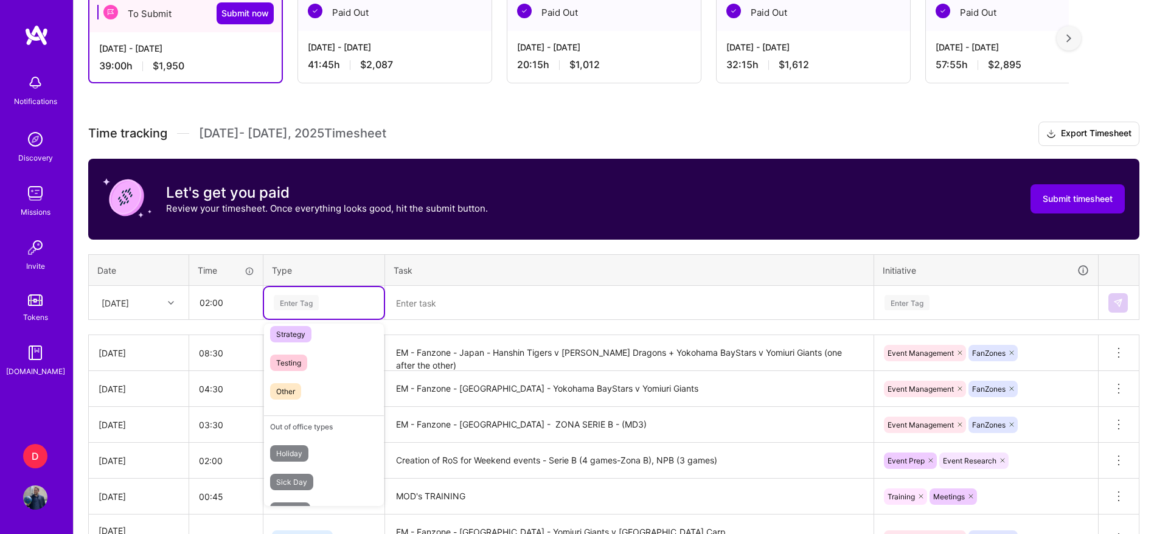
scroll to position [324, 0]
click at [330, 389] on div "Other" at bounding box center [324, 390] width 120 height 29
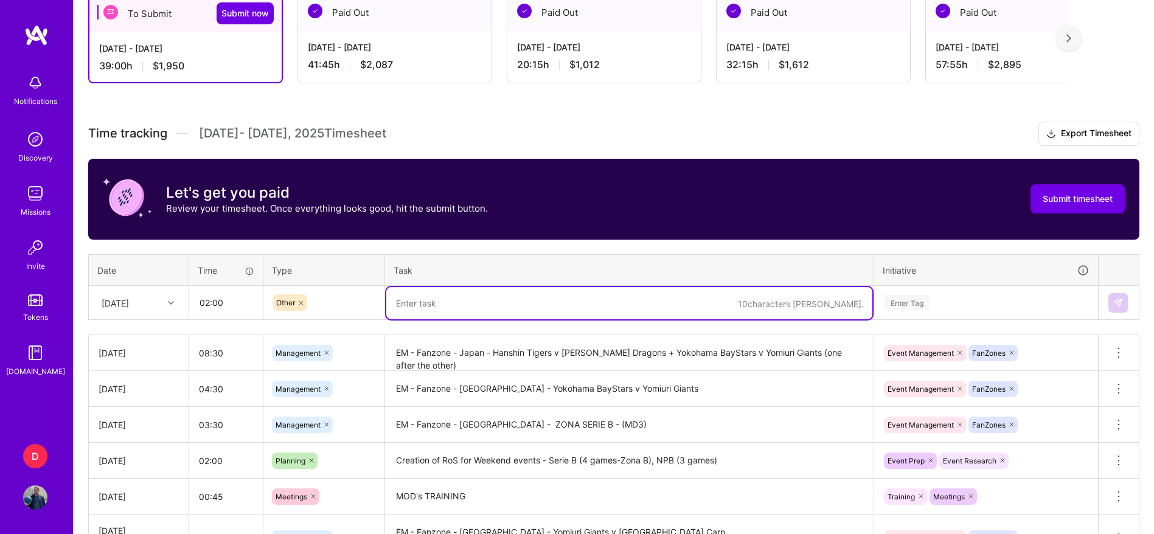
click at [425, 315] on textarea at bounding box center [629, 303] width 486 height 32
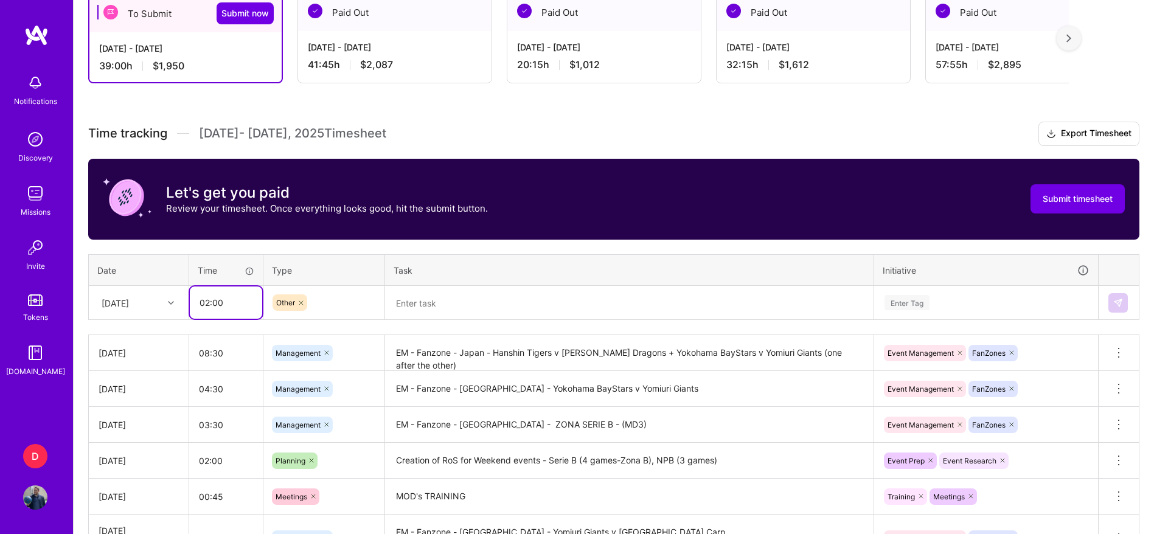
click at [237, 306] on input "02:00" at bounding box center [226, 302] width 72 height 32
type input "01:30"
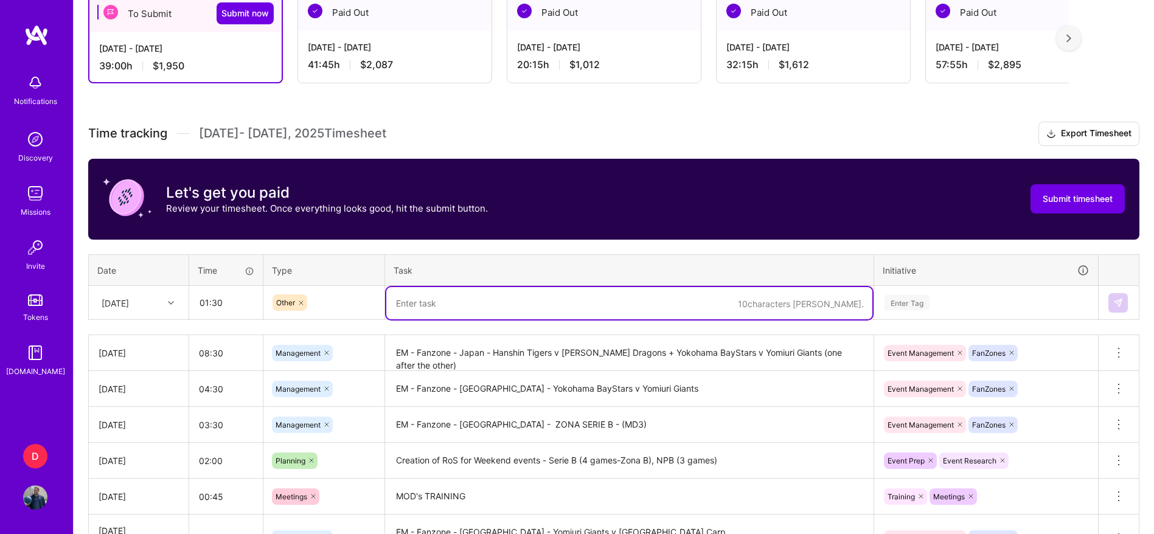
click at [417, 297] on textarea at bounding box center [629, 303] width 486 height 32
type textarea "Creating a [MEDICAL_DATA] for NFL RedZone DACH"
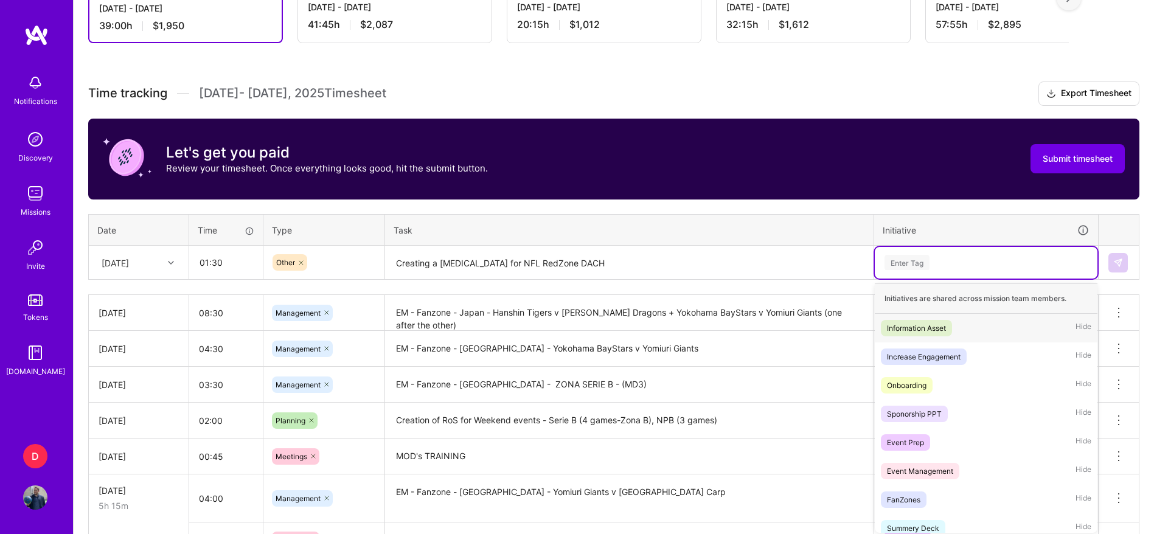
click at [915, 279] on div "option FanZones, selected. option Information Asset focused, 1 of 29. 29 result…" at bounding box center [986, 263] width 223 height 32
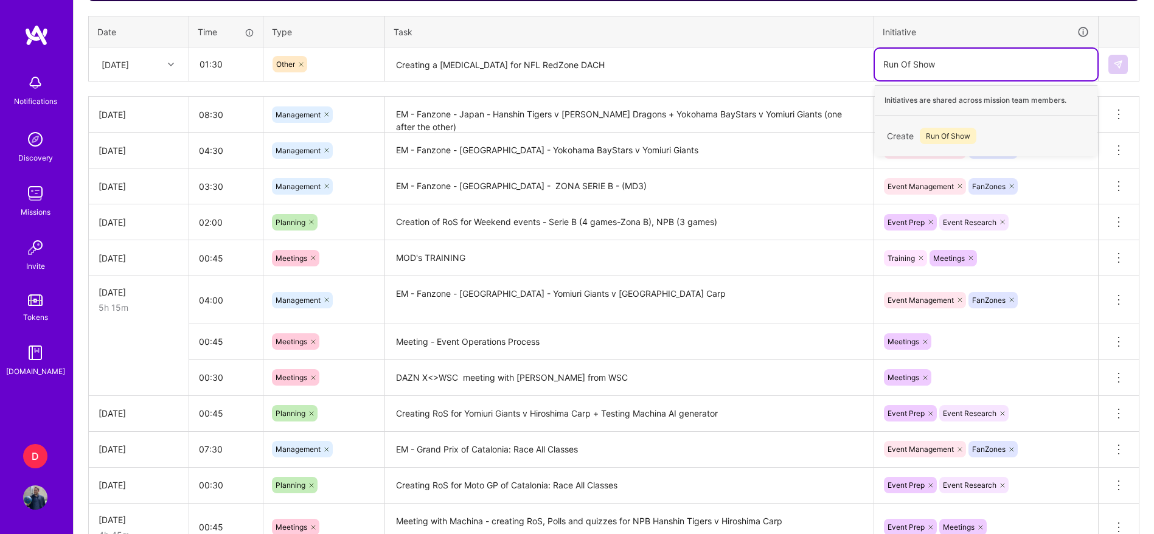
scroll to position [470, 0]
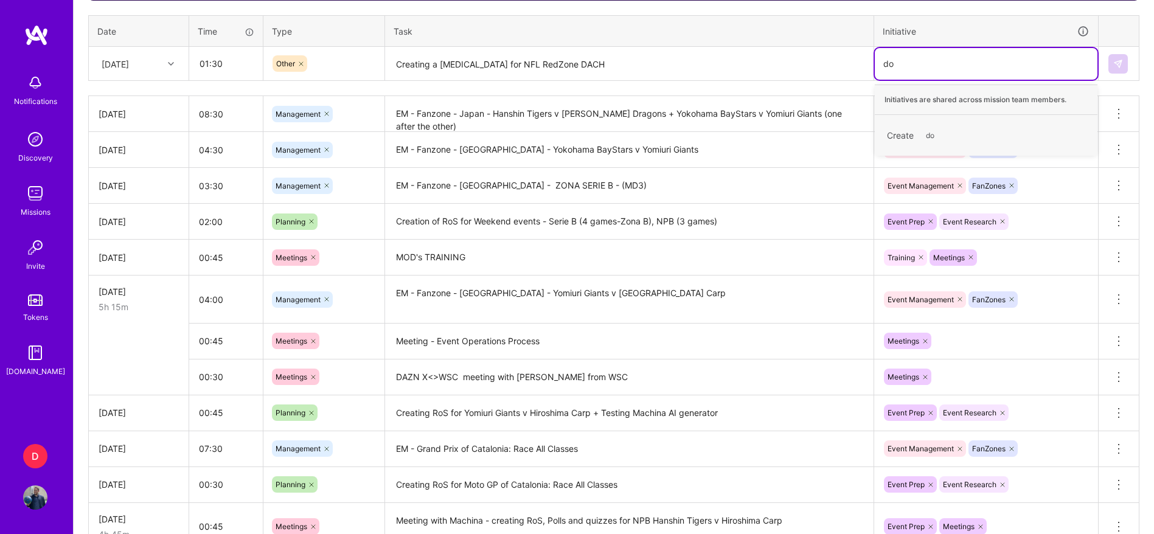
type input "d"
type input "R"
type input "[MEDICAL_DATA]"
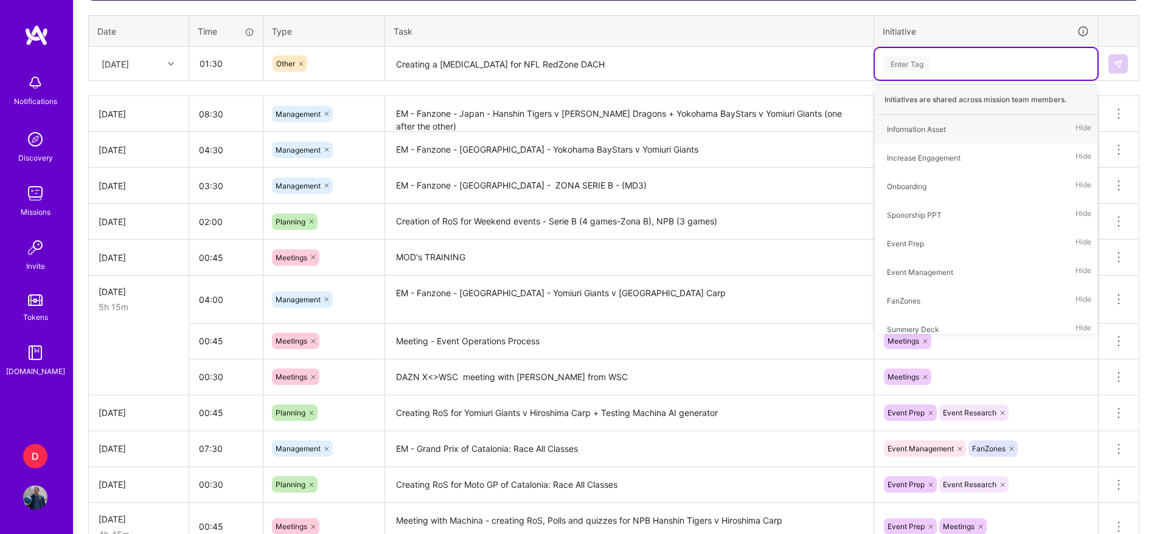
type input "i"
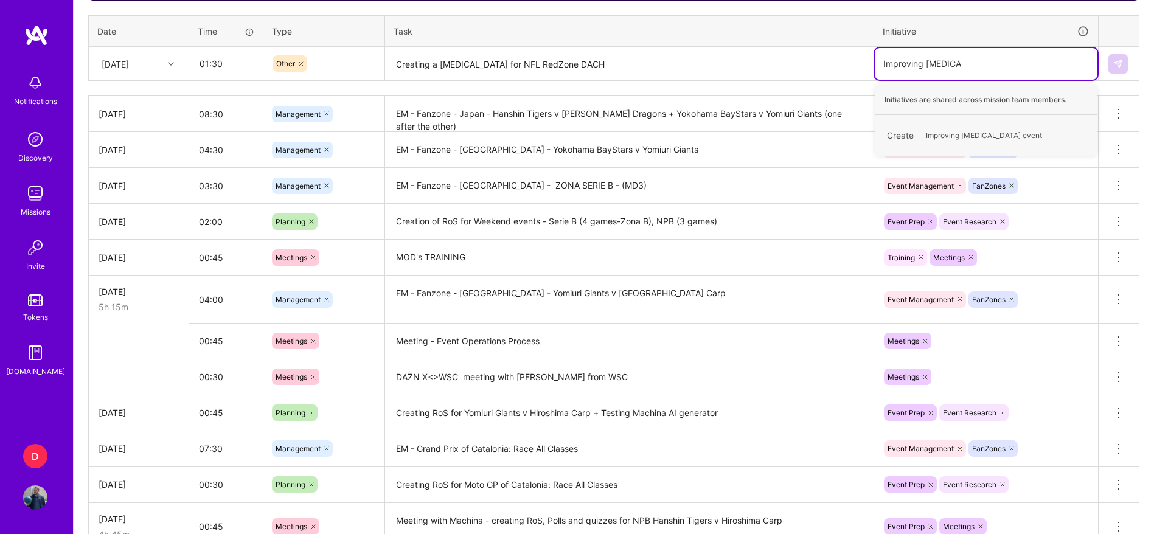
type input "Improving [MEDICAL_DATA] events"
click at [1004, 137] on div "Create Improving [MEDICAL_DATA] events" at bounding box center [986, 135] width 210 height 29
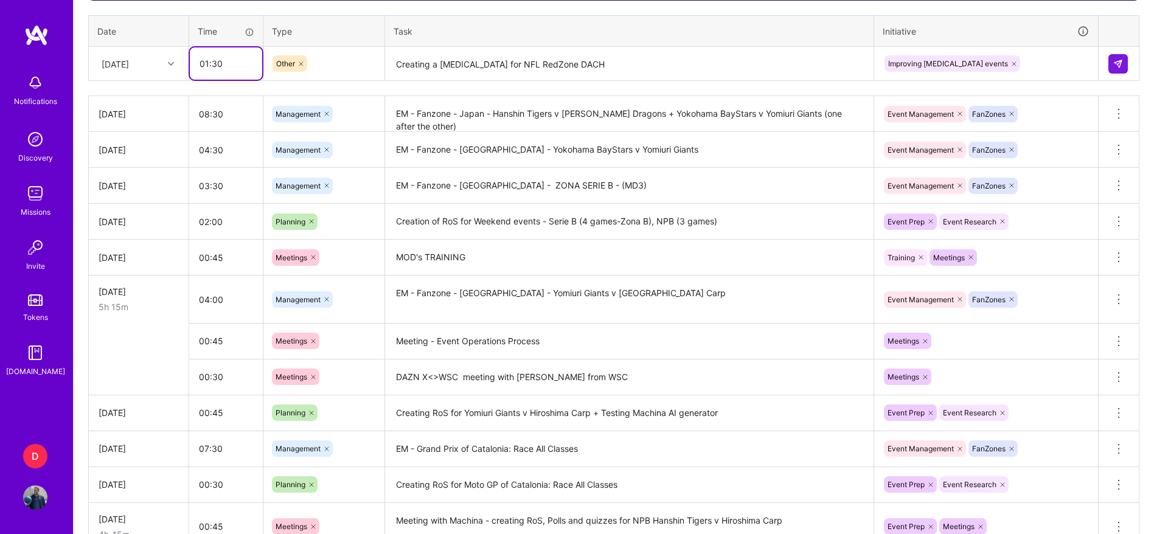
click at [258, 66] on input "01:30" at bounding box center [226, 63] width 72 height 32
type input "02:00"
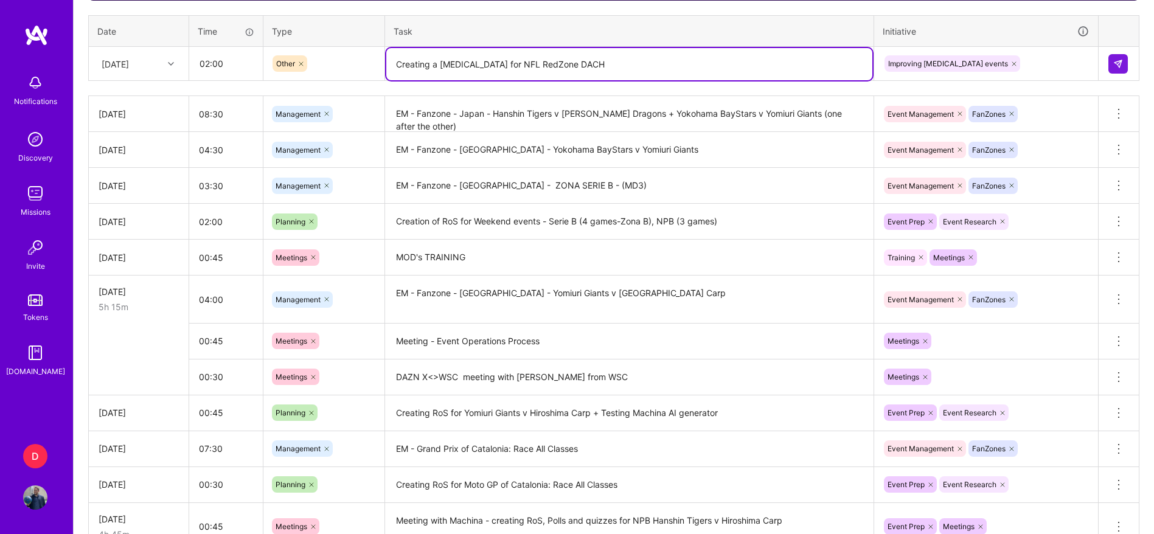
click at [588, 64] on textarea "Creating a [MEDICAL_DATA] for NFL RedZone DACH" at bounding box center [629, 64] width 486 height 32
paste textarea "including translations"
type textarea "Creating a [MEDICAL_DATA] for NFL RedZone DACH (including translations)"
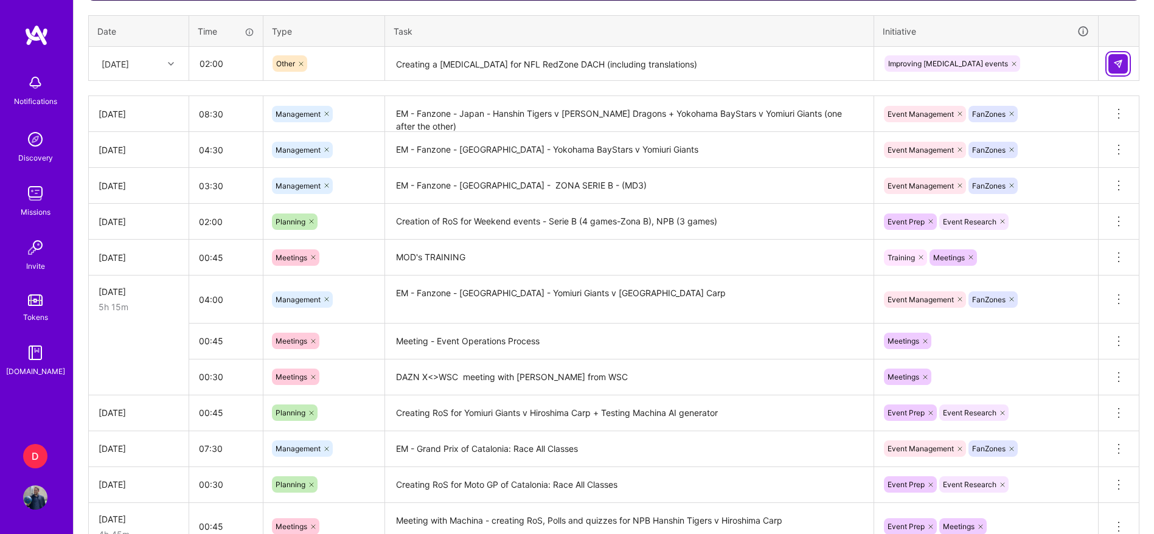
click at [1108, 67] on button at bounding box center [1117, 63] width 19 height 19
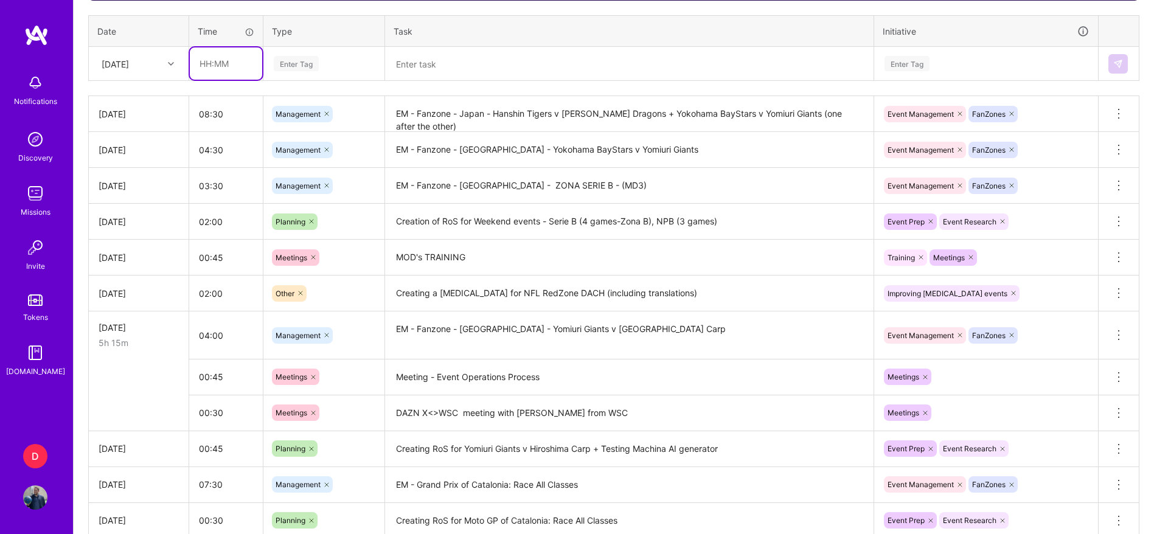
click at [210, 61] on input "text" at bounding box center [226, 63] width 72 height 32
type input "01:00"
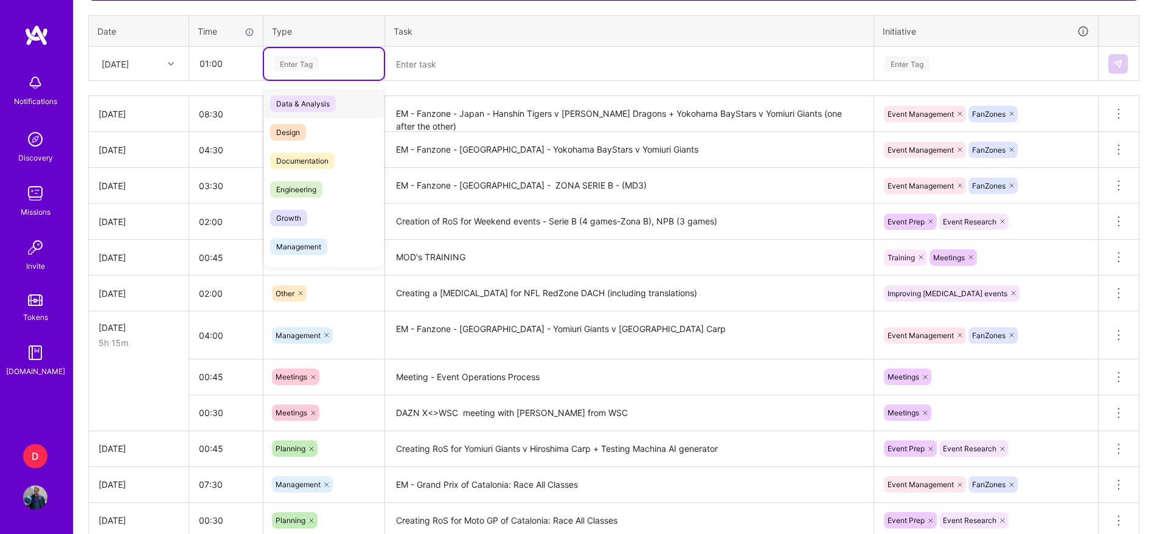
click at [296, 62] on div "Enter Tag" at bounding box center [296, 63] width 45 height 19
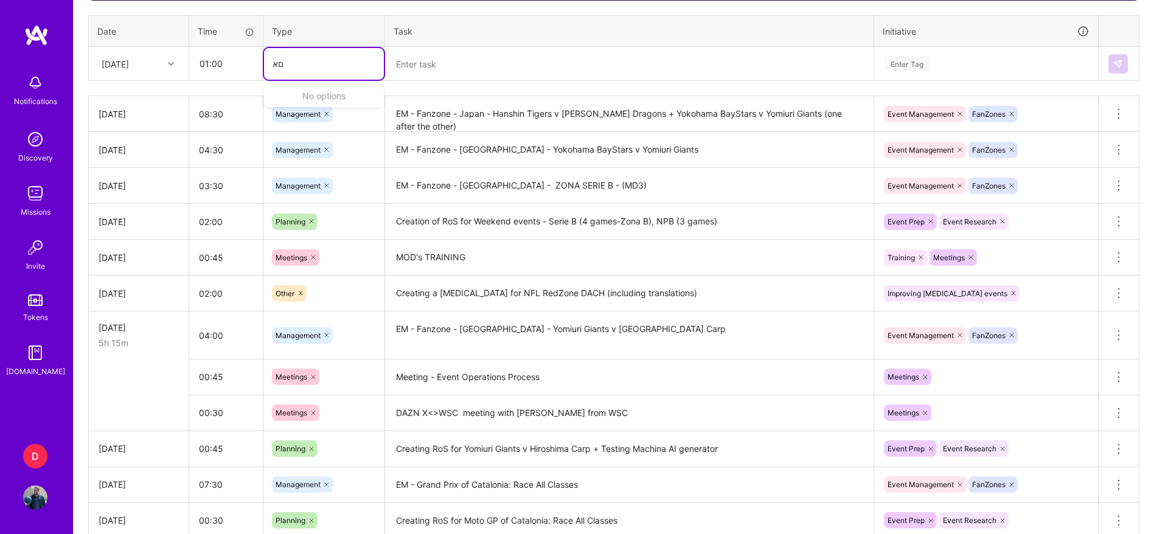
type input "ם"
type input "OTHE"
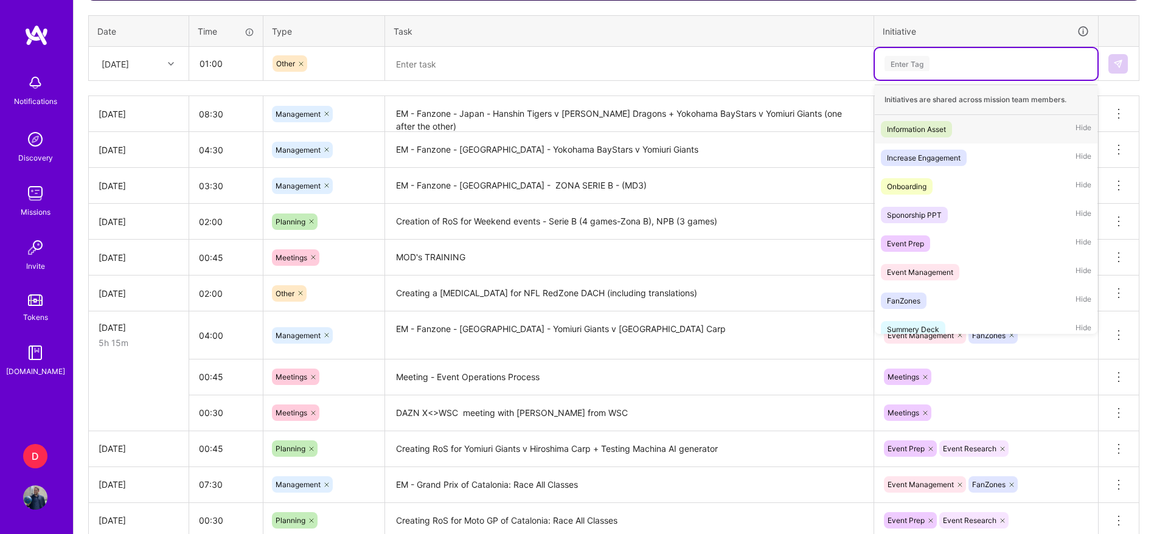
click at [941, 63] on div "Enter Tag" at bounding box center [986, 63] width 206 height 15
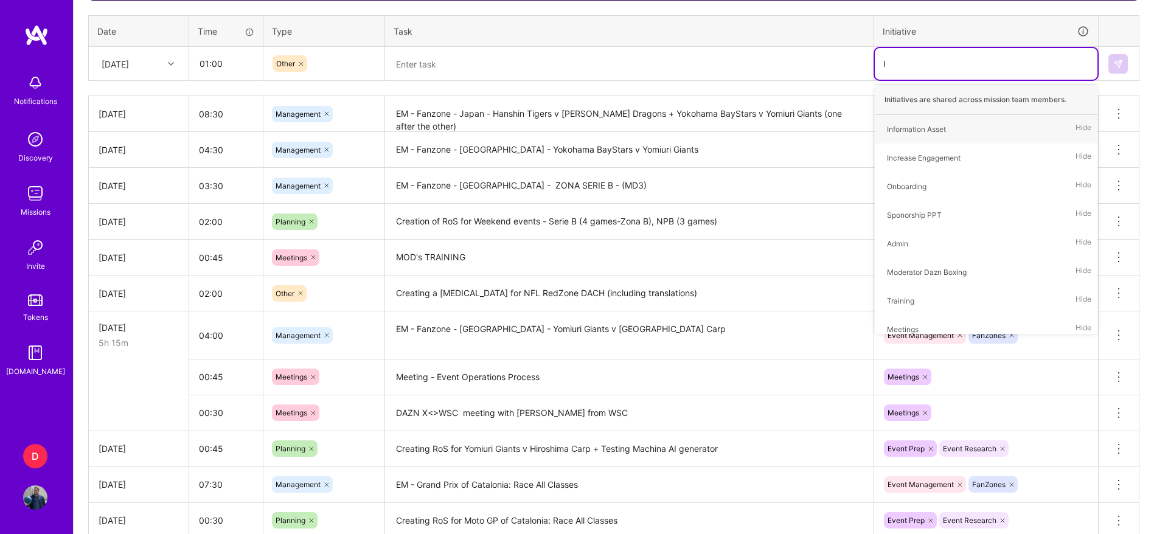
type input "IM"
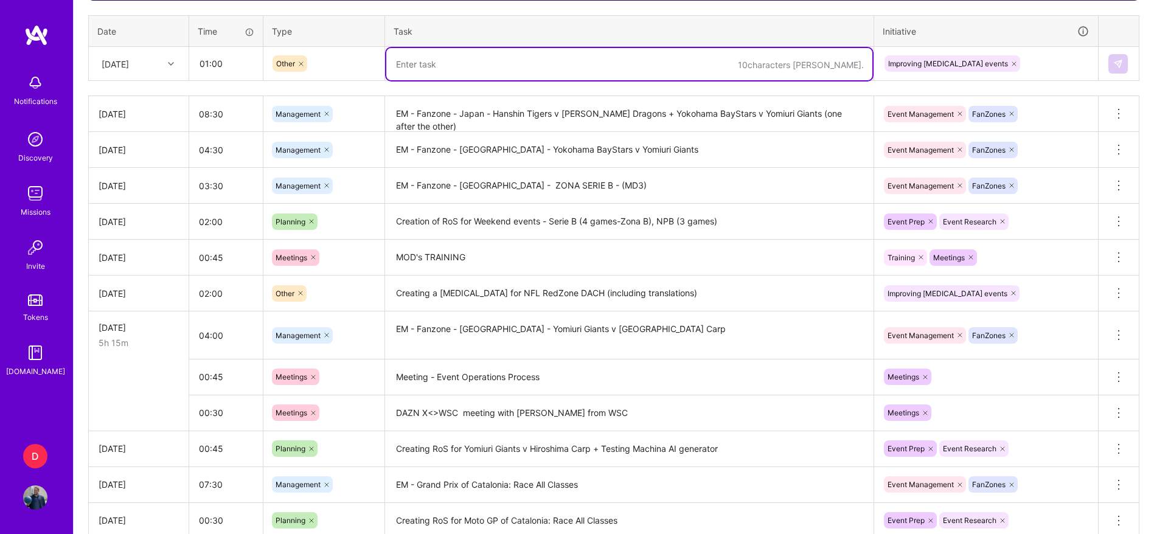
click at [723, 65] on textarea at bounding box center [629, 64] width 486 height 32
type textarea "'"
type textarea "Working with [PERSON_NAME] on [MEDICAL_DATA] assets, images and"
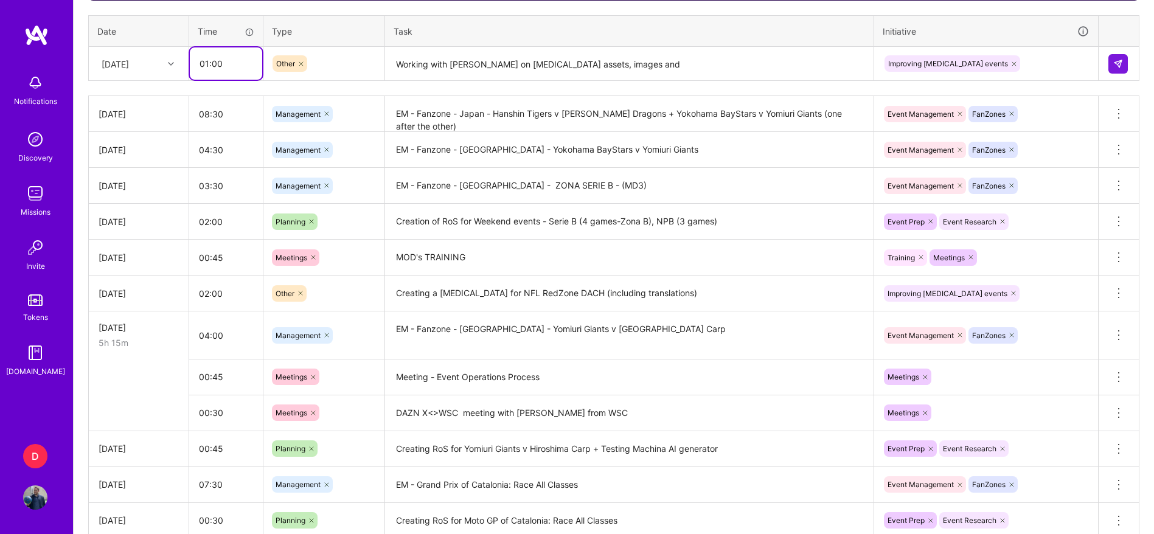
click at [229, 74] on input "01:00" at bounding box center [226, 63] width 72 height 32
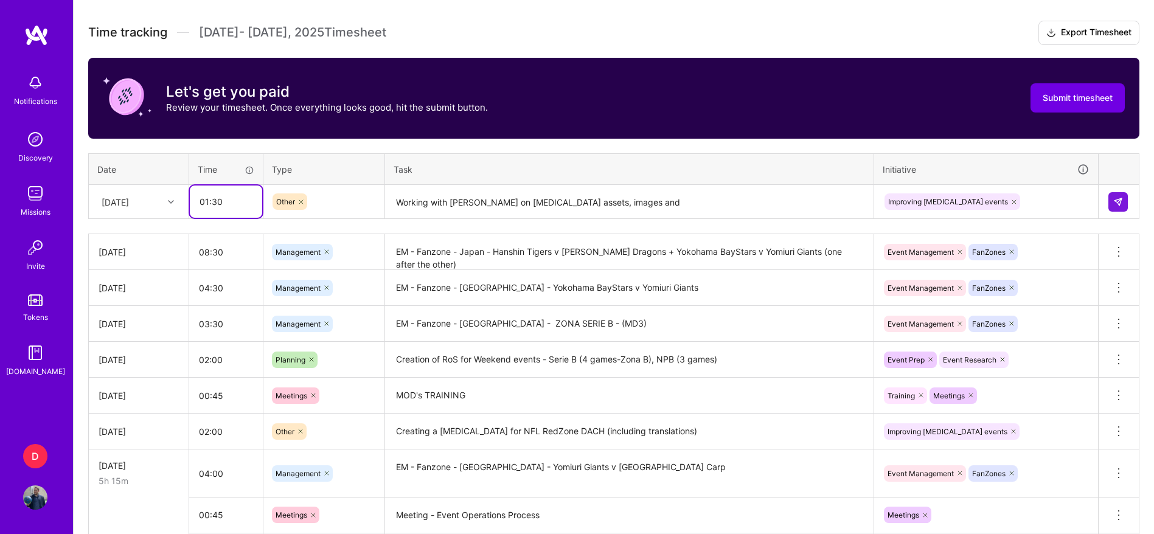
scroll to position [332, 0]
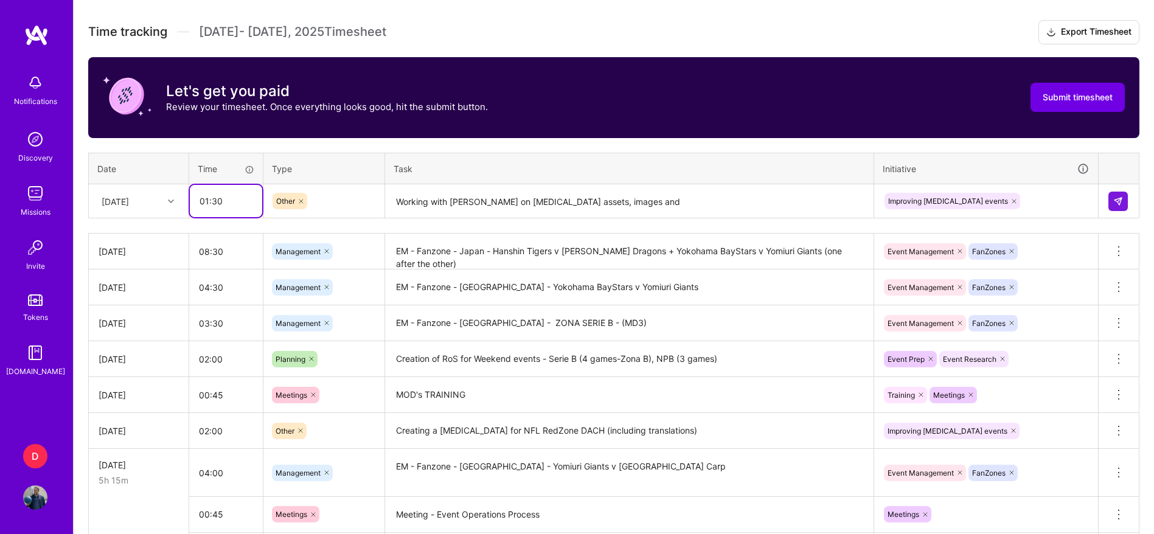
type input "01:30"
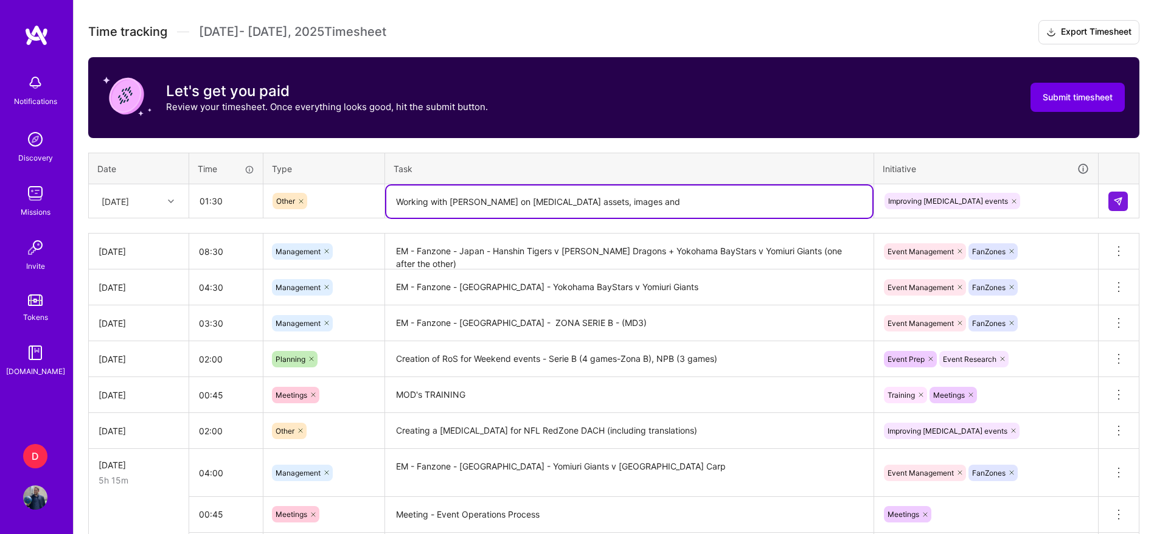
click at [639, 196] on textarea "Working with [PERSON_NAME] on [MEDICAL_DATA] assets, images and" at bounding box center [629, 201] width 486 height 32
click at [479, 209] on textarea "Mapping with [PERSON_NAME] on [MEDICAL_DATA] assets, images a" at bounding box center [629, 201] width 486 height 32
click at [485, 207] on textarea "Mapping with [PERSON_NAME] on [MEDICAL_DATA] assets, images a" at bounding box center [629, 201] width 486 height 32
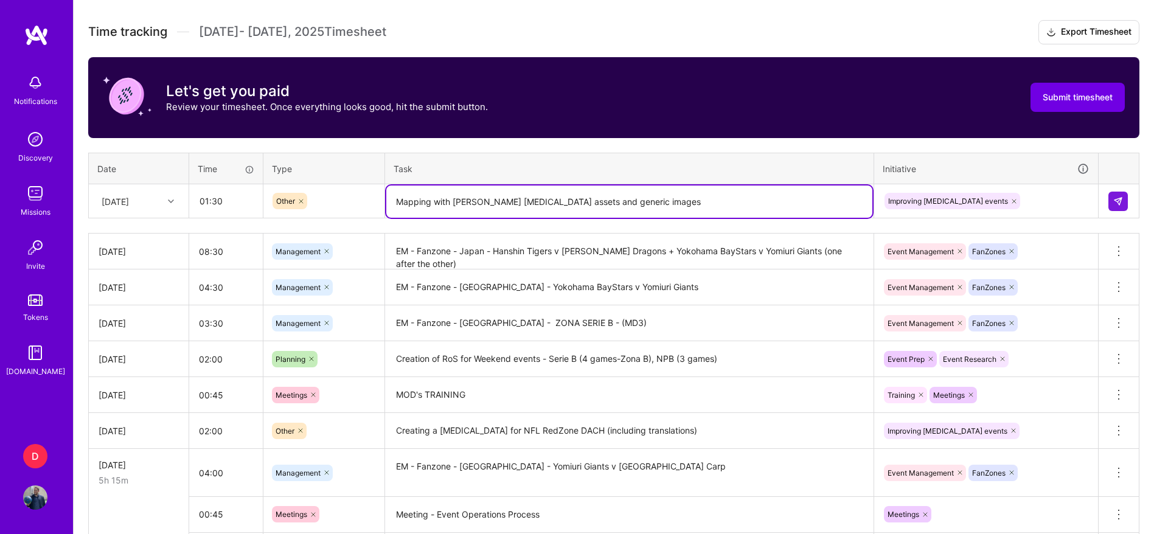
type textarea "Mapping with [PERSON_NAME] [MEDICAL_DATA] assets and generic images"
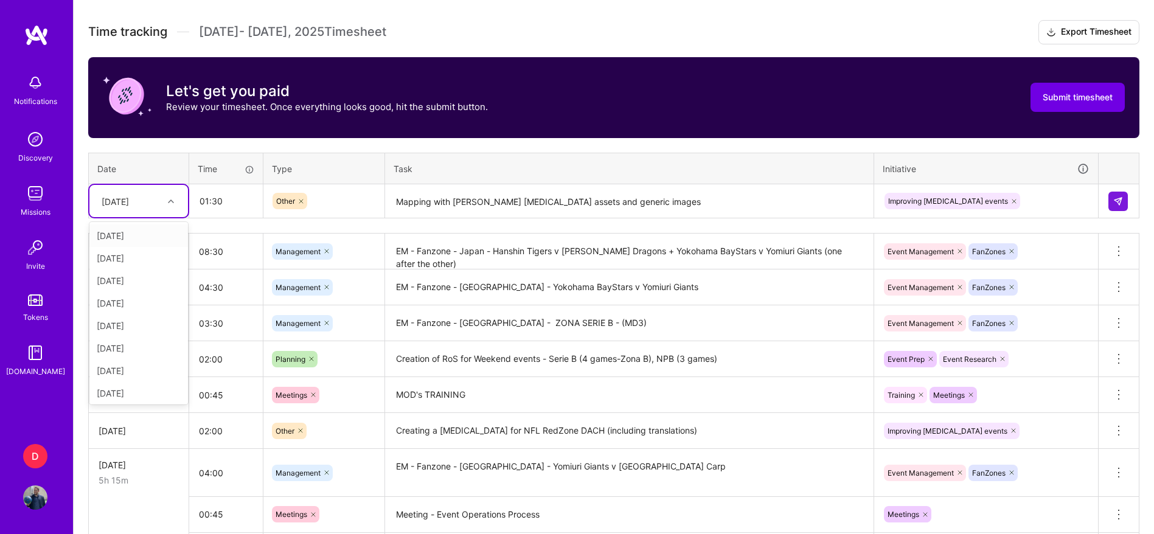
click at [162, 203] on div "[DATE]" at bounding box center [129, 201] width 68 height 20
click at [132, 292] on div "[DATE]" at bounding box center [138, 300] width 99 height 23
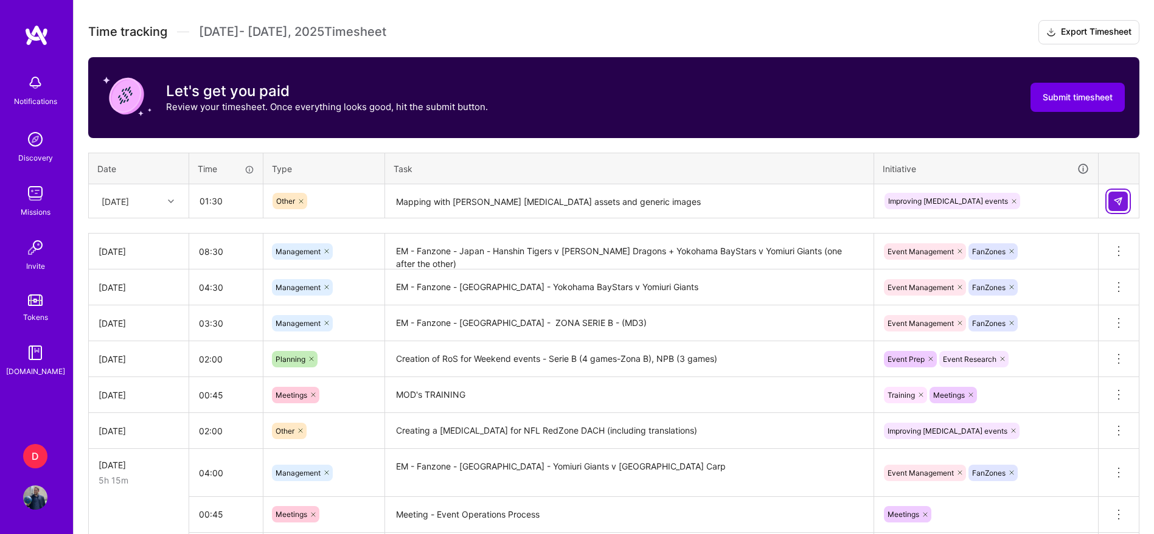
click at [1116, 200] on img at bounding box center [1118, 201] width 10 height 10
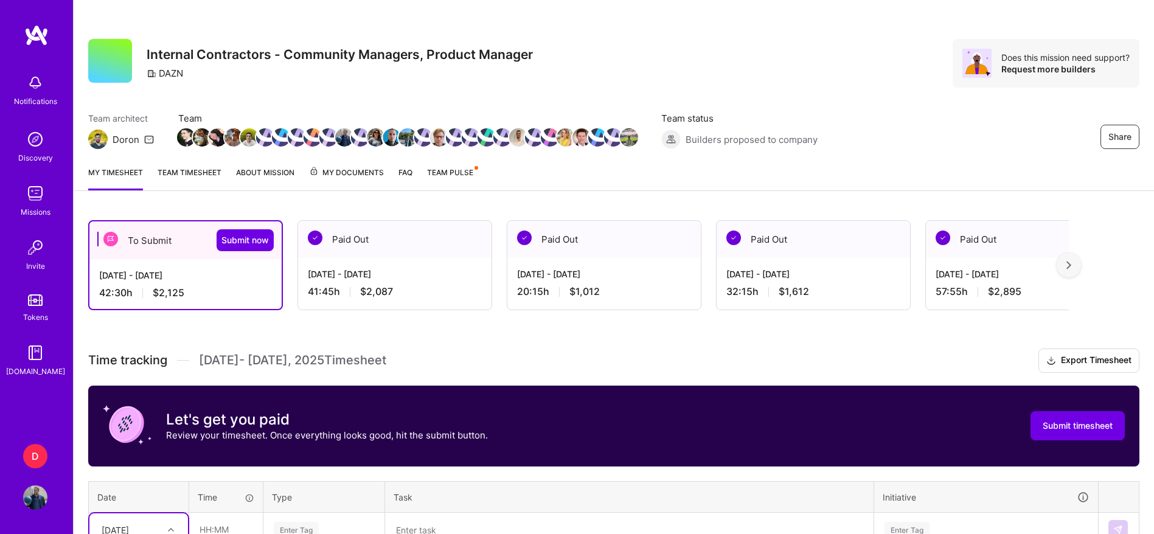
scroll to position [3, 0]
